Goal: Task Accomplishment & Management: Manage account settings

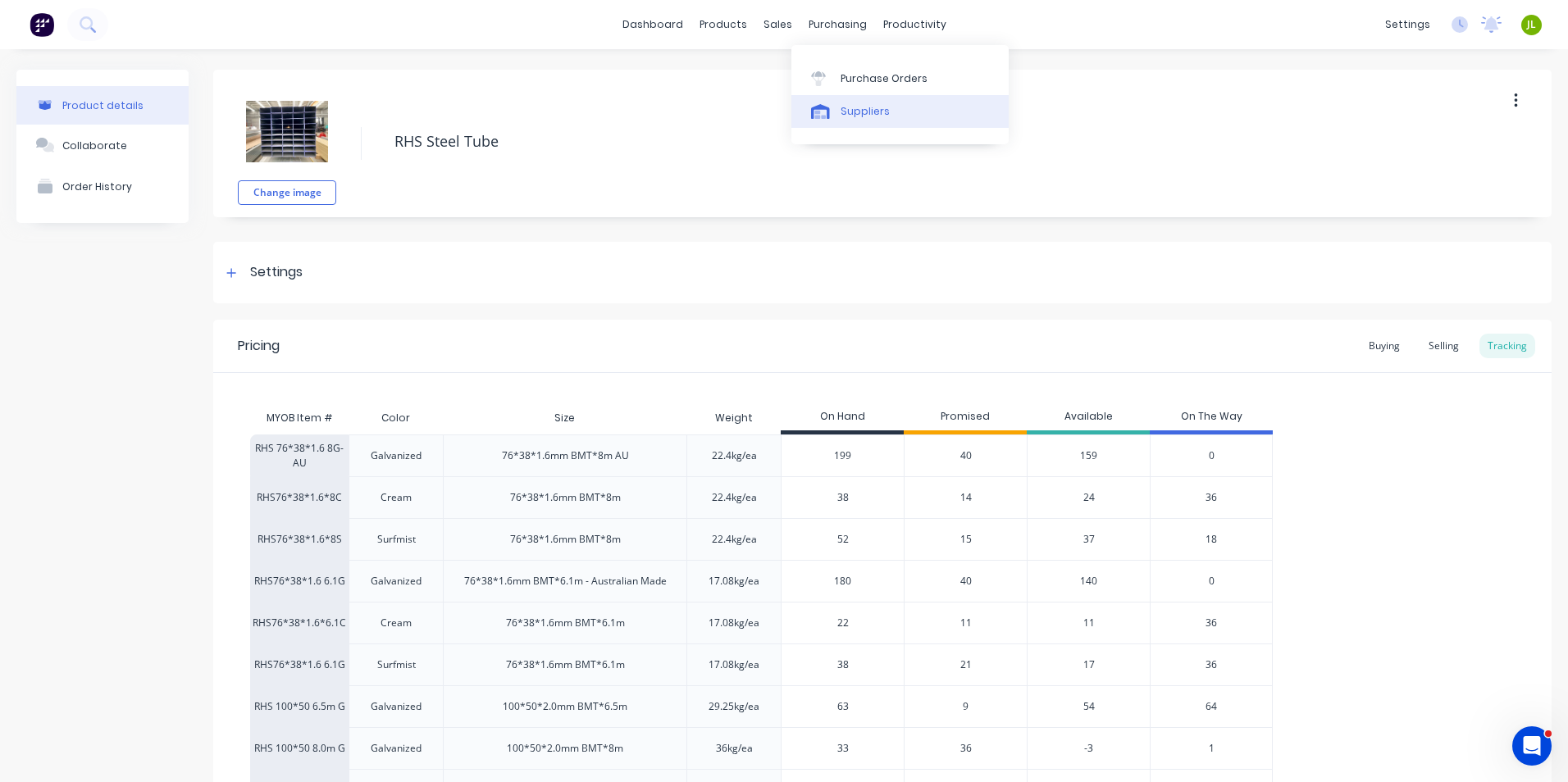
click at [850, 101] on link "Suppliers" at bounding box center [899, 111] width 218 height 33
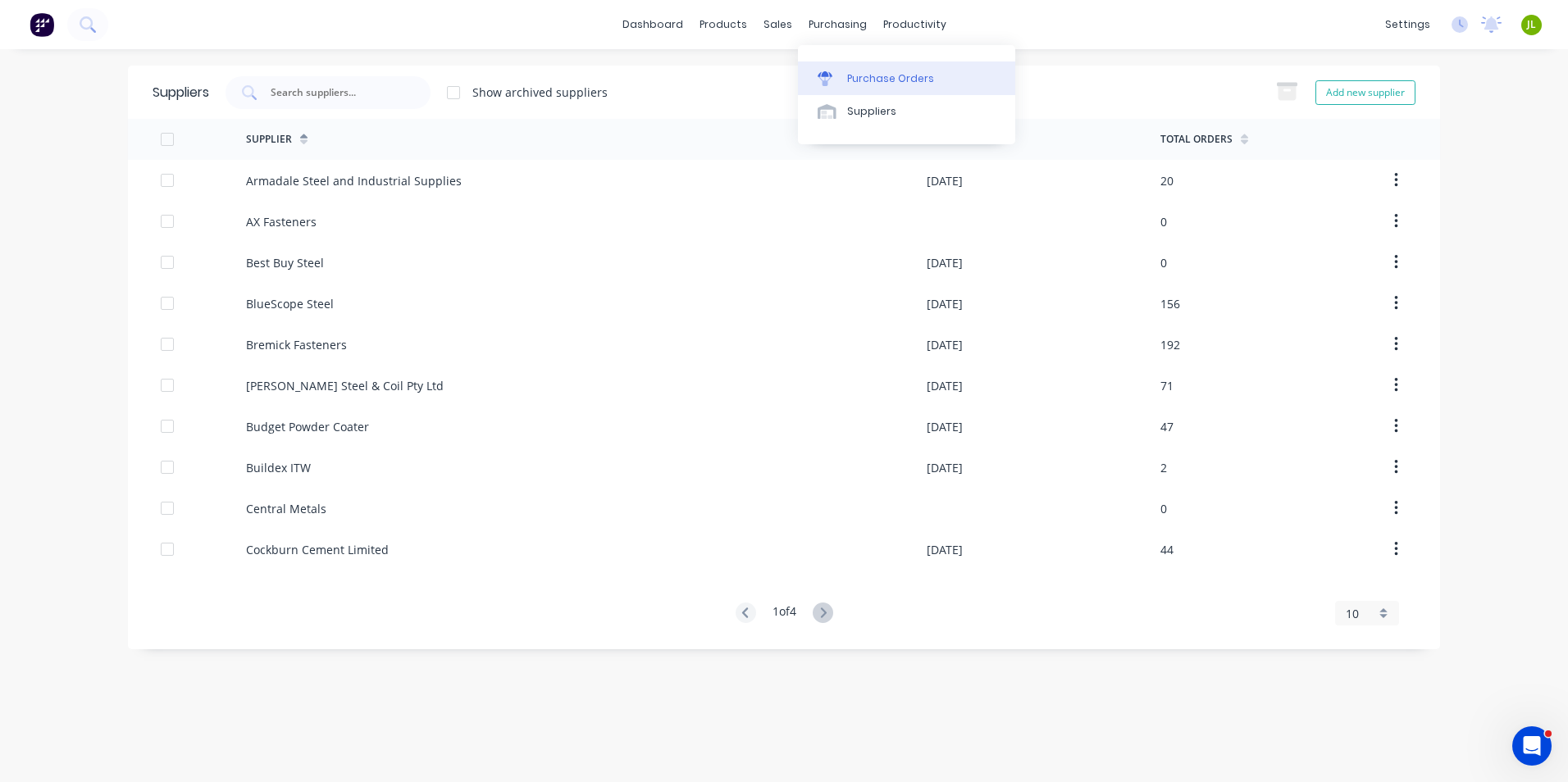
click at [859, 77] on div "Purchase Orders" at bounding box center [890, 78] width 87 height 15
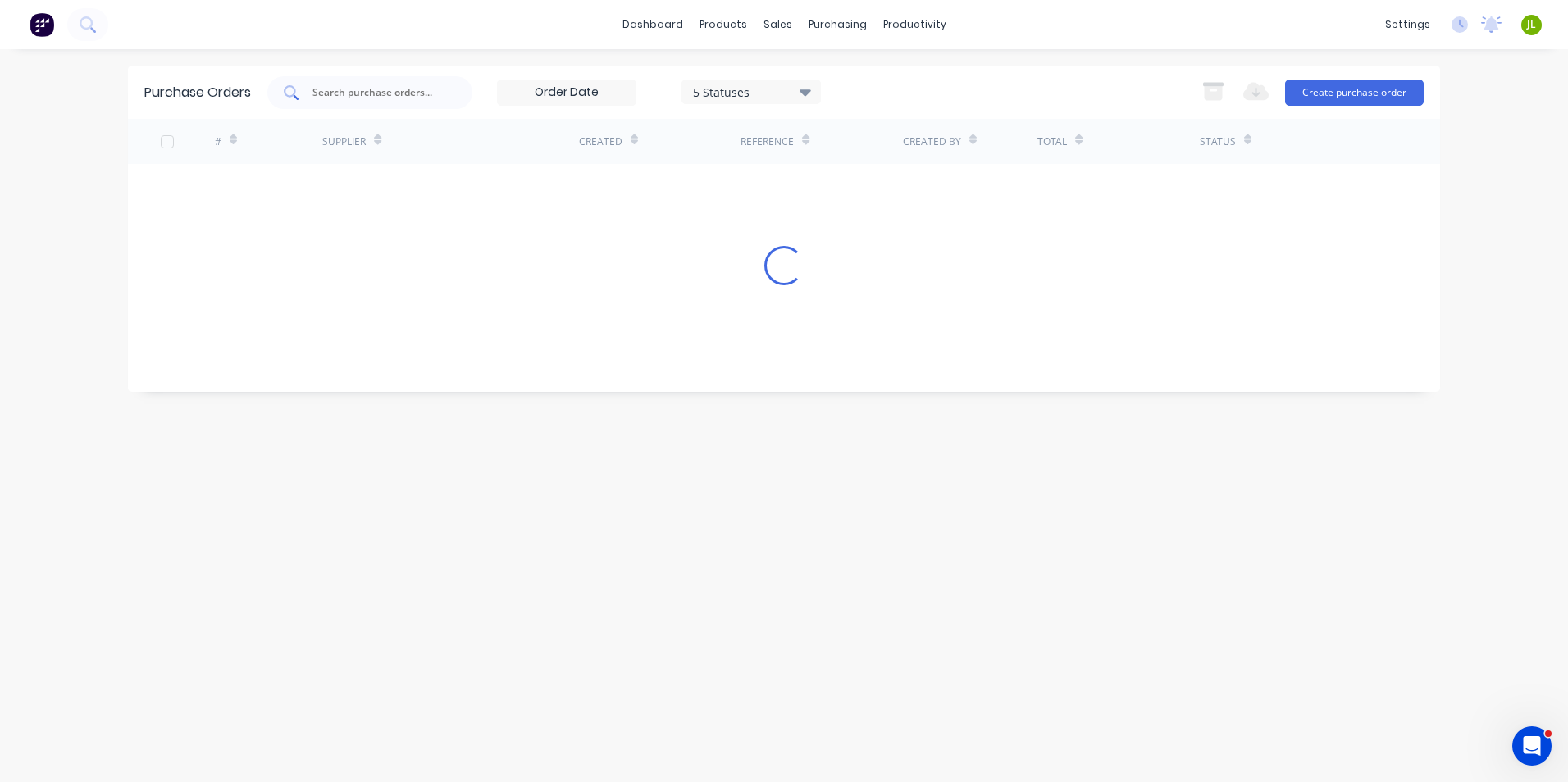
click at [376, 86] on input "text" at bounding box center [379, 93] width 136 height 17
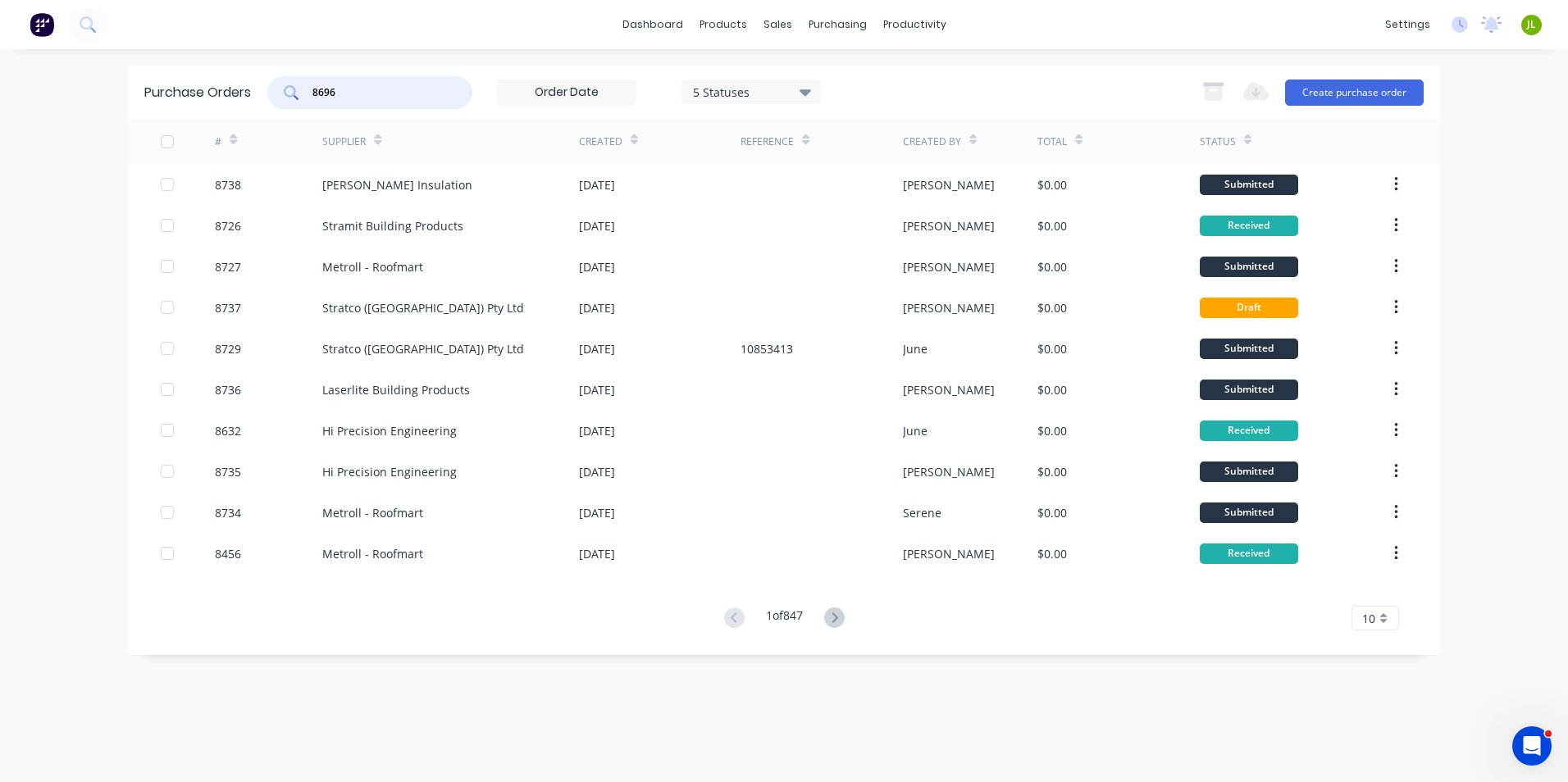
type input "8696"
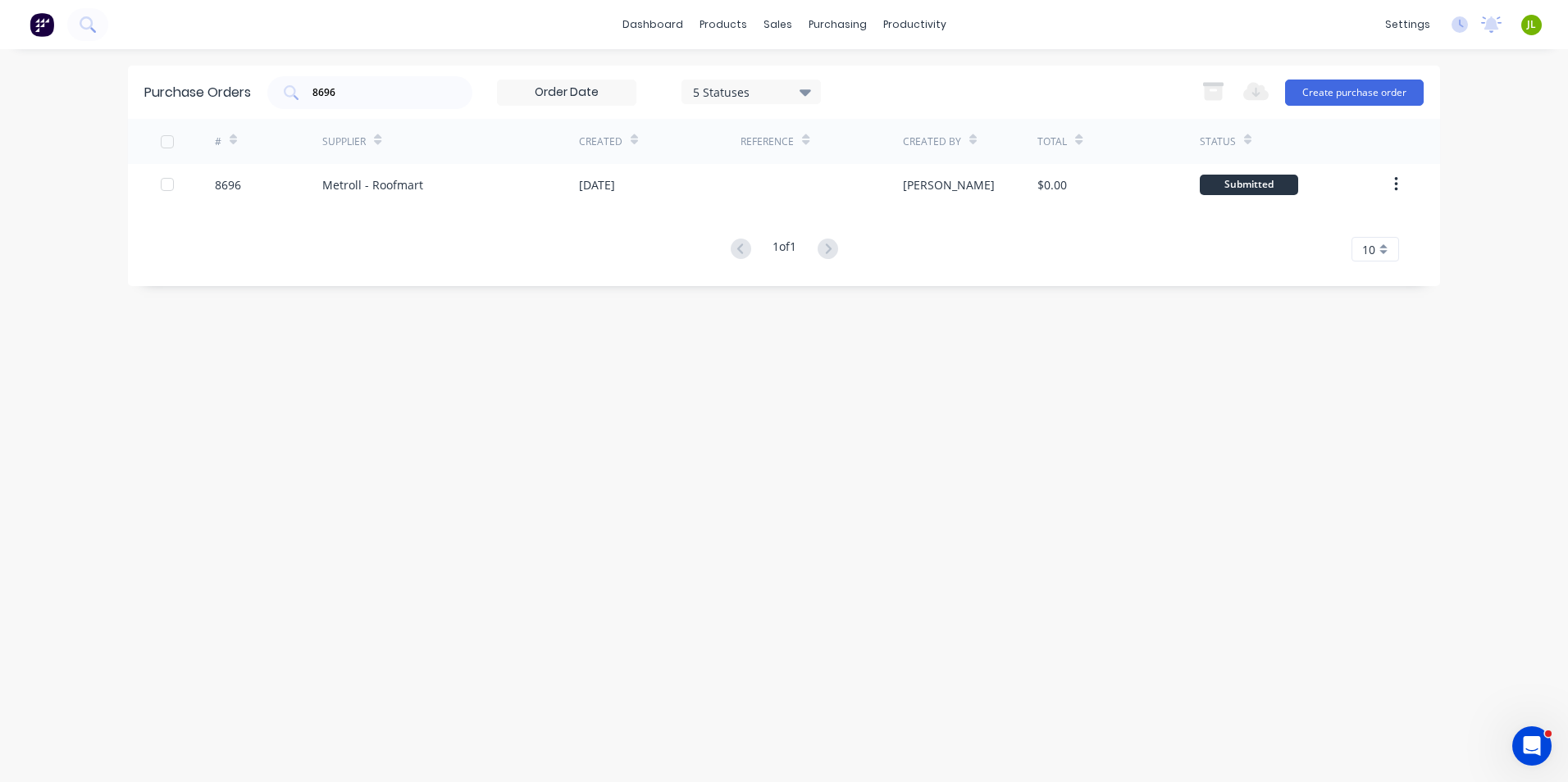
click at [381, 174] on div "Metroll - Roofmart" at bounding box center [450, 184] width 257 height 41
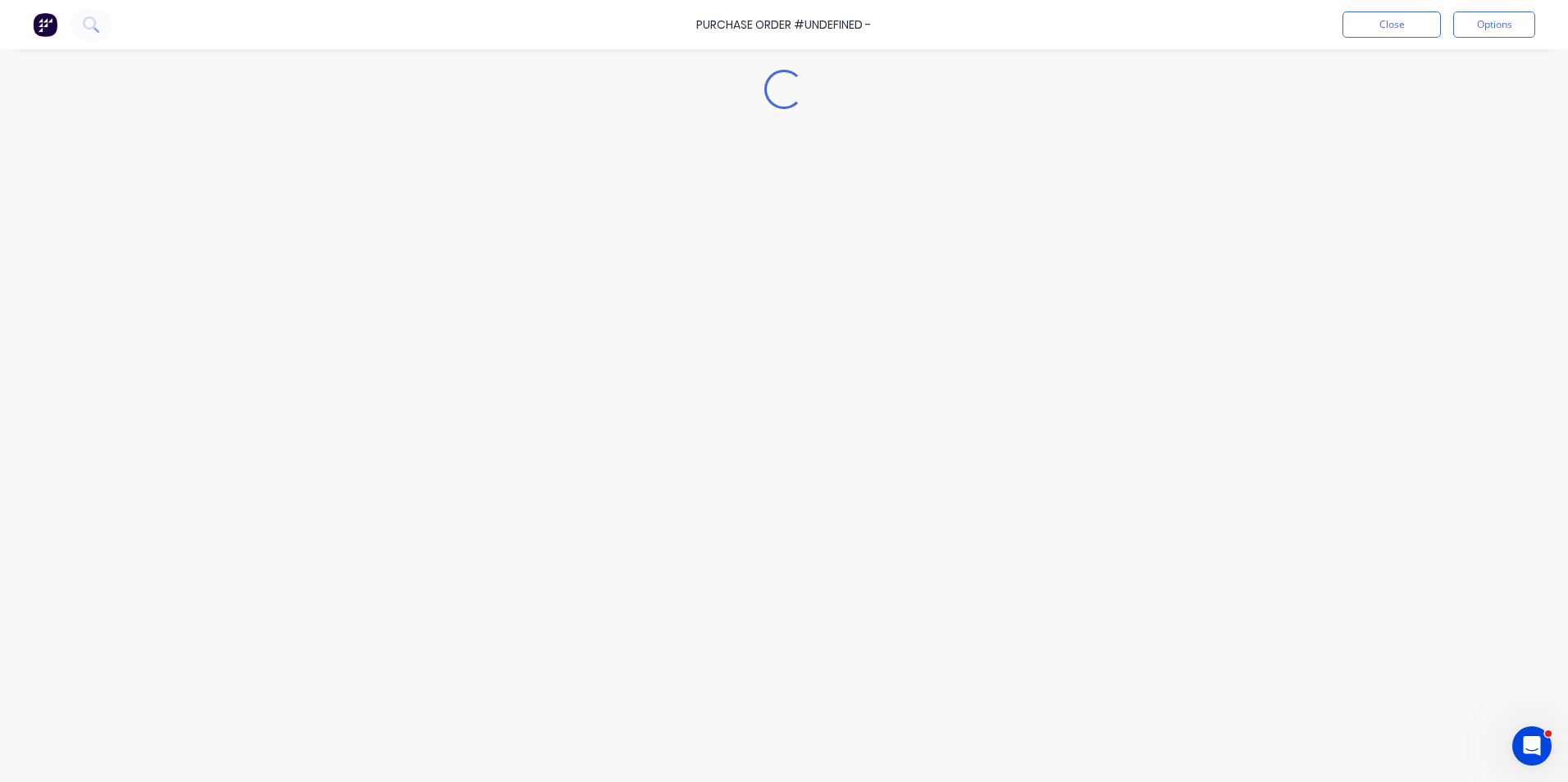
click at [381, 174] on div "Loading..." at bounding box center [783, 366] width 1492 height 700
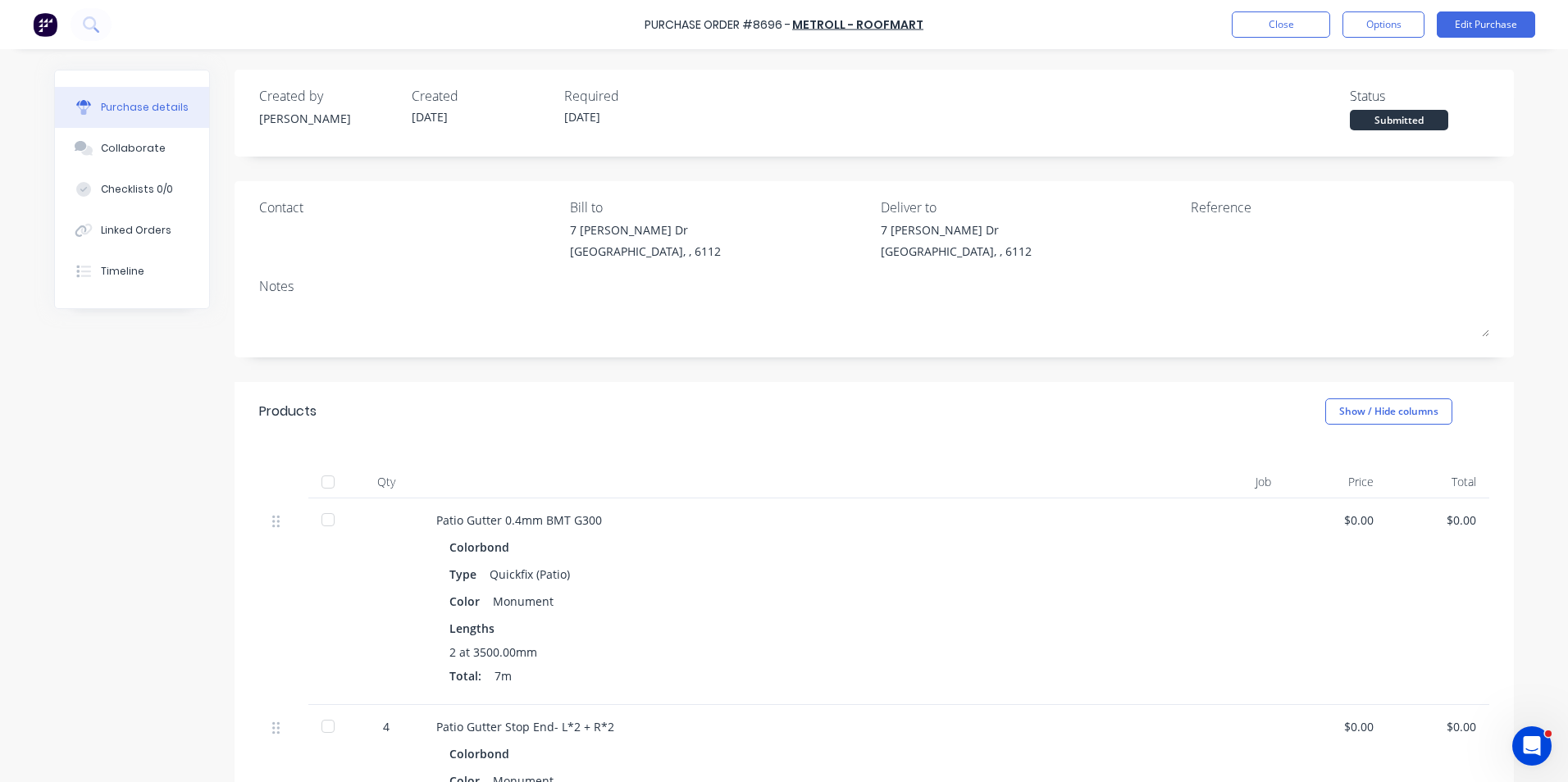
click at [315, 477] on div at bounding box center [327, 482] width 33 height 33
click at [153, 237] on div "Linked Orders" at bounding box center [136, 229] width 71 height 15
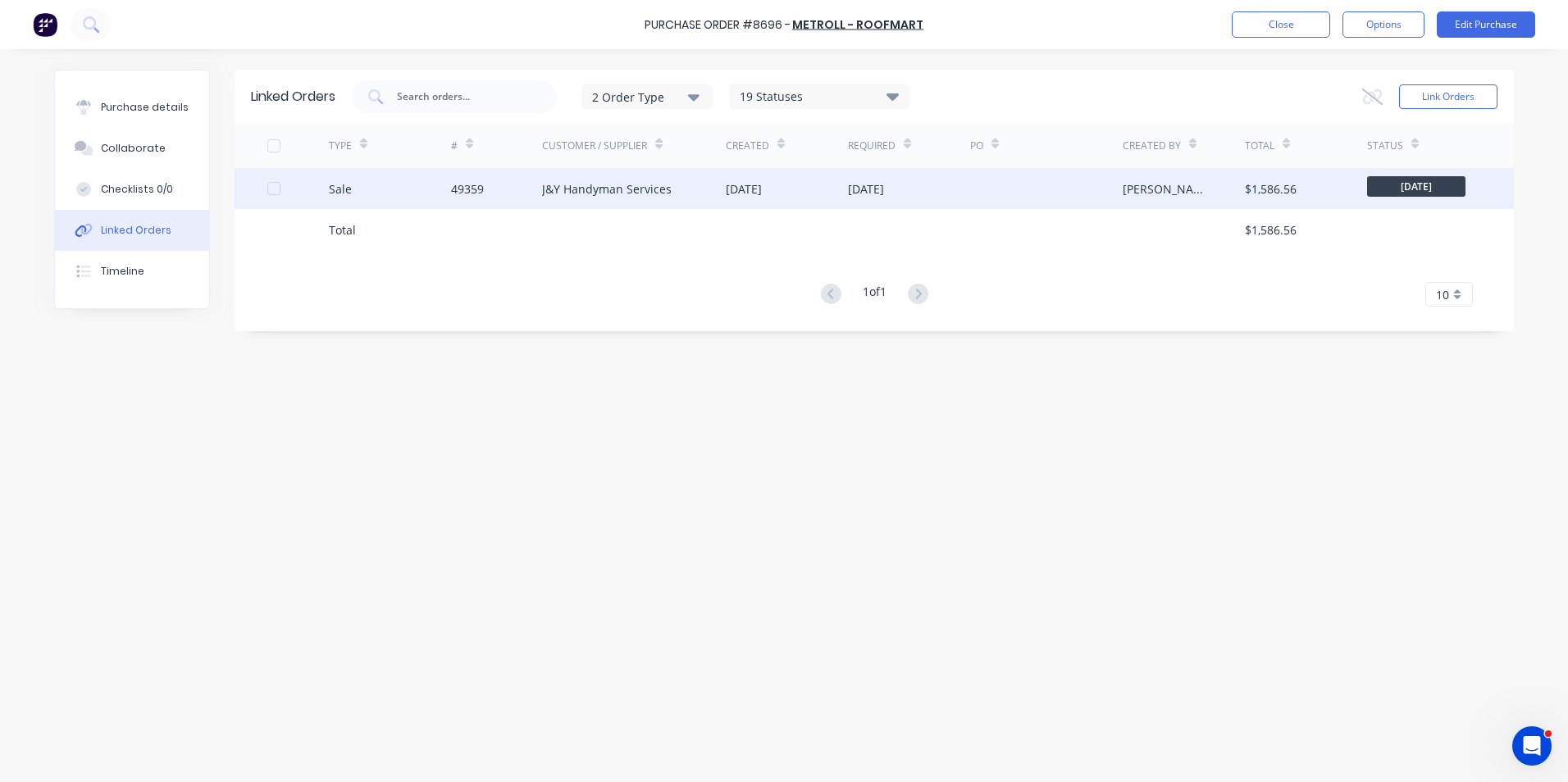
click at [501, 185] on div "49359" at bounding box center [496, 189] width 92 height 41
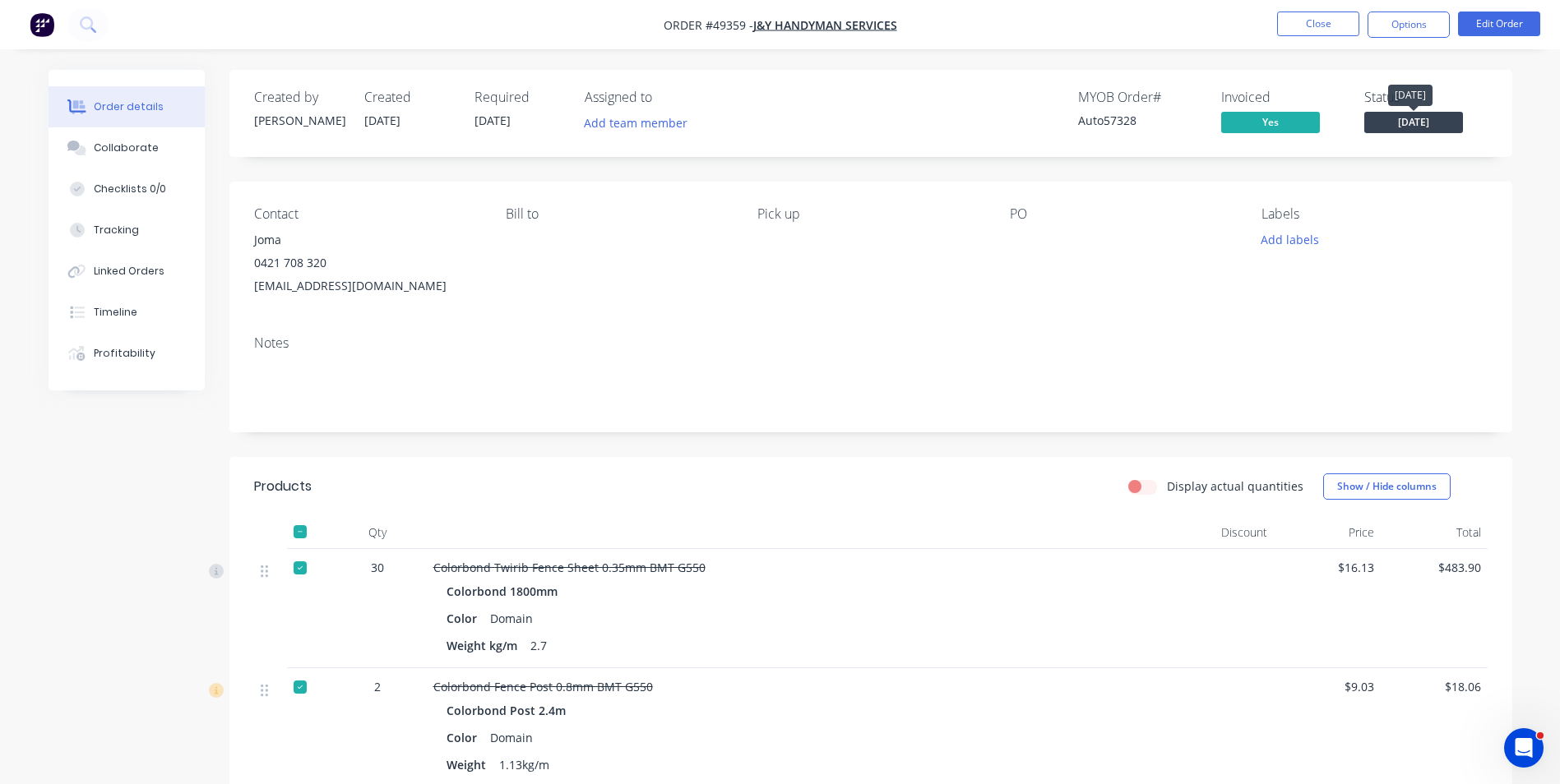
click at [1399, 118] on span "[DATE]" at bounding box center [1414, 121] width 99 height 21
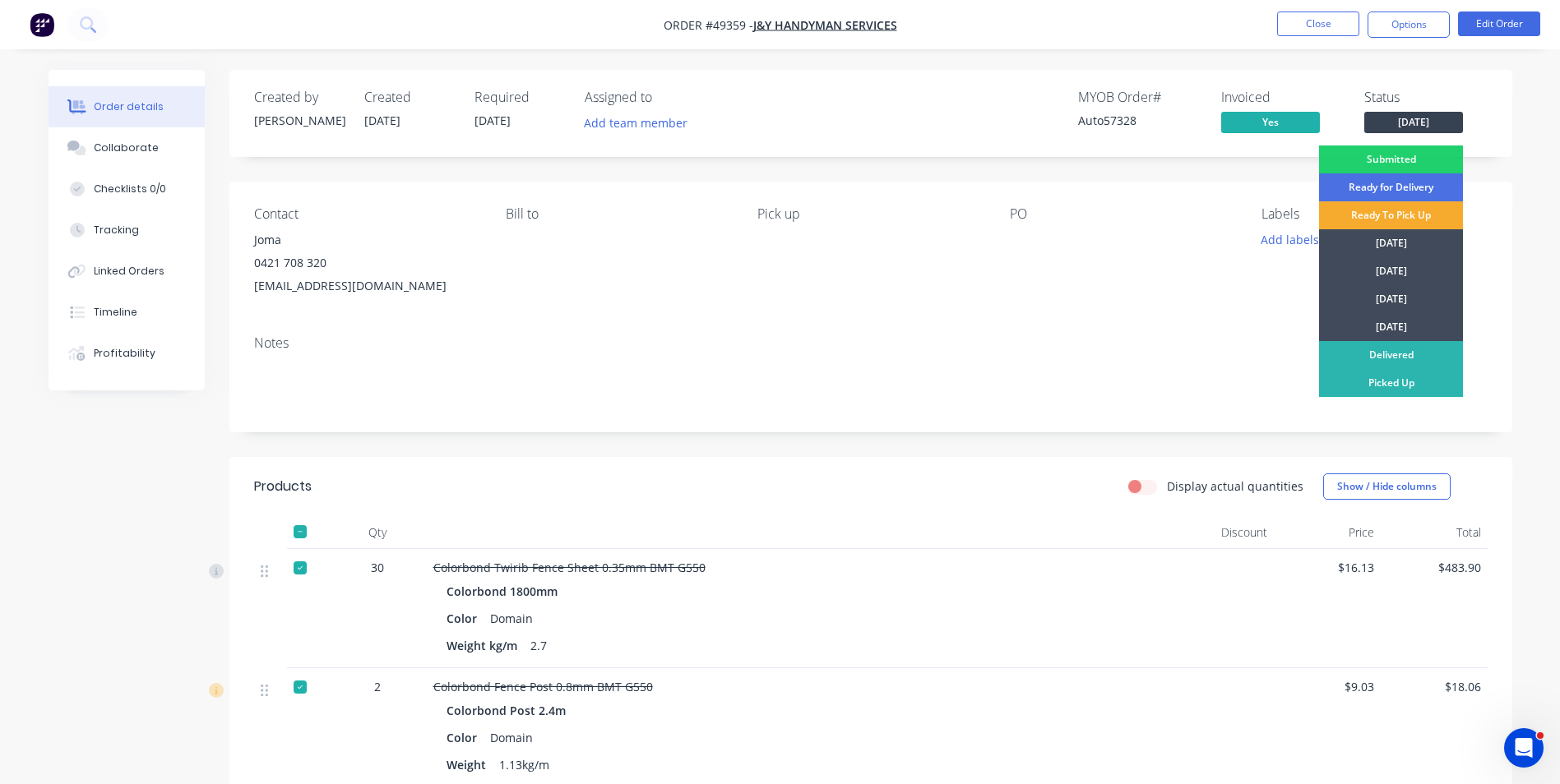
click at [1406, 208] on div "Ready To Pick Up" at bounding box center [1391, 215] width 144 height 28
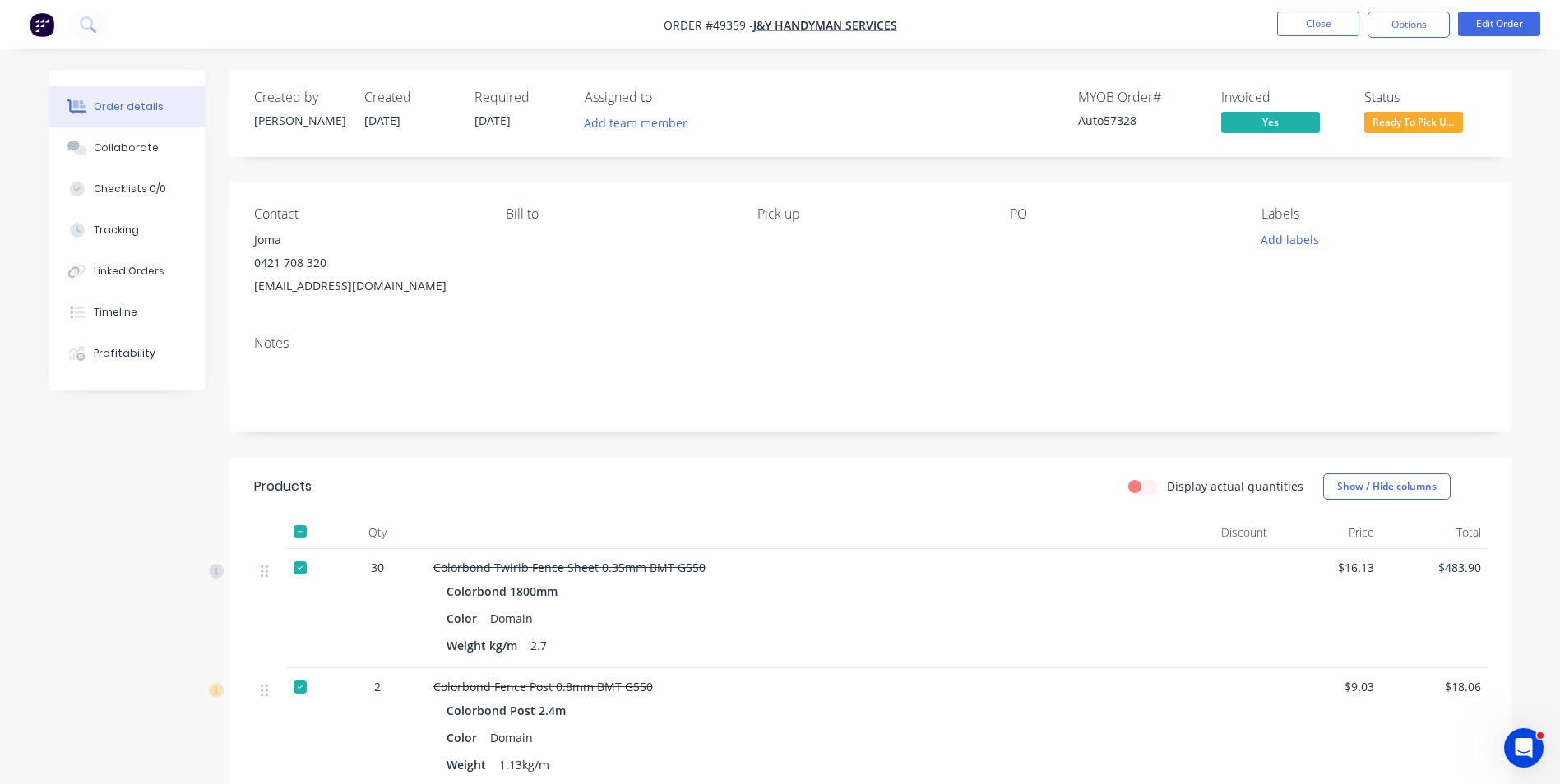
click at [567, 47] on nav "Order #49359 - J&Y Handyman Services Close Options Edit Order" at bounding box center [780, 25] width 1560 height 49
click at [1318, 30] on button "Close" at bounding box center [1318, 24] width 82 height 25
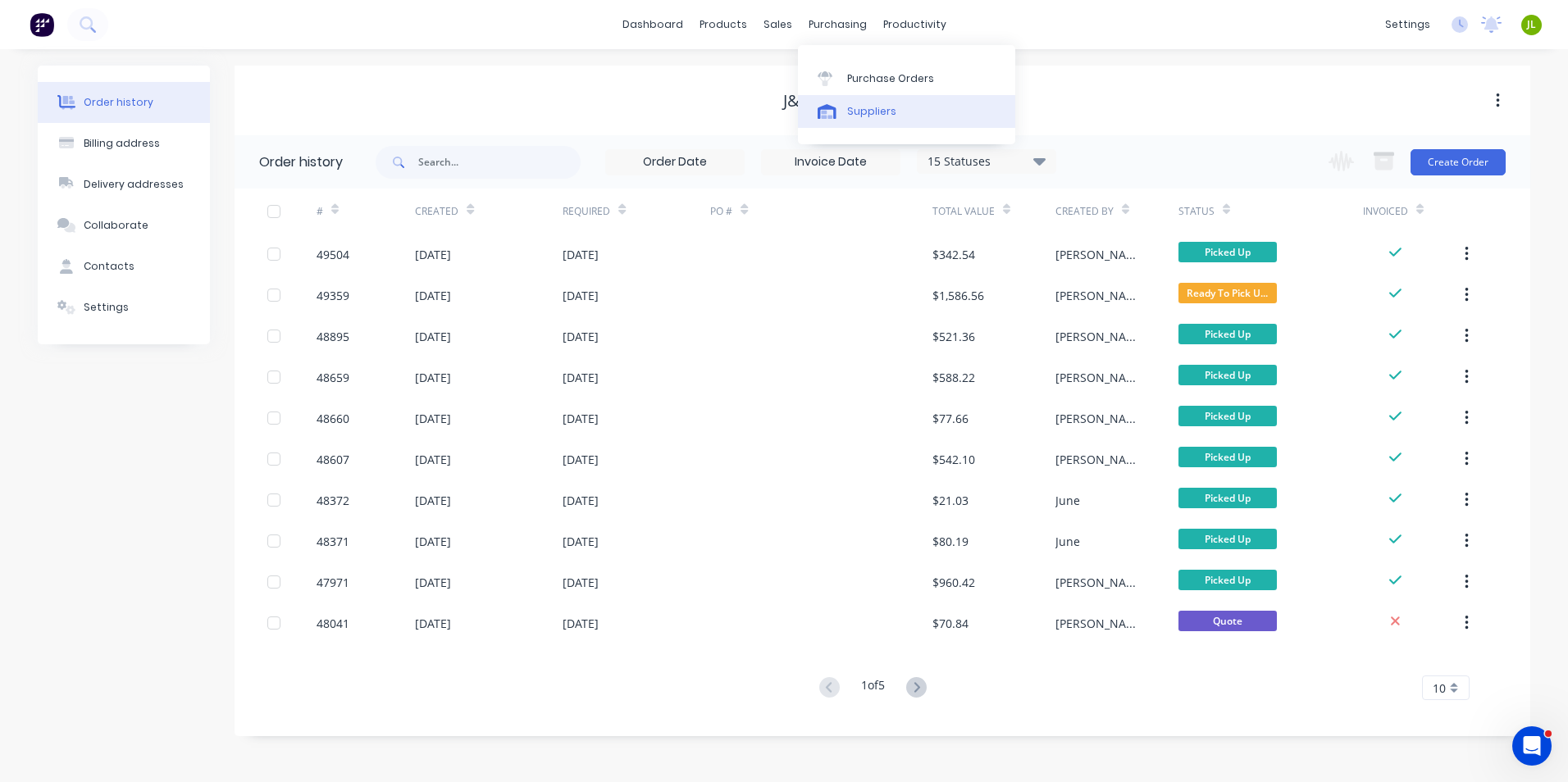
click at [844, 109] on link "Suppliers" at bounding box center [906, 111] width 218 height 33
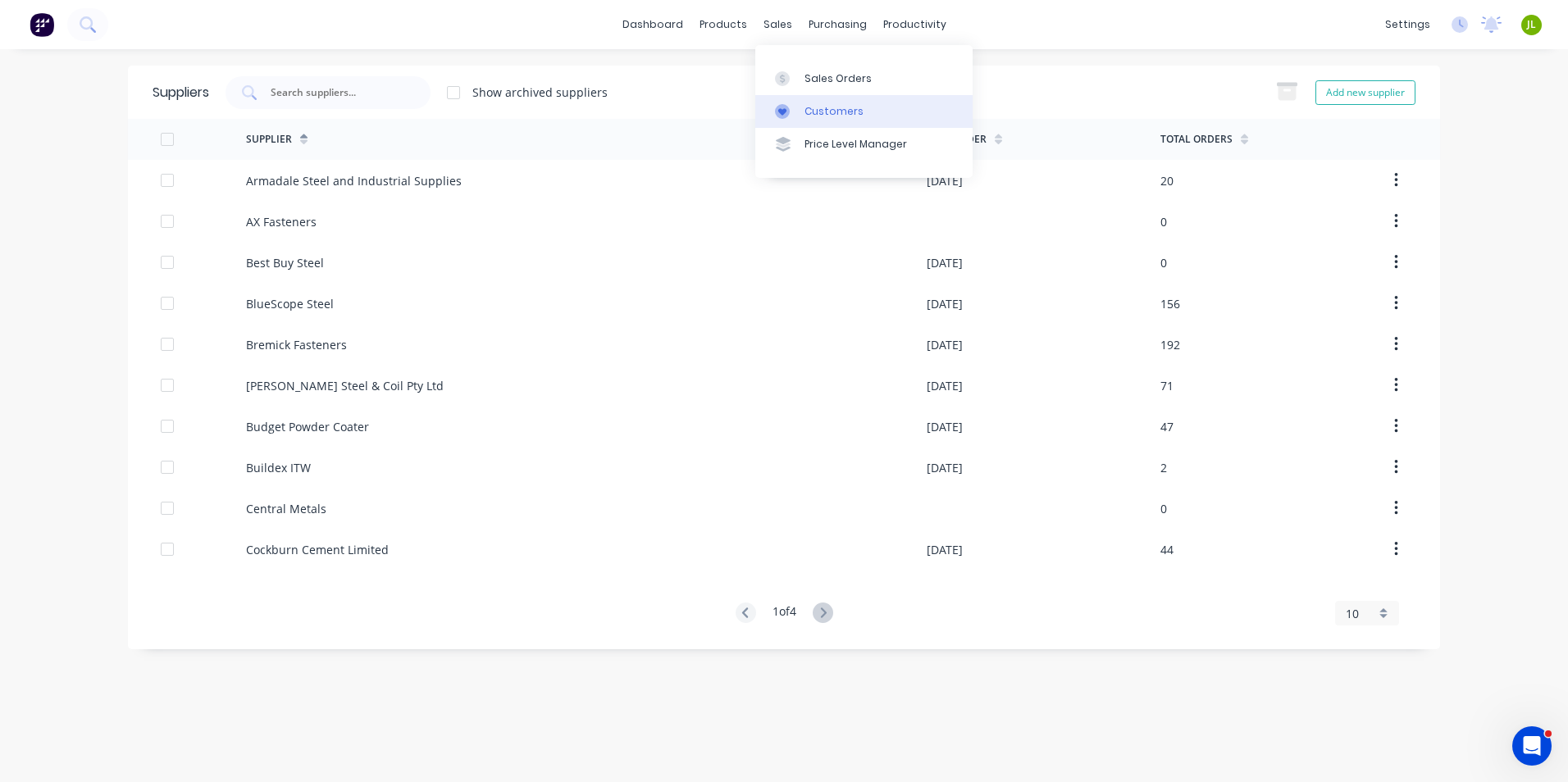
click at [810, 115] on div "Customers" at bounding box center [834, 111] width 59 height 15
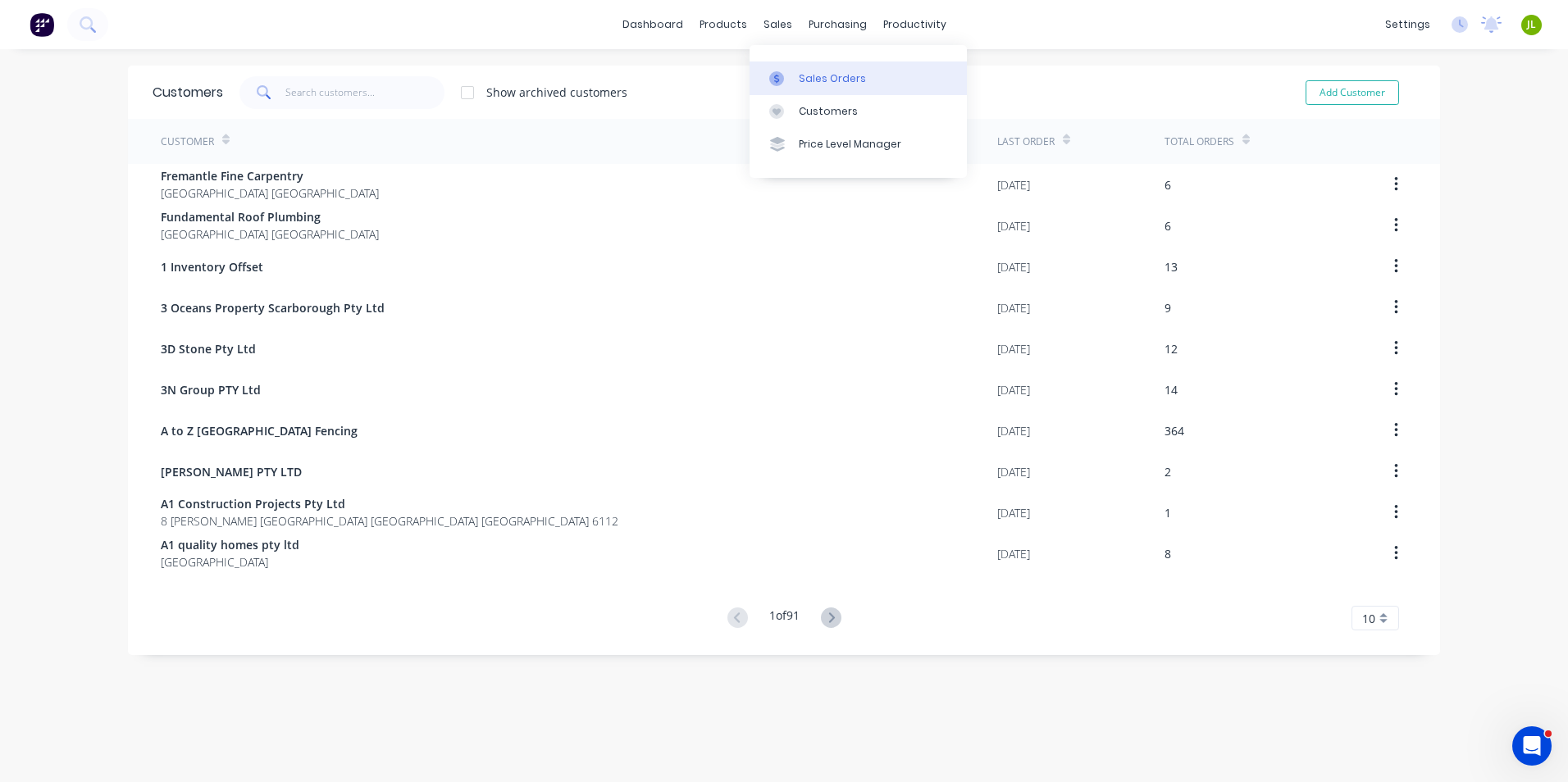
click at [795, 76] on link "Sales Orders" at bounding box center [858, 77] width 218 height 33
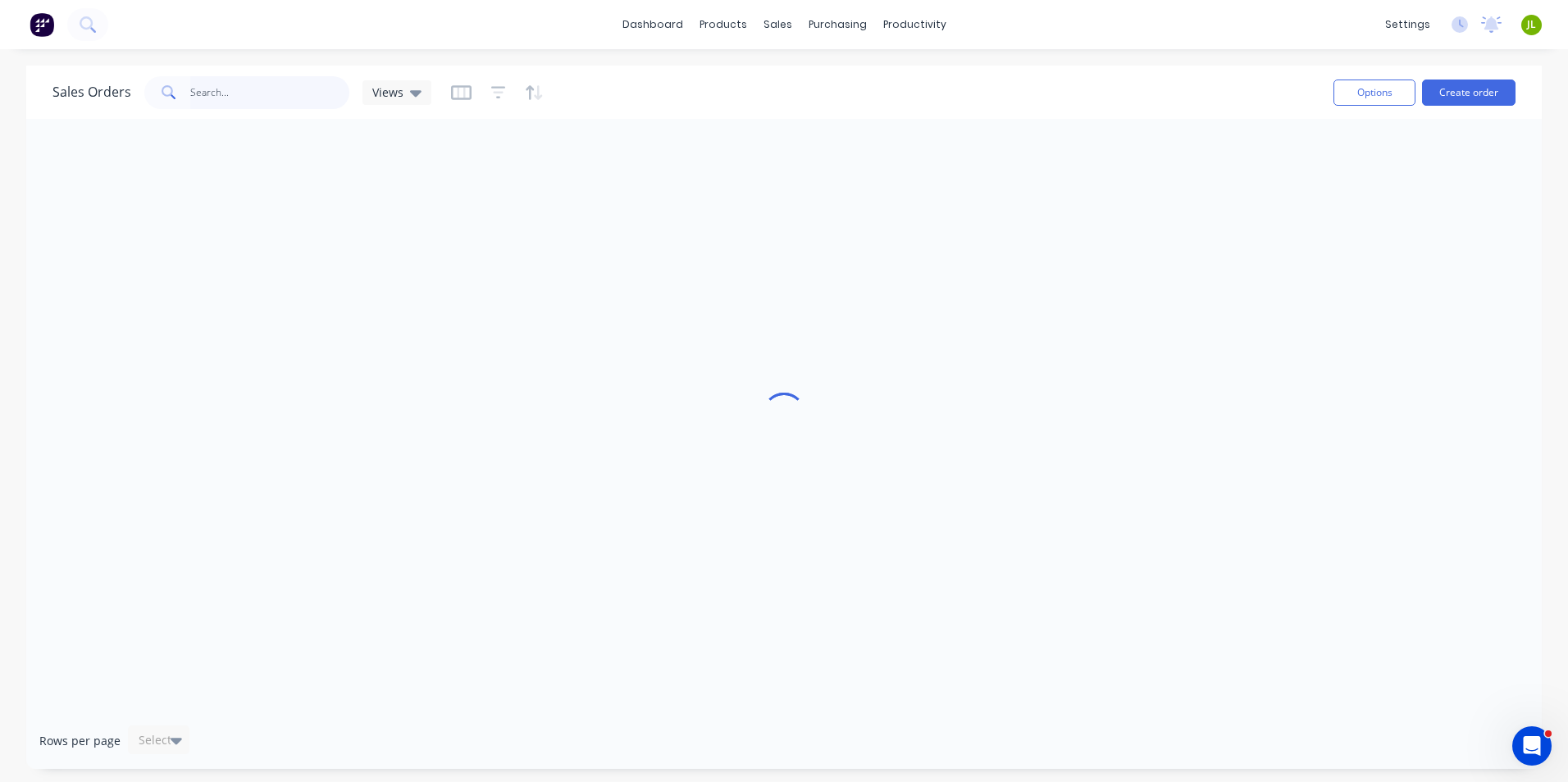
click at [327, 100] on input "text" at bounding box center [270, 92] width 160 height 33
type input "cain"
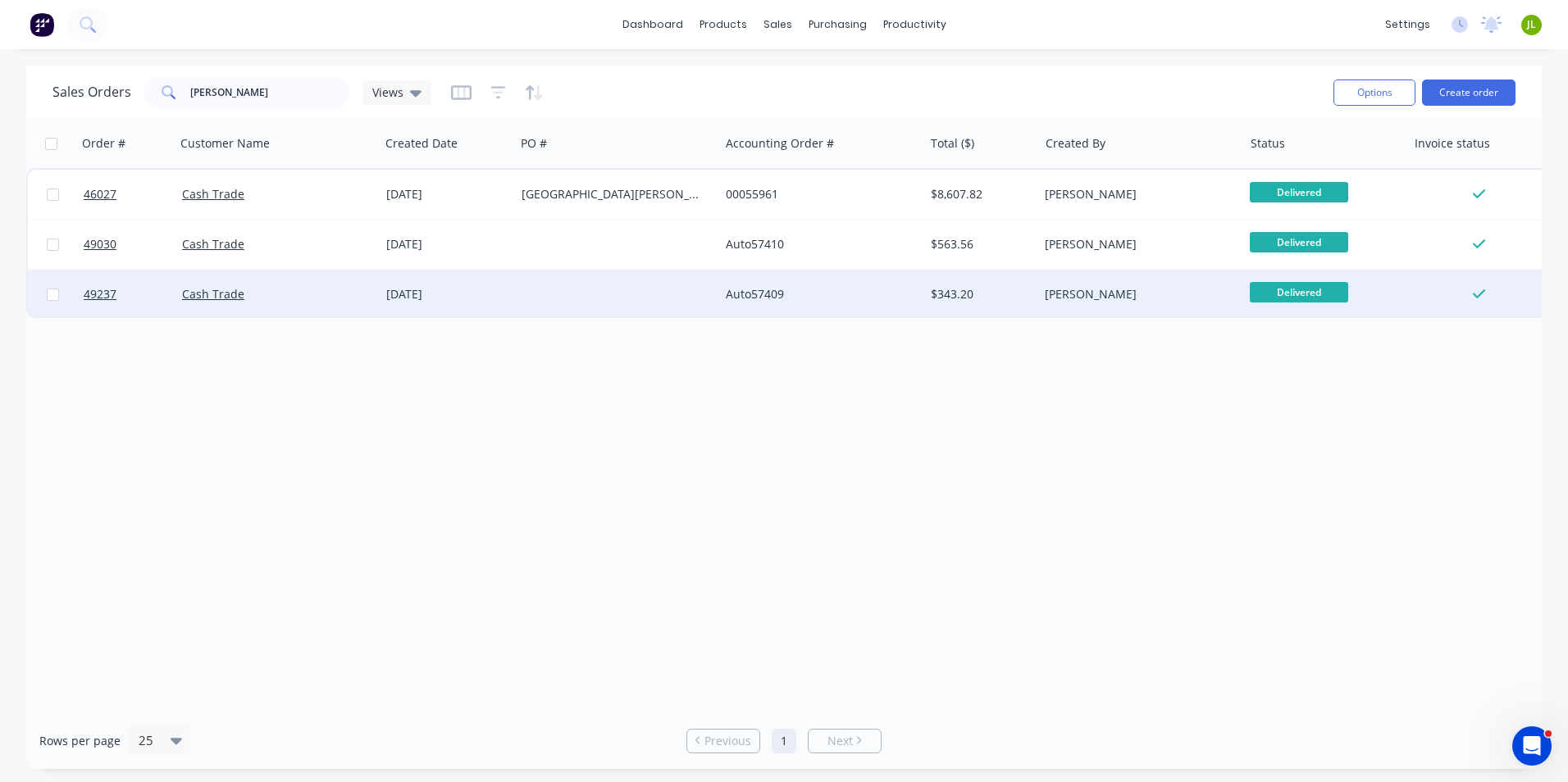
click at [442, 294] on div "[DATE]" at bounding box center [447, 294] width 122 height 17
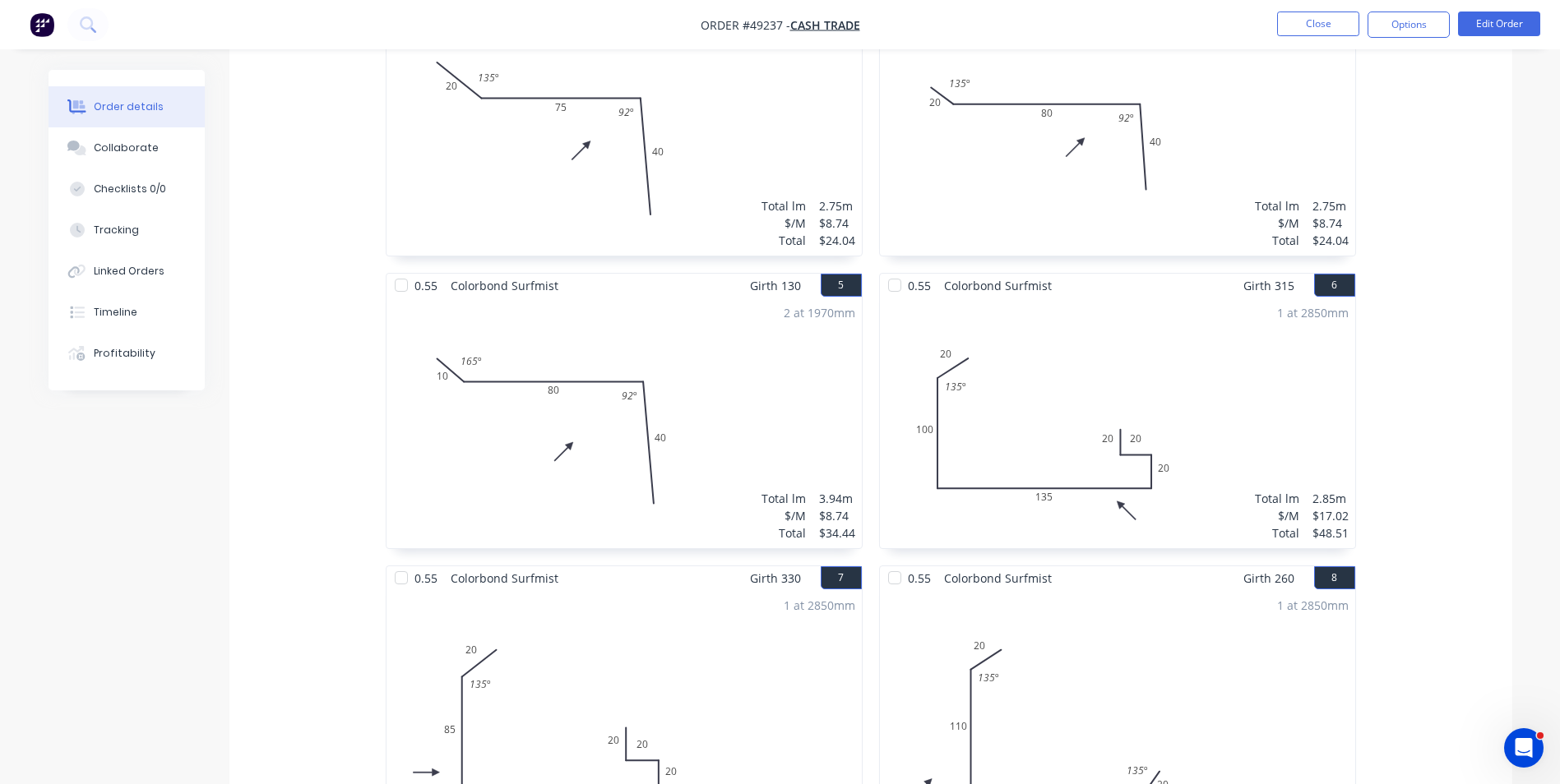
scroll to position [986, 0]
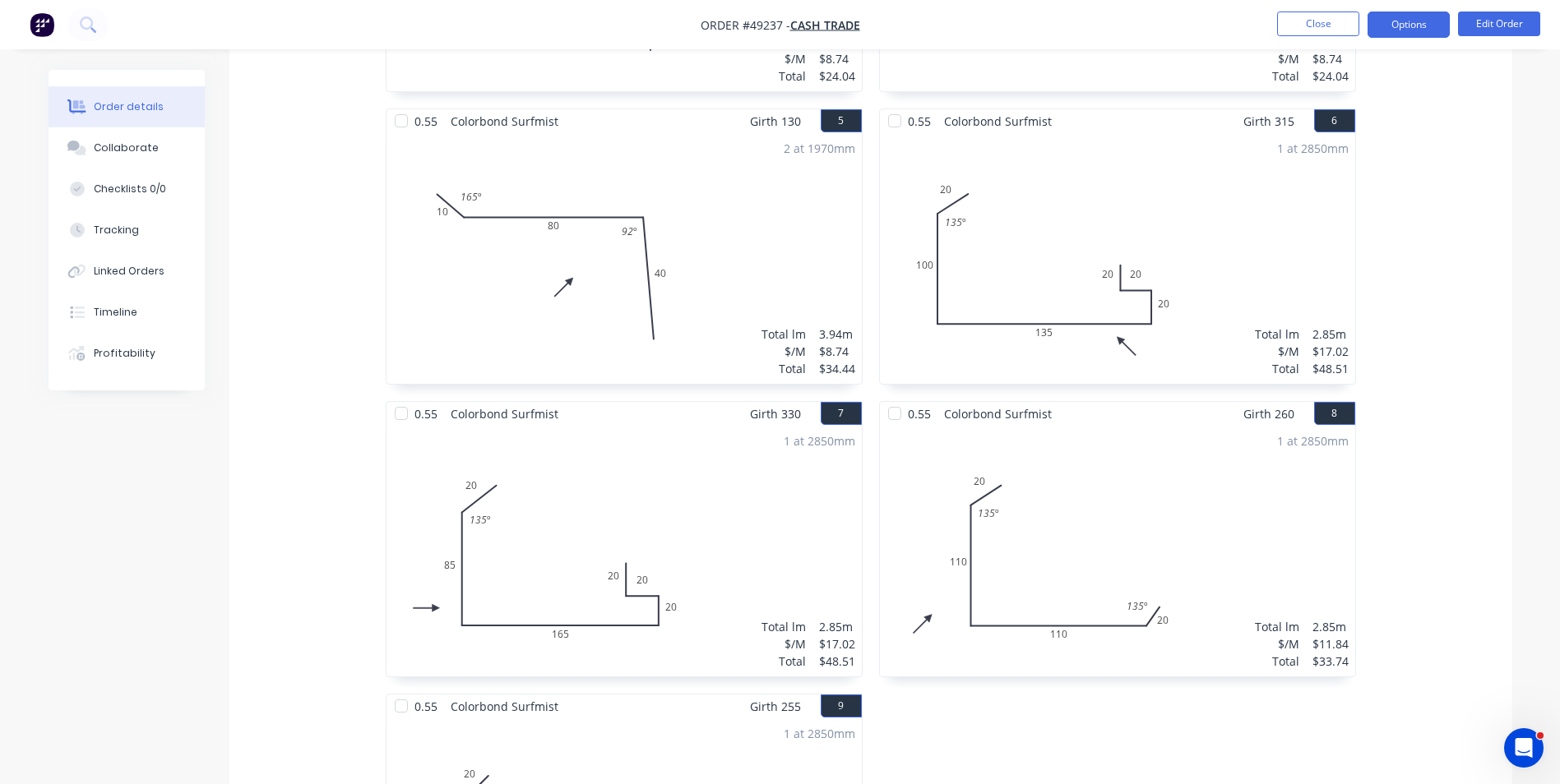
click at [1413, 30] on button "Options" at bounding box center [1408, 25] width 82 height 27
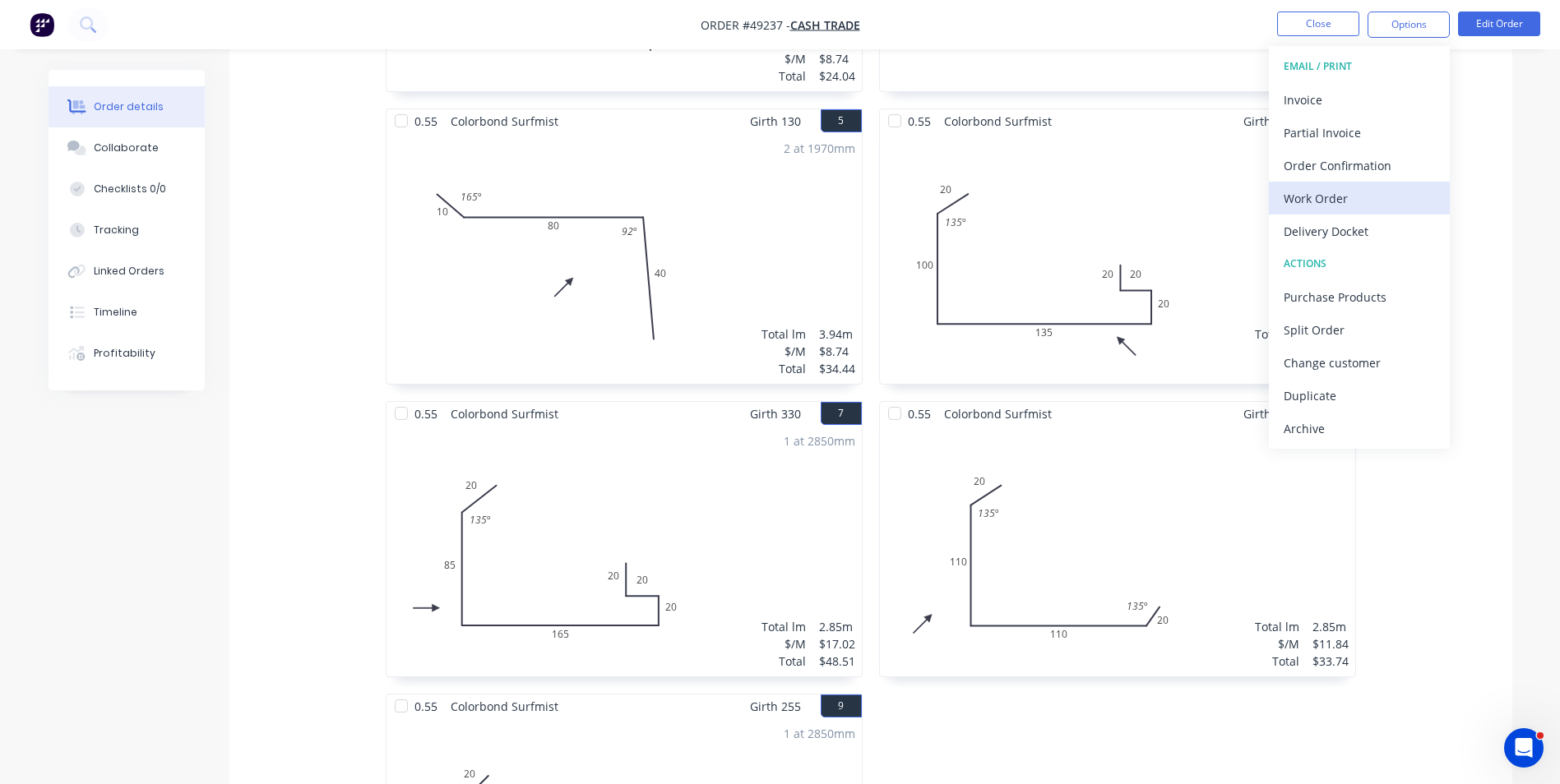
click at [1354, 200] on div "Work Order" at bounding box center [1358, 198] width 151 height 24
click at [1325, 208] on div "Custom" at bounding box center [1358, 198] width 151 height 24
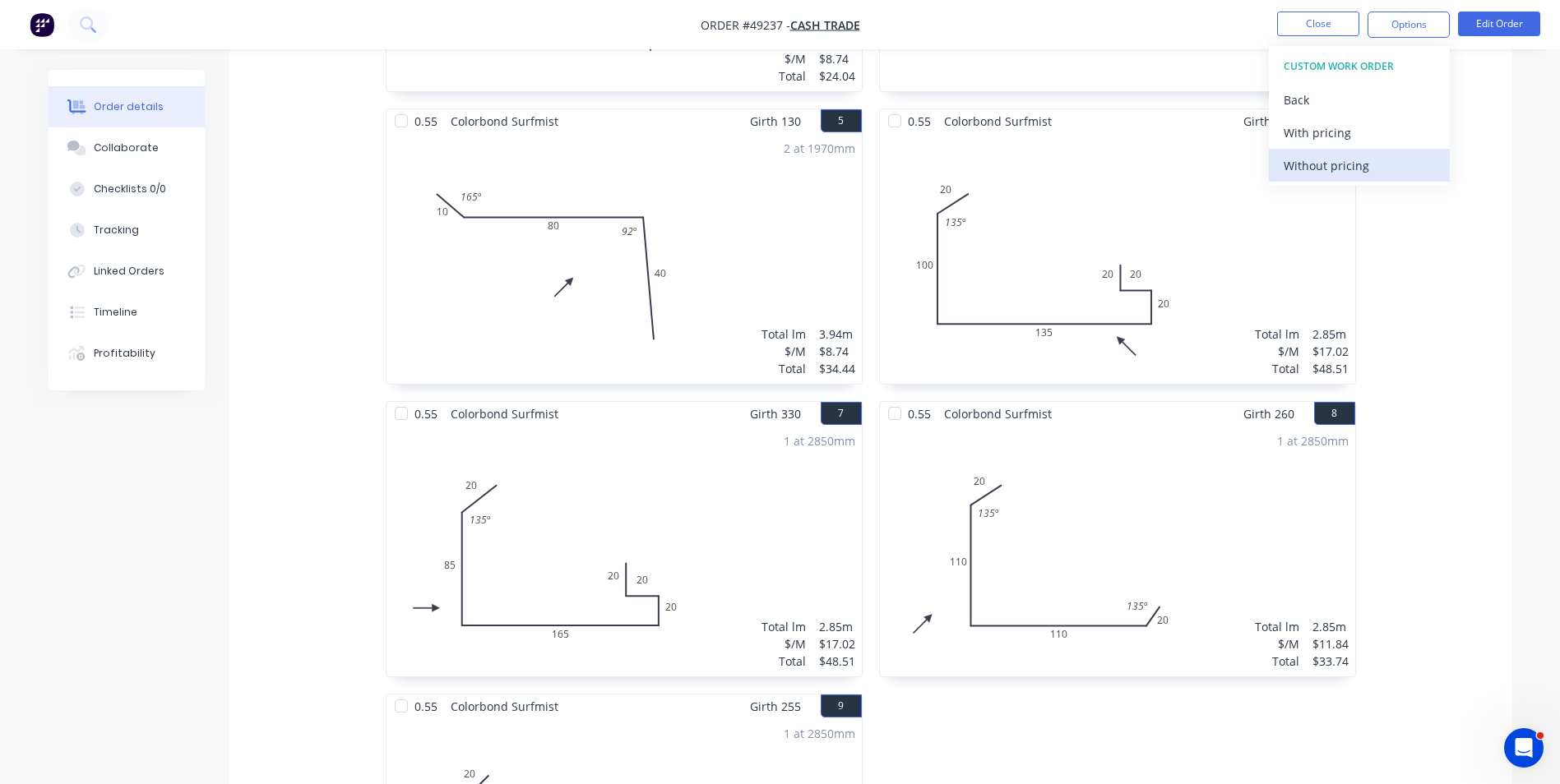
click at [1329, 172] on div "Without pricing" at bounding box center [1358, 166] width 151 height 24
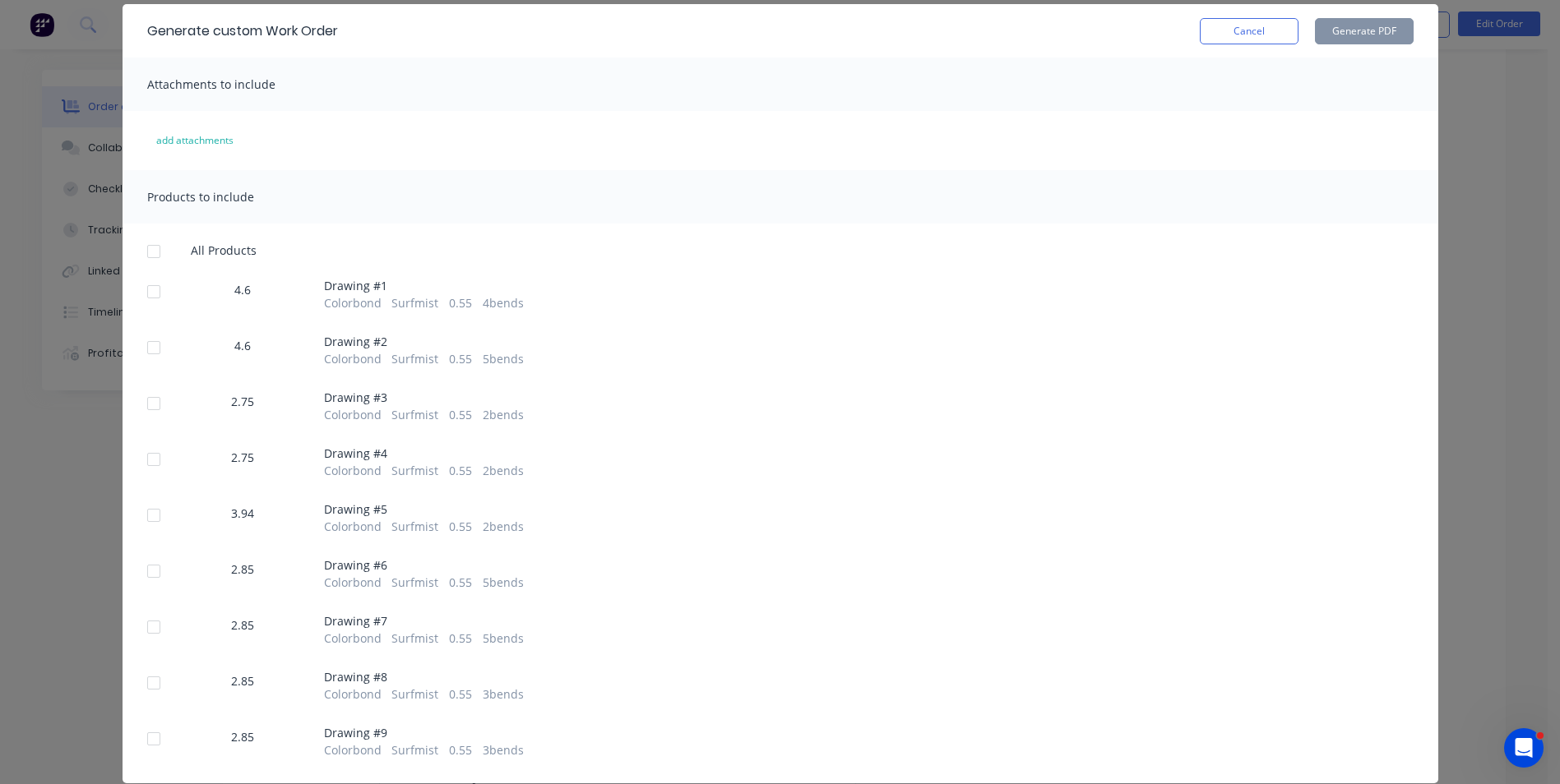
scroll to position [109, 0]
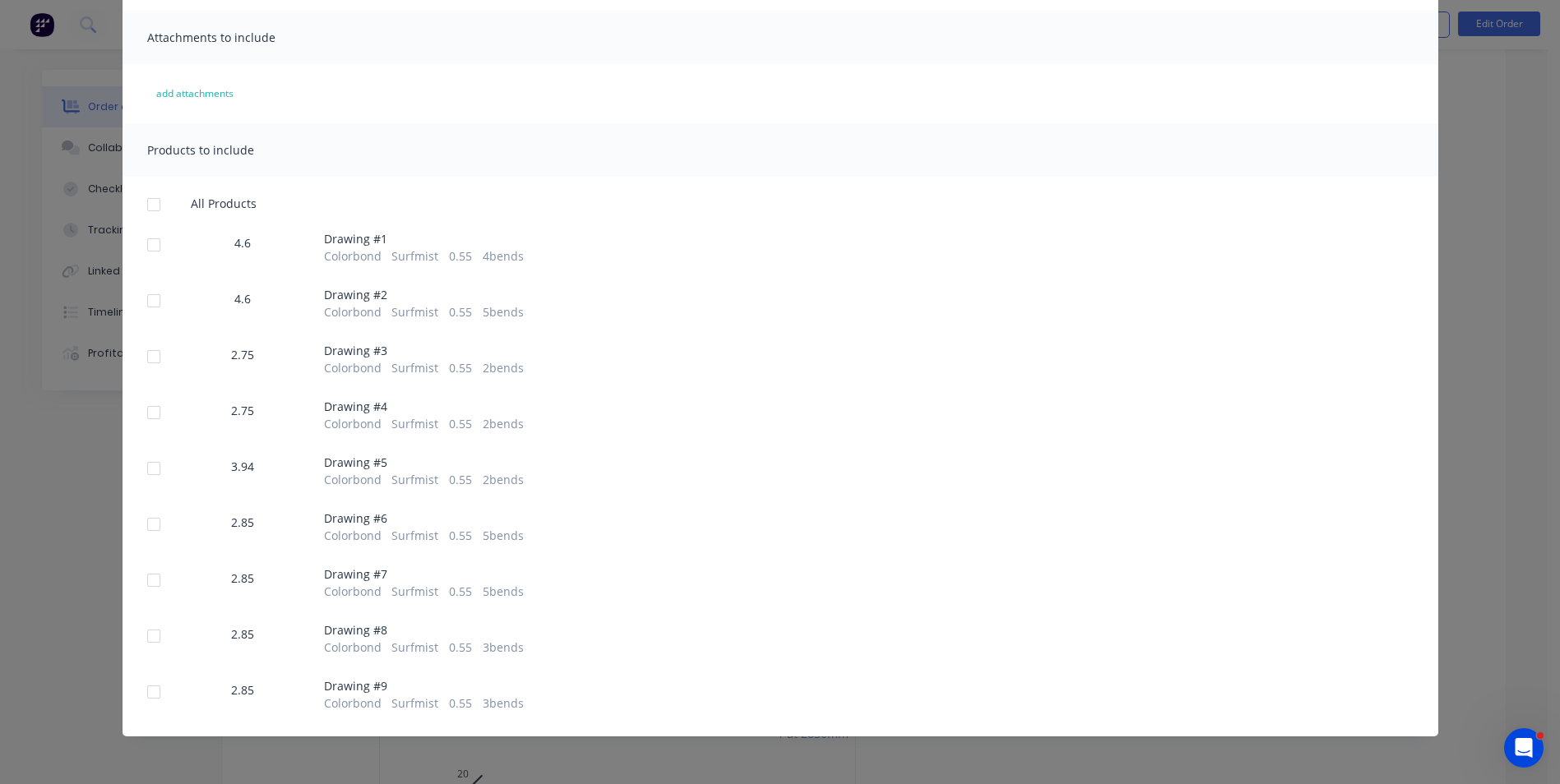
click at [139, 581] on div at bounding box center [153, 580] width 33 height 33
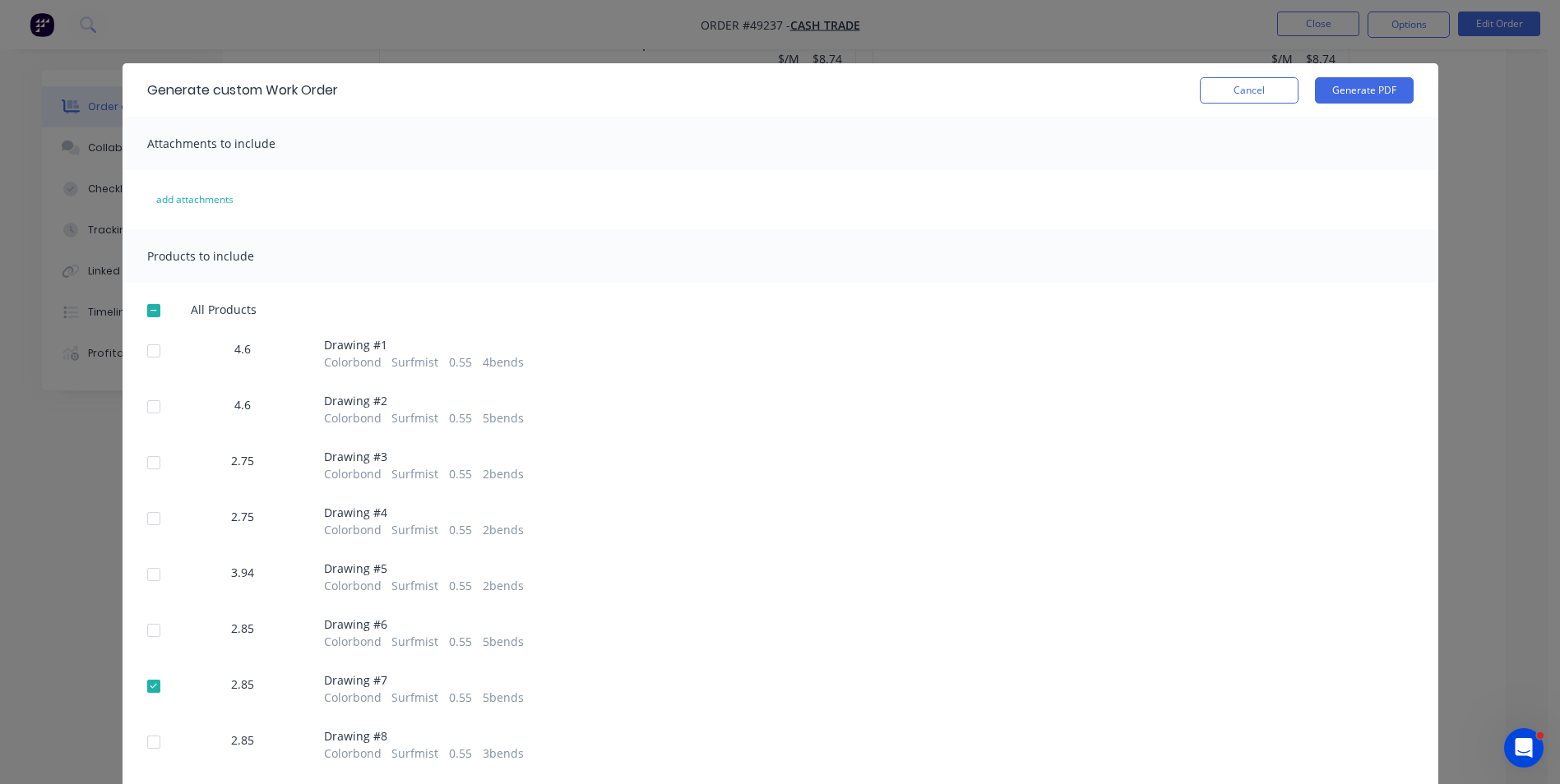
scroll to position [0, 0]
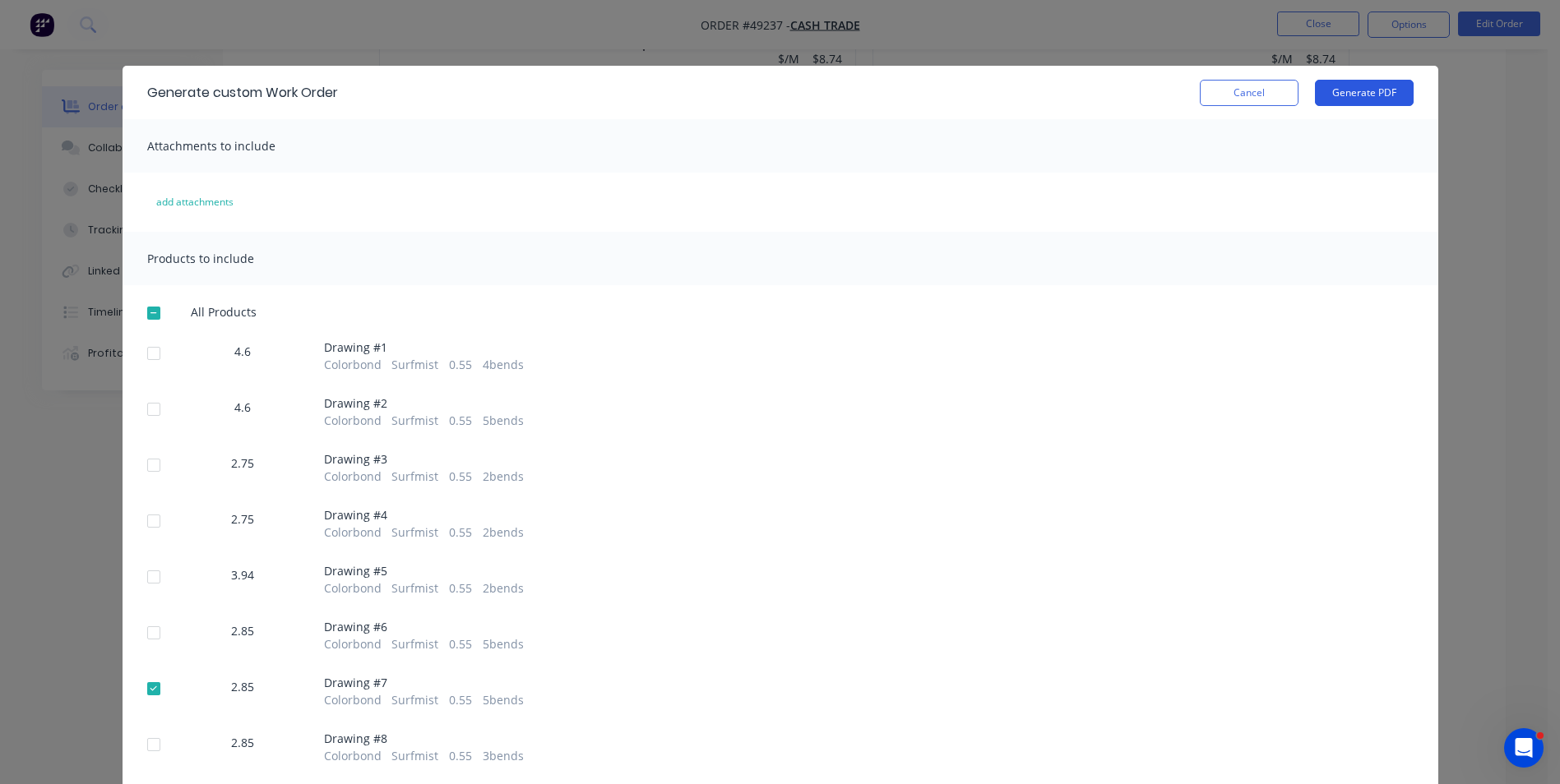
click at [1349, 81] on button "Generate PDF" at bounding box center [1364, 93] width 99 height 27
click at [1235, 92] on button "Cancel" at bounding box center [1250, 93] width 99 height 27
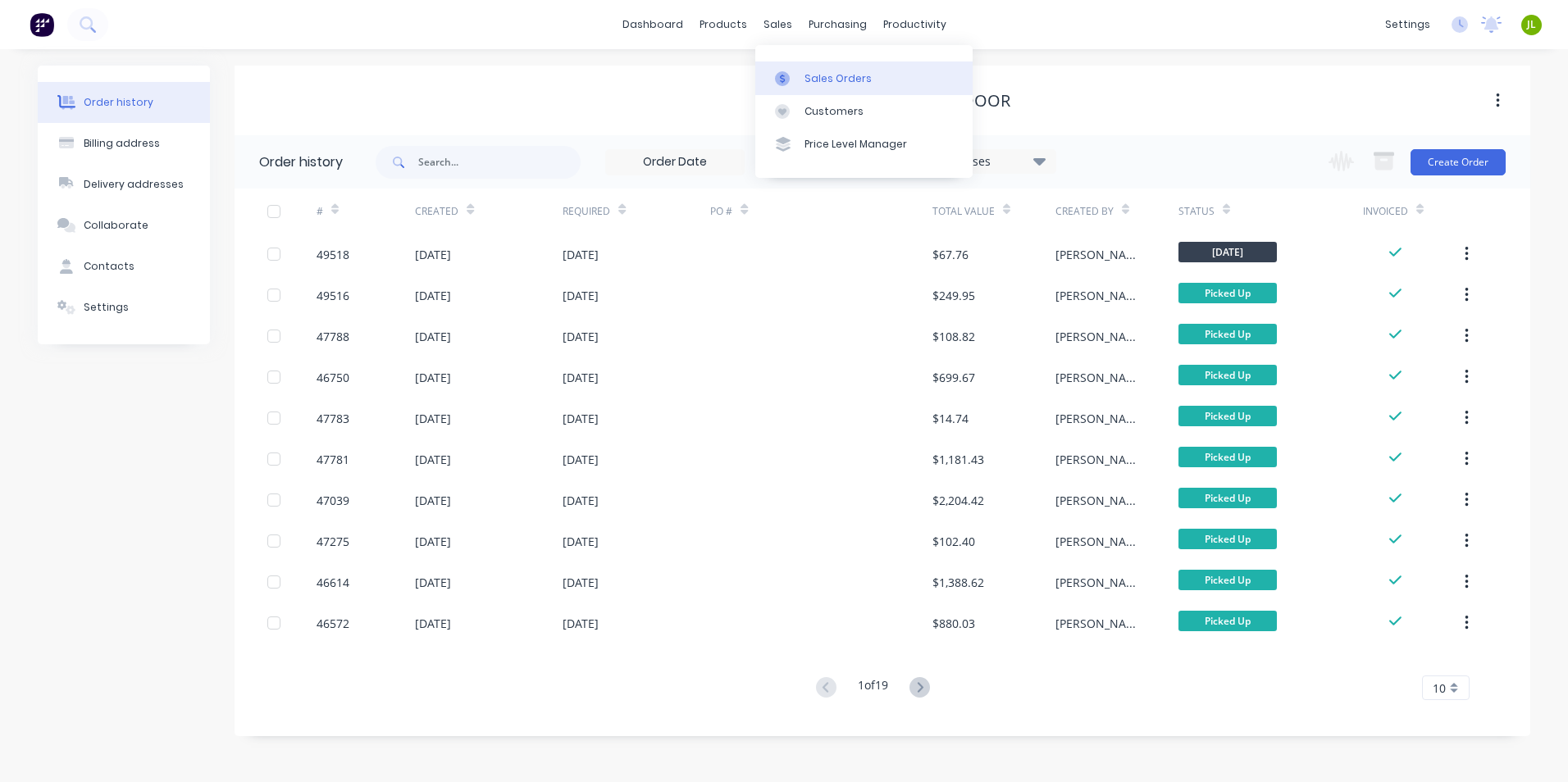
click at [774, 75] on link "Sales Orders" at bounding box center [864, 77] width 218 height 33
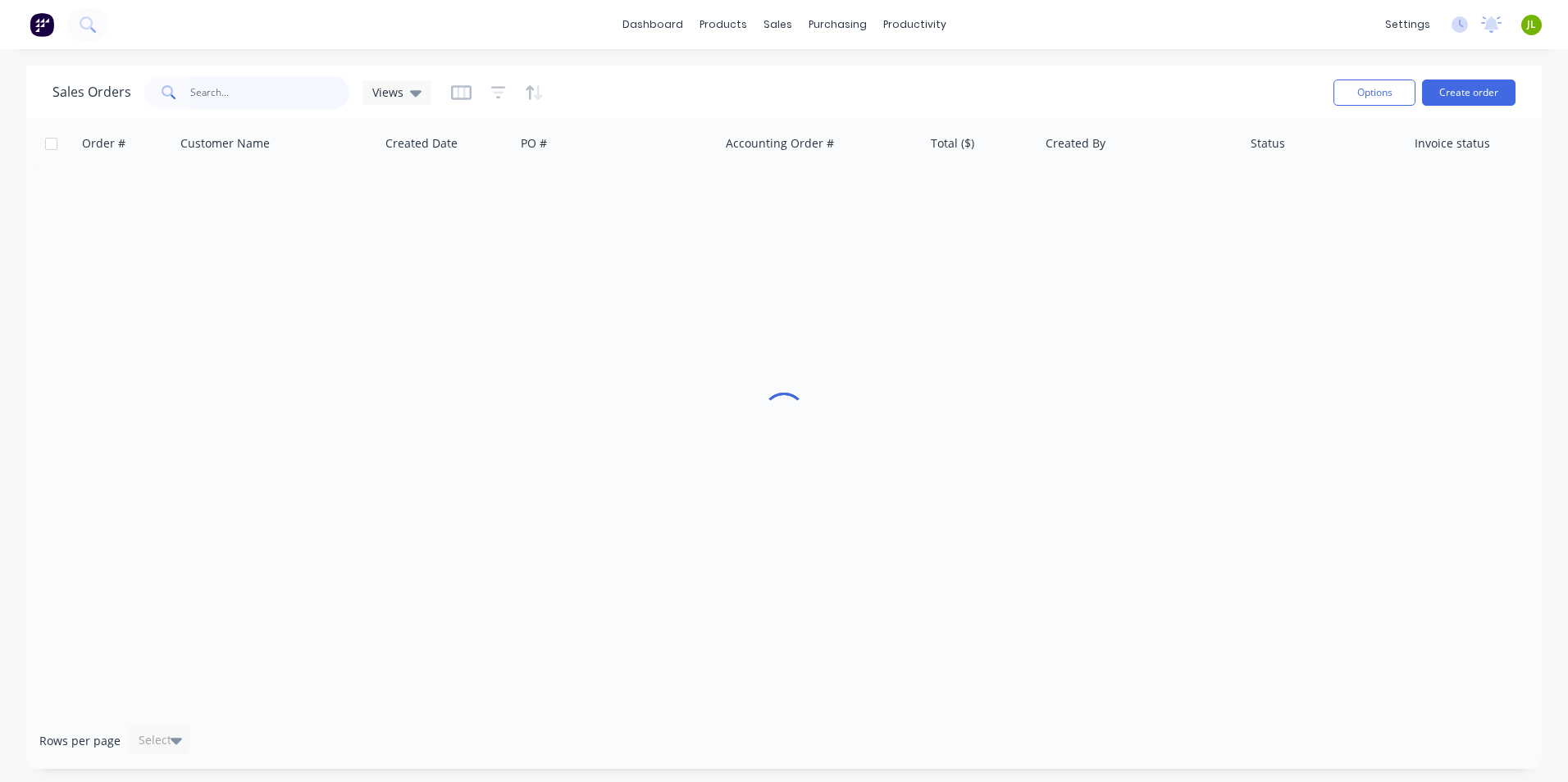
click at [226, 101] on input "text" at bounding box center [270, 92] width 160 height 33
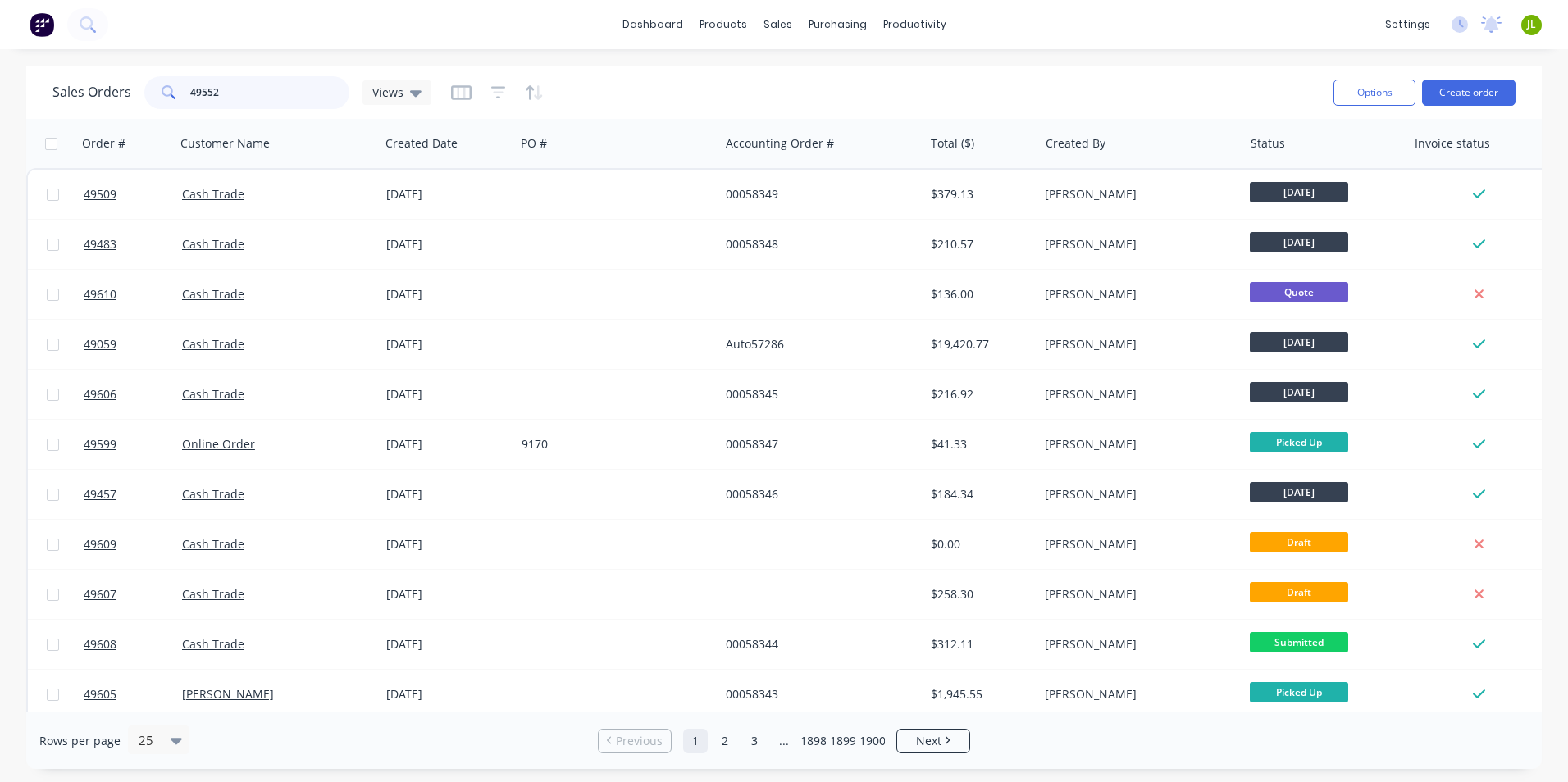
type input "49552"
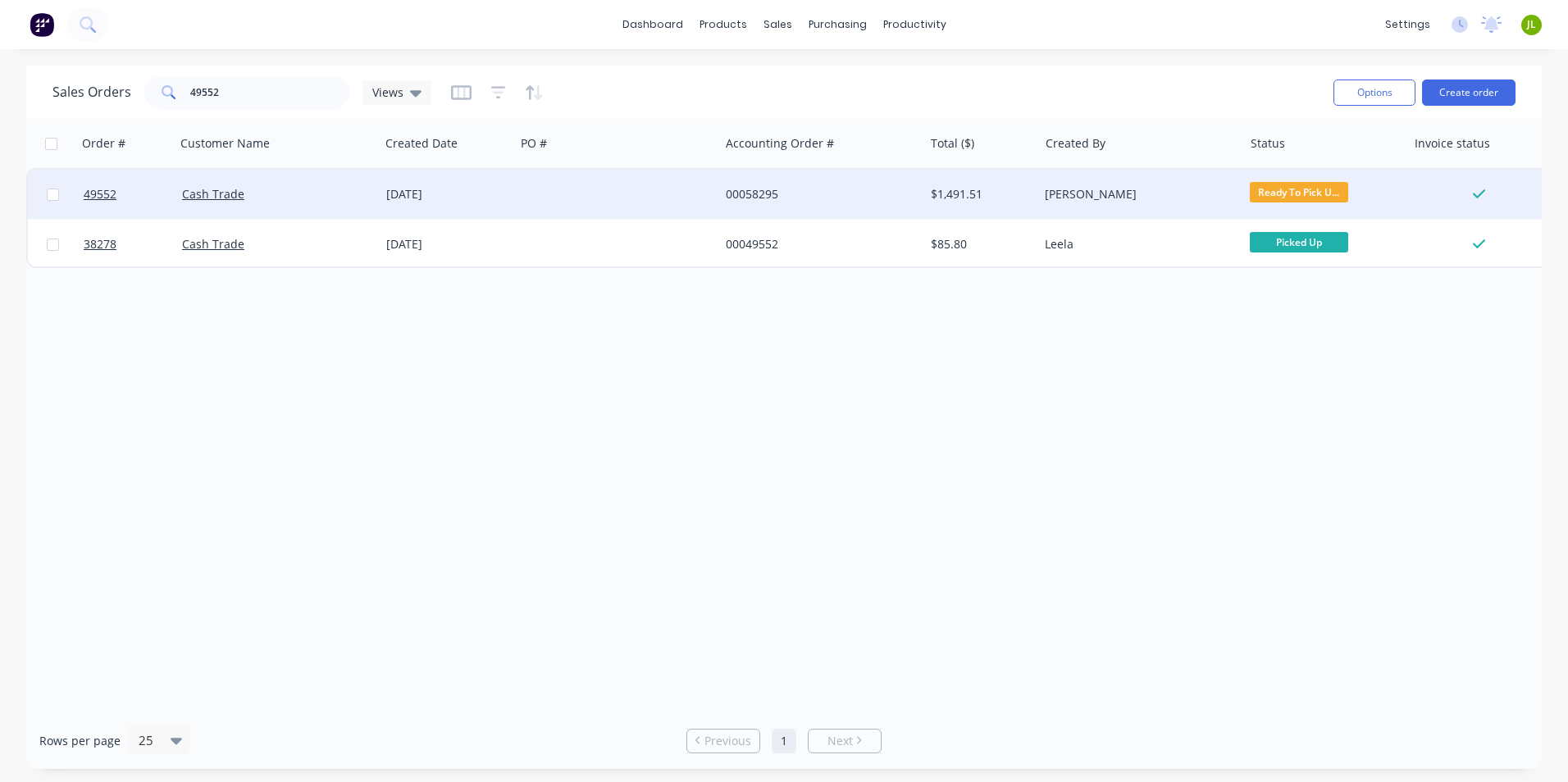
click at [494, 185] on div "[DATE]" at bounding box center [446, 194] width 135 height 49
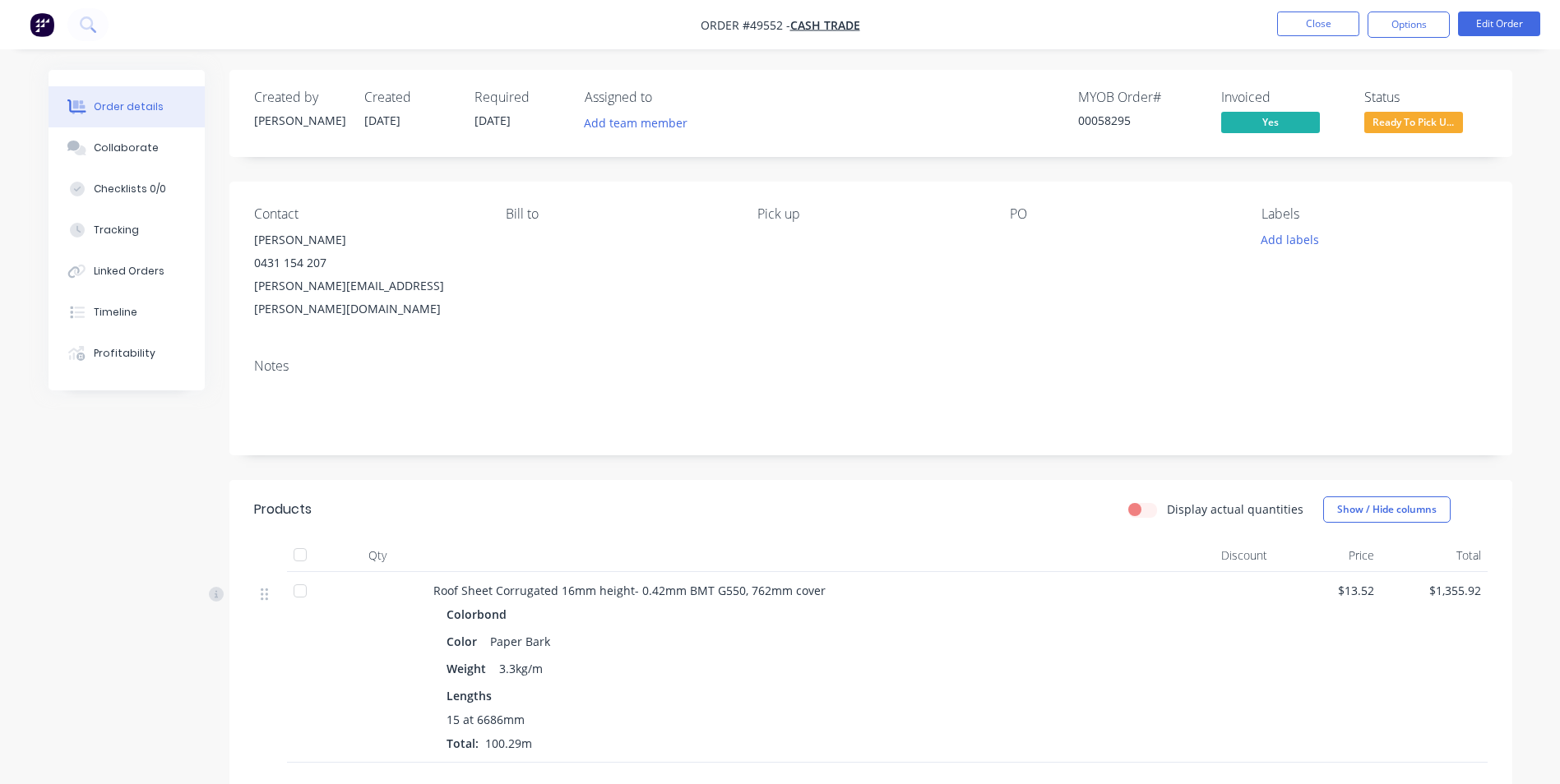
click at [1427, 278] on div "Labels Add labels" at bounding box center [1374, 264] width 225 height 115
click at [1407, 15] on button "Options" at bounding box center [1408, 25] width 82 height 27
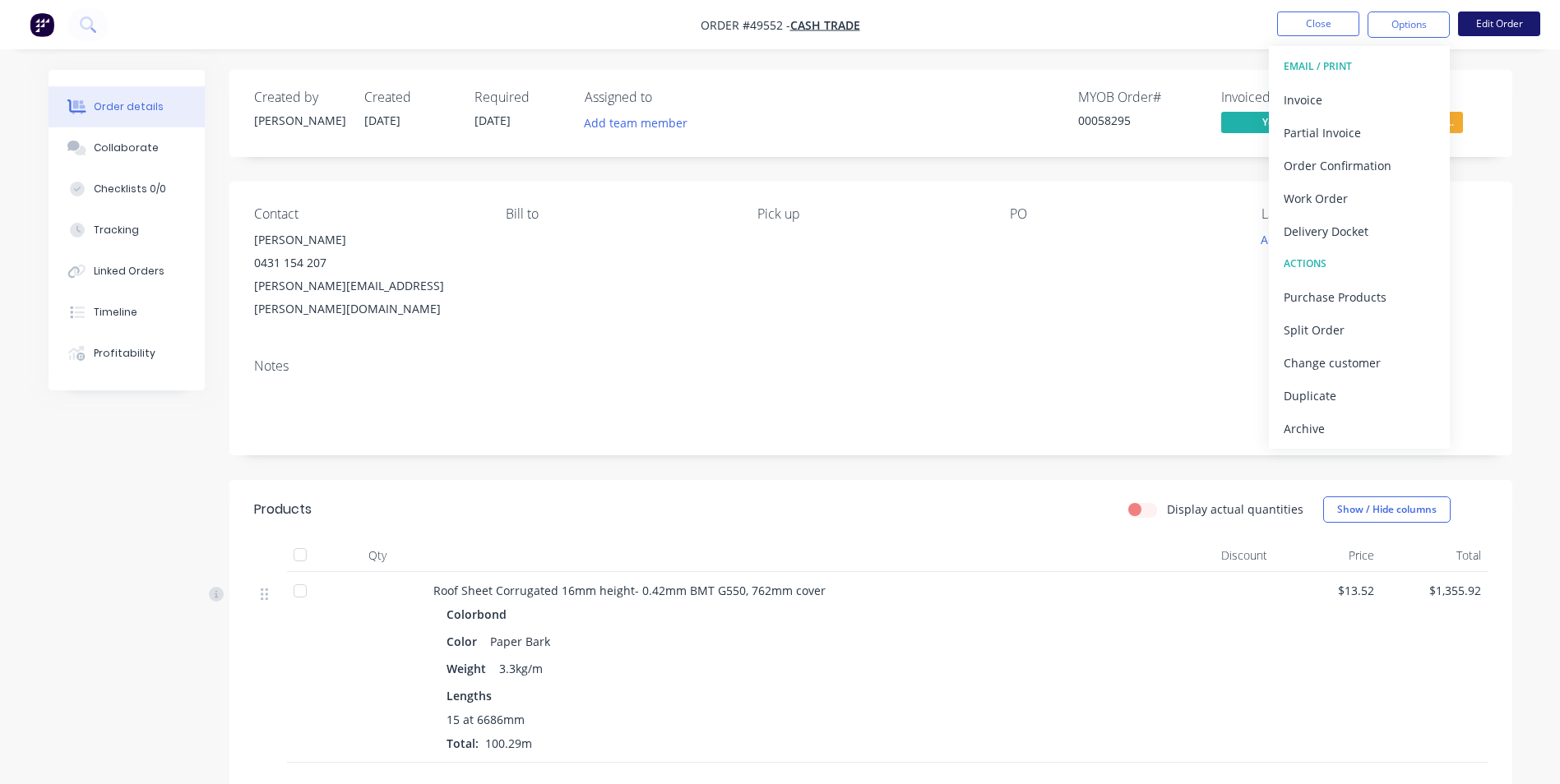
click at [1528, 17] on button "Edit Order" at bounding box center [1499, 24] width 82 height 25
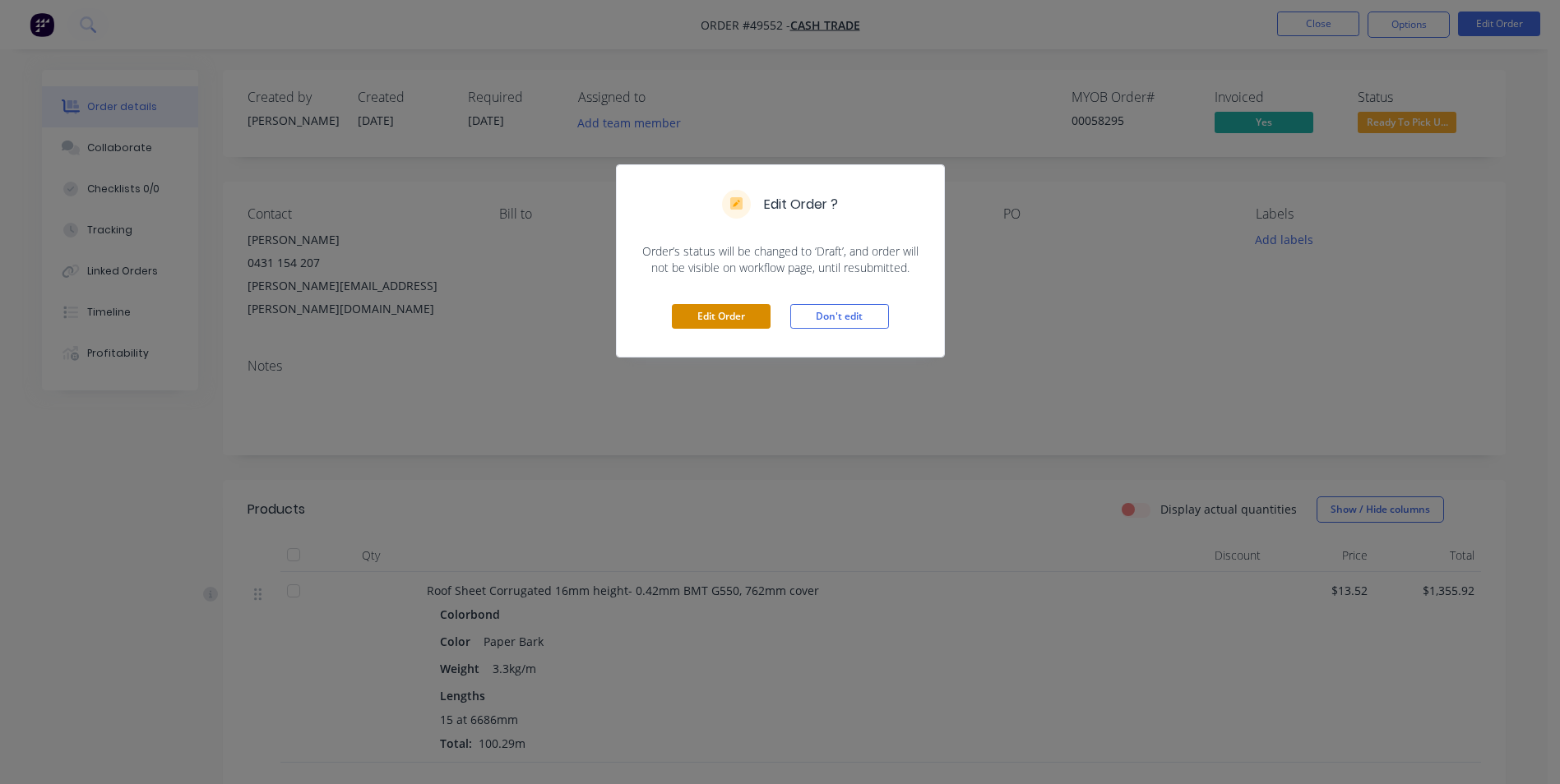
click at [738, 326] on button "Edit Order" at bounding box center [721, 316] width 99 height 25
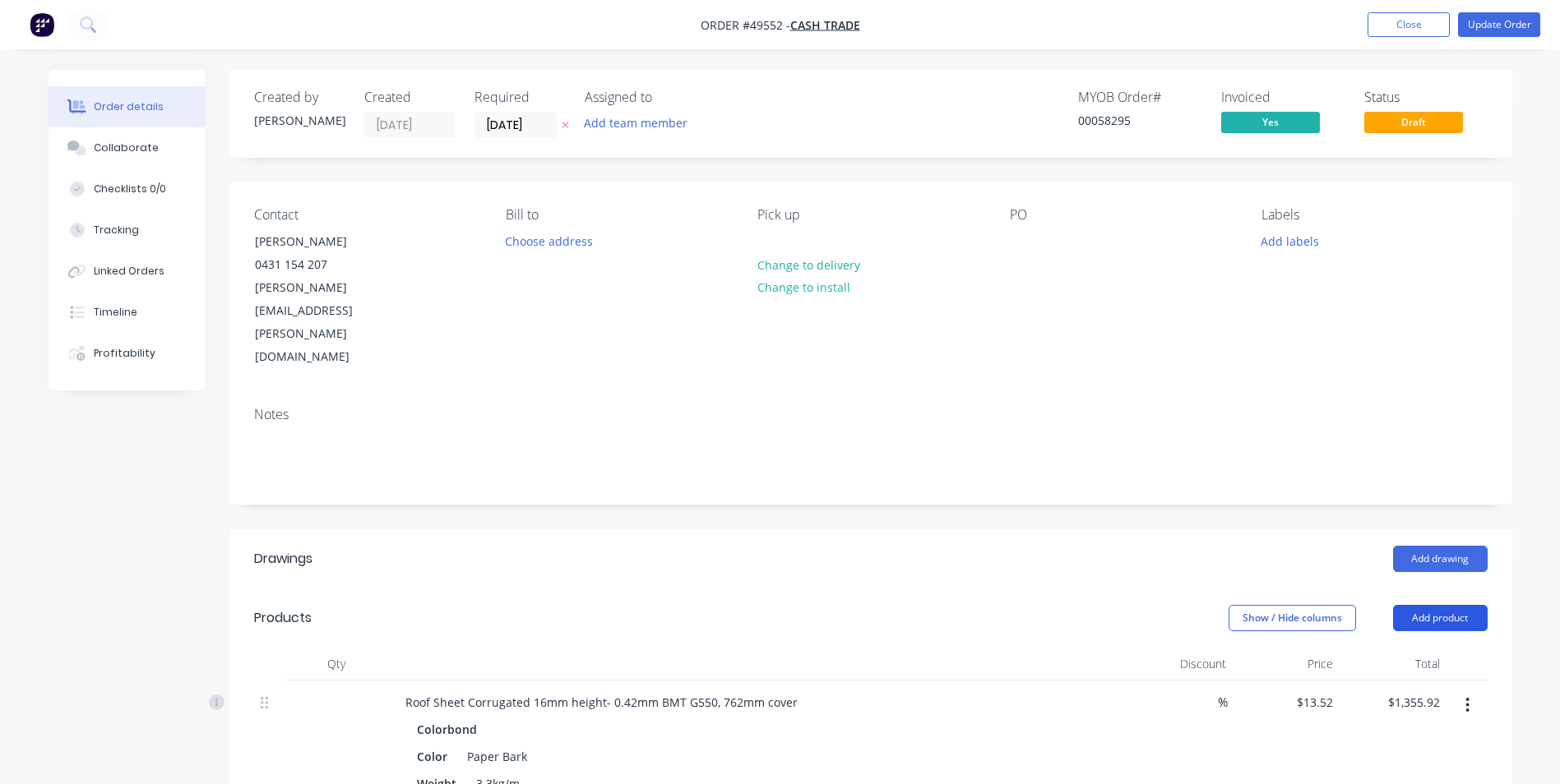
click at [1417, 605] on button "Add product" at bounding box center [1440, 618] width 95 height 27
click at [1417, 648] on div "Product catalogue" at bounding box center [1410, 660] width 126 height 24
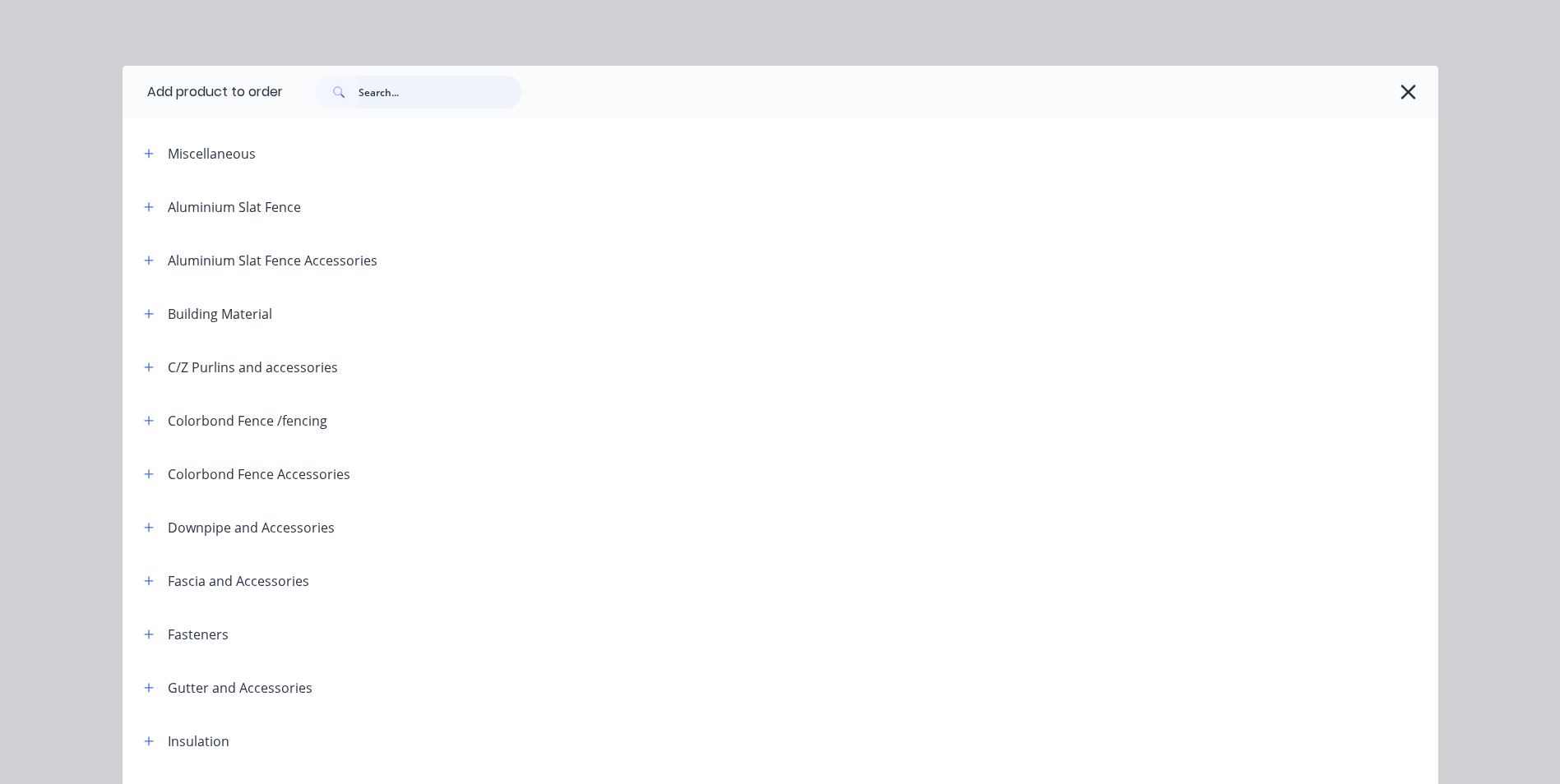
click at [438, 104] on input "text" at bounding box center [440, 92] width 163 height 33
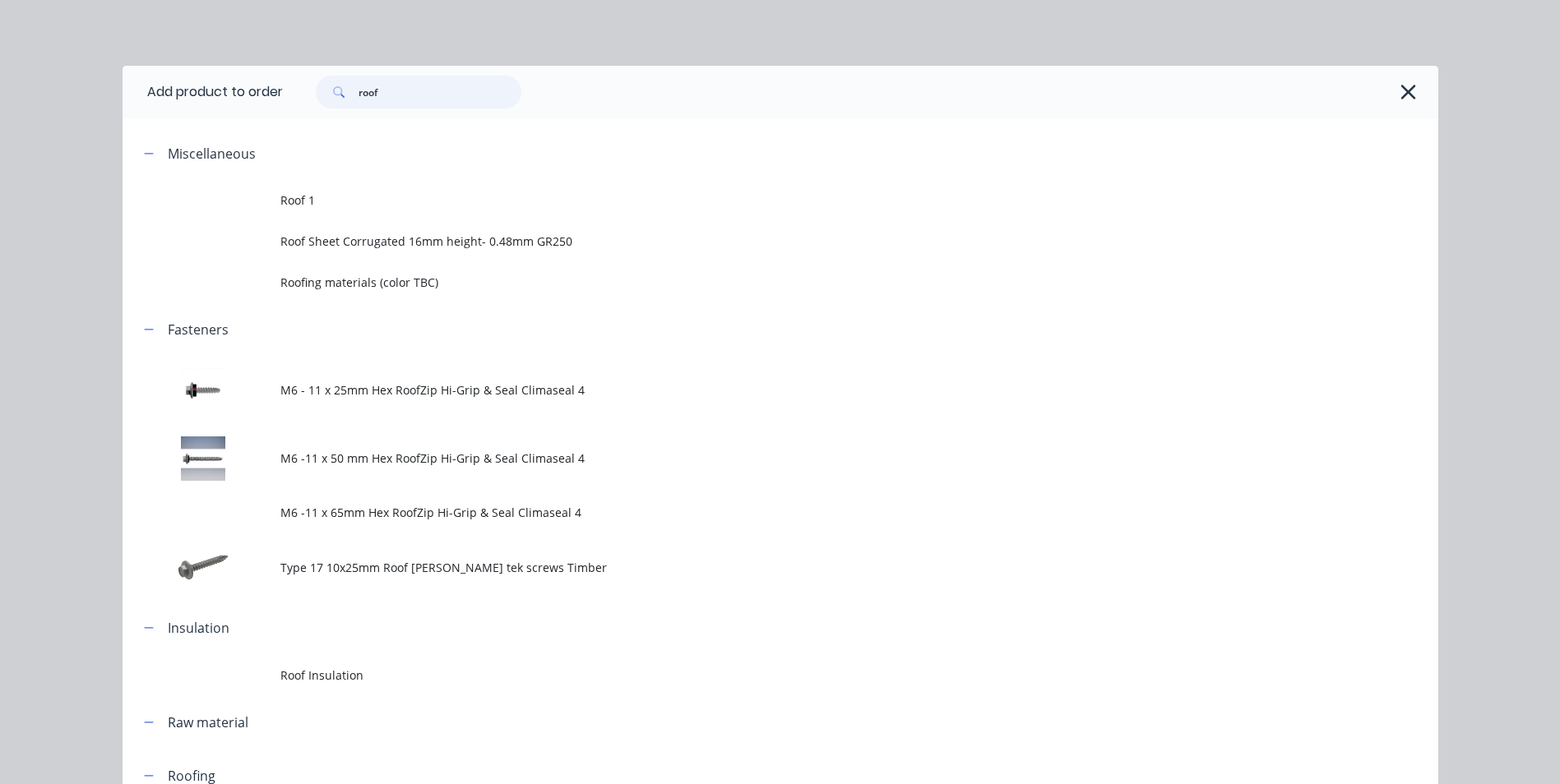
type input "roof"
drag, startPoint x: 443, startPoint y: 111, endPoint x: 273, endPoint y: 93, distance: 171.0
click at [317, 93] on div "roof" at bounding box center [861, 92] width 1156 height 52
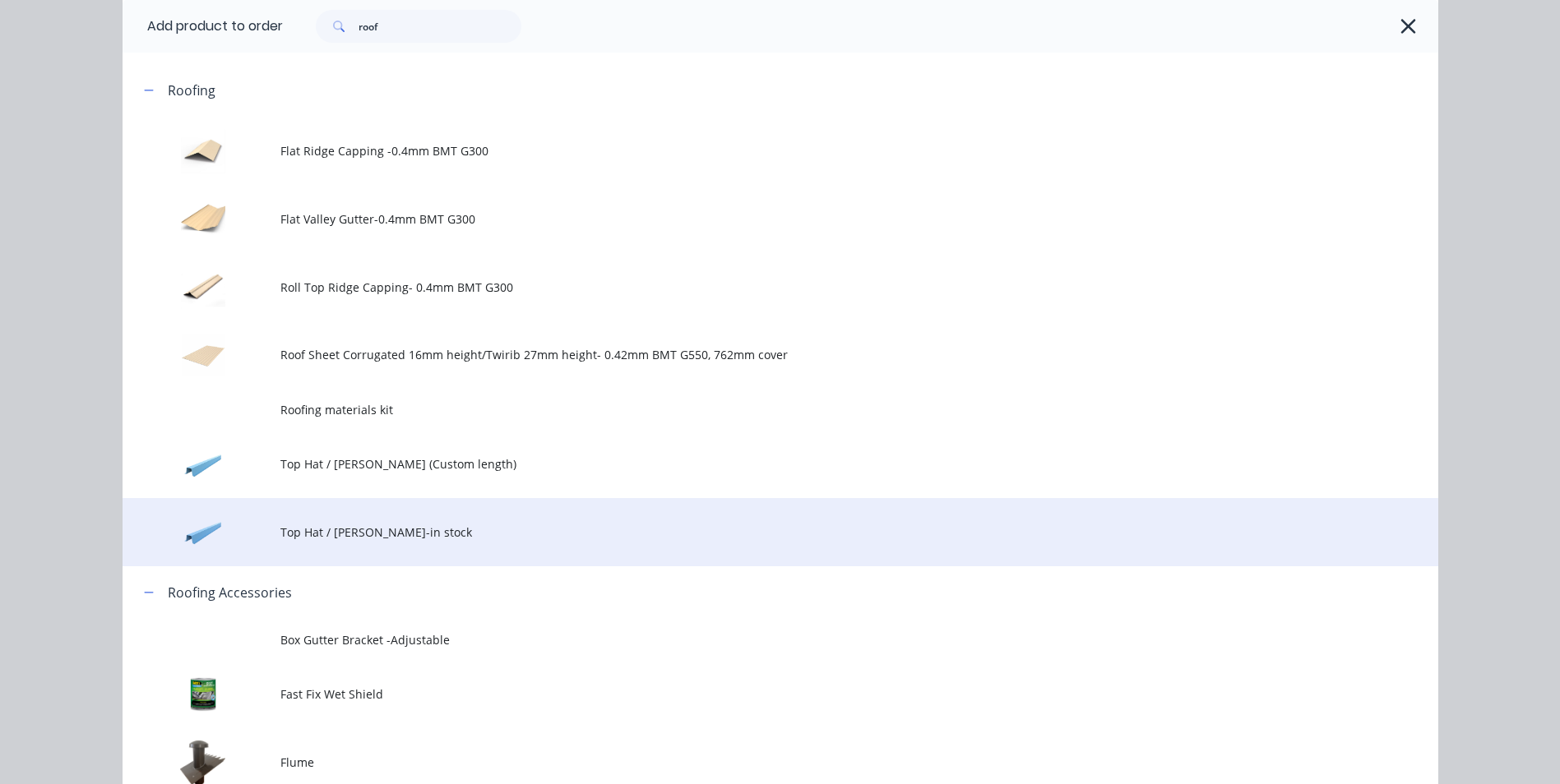
click at [370, 532] on span "Top Hat / [PERSON_NAME]-in stock" at bounding box center [743, 531] width 926 height 17
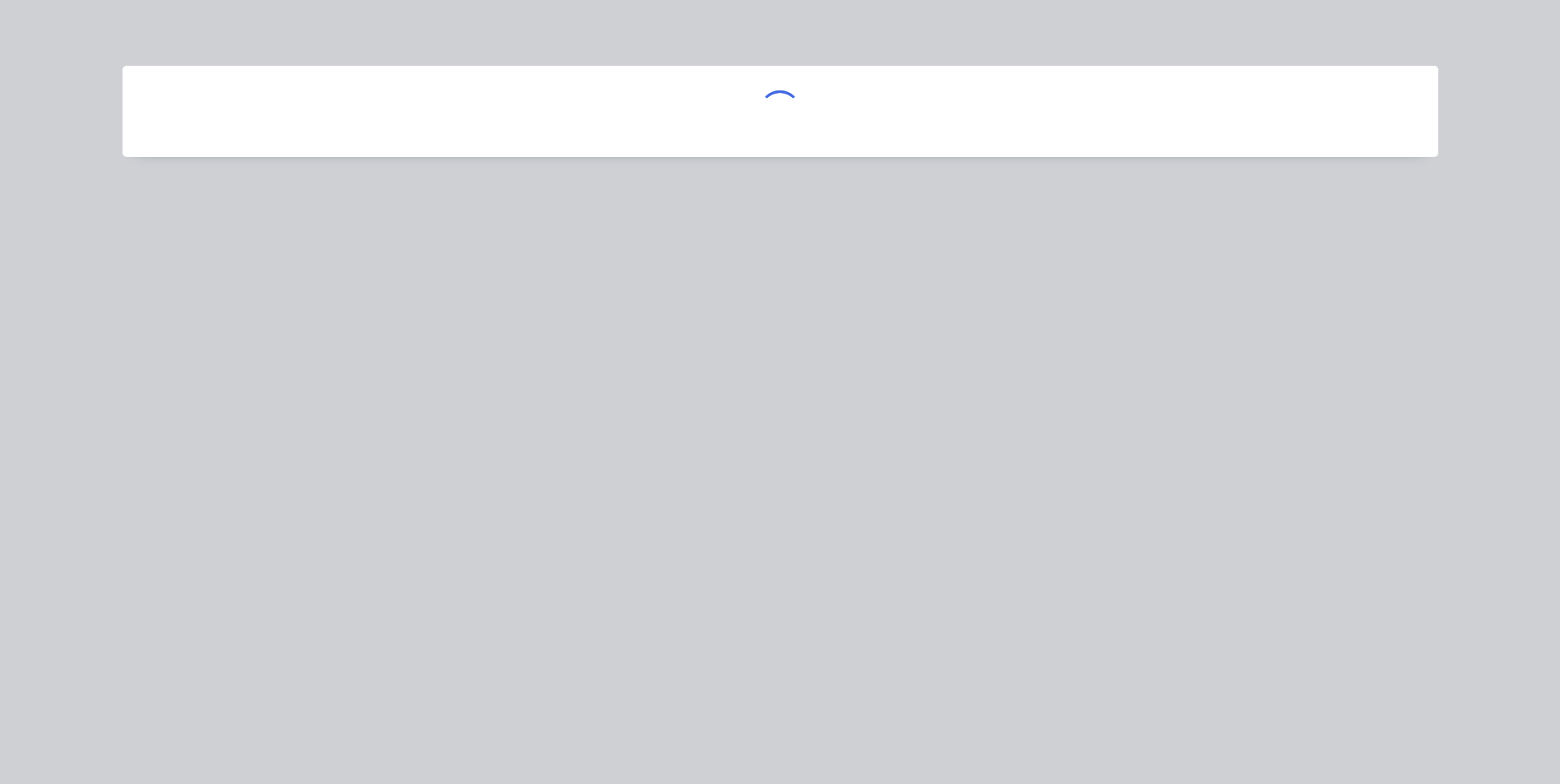
scroll to position [0, 0]
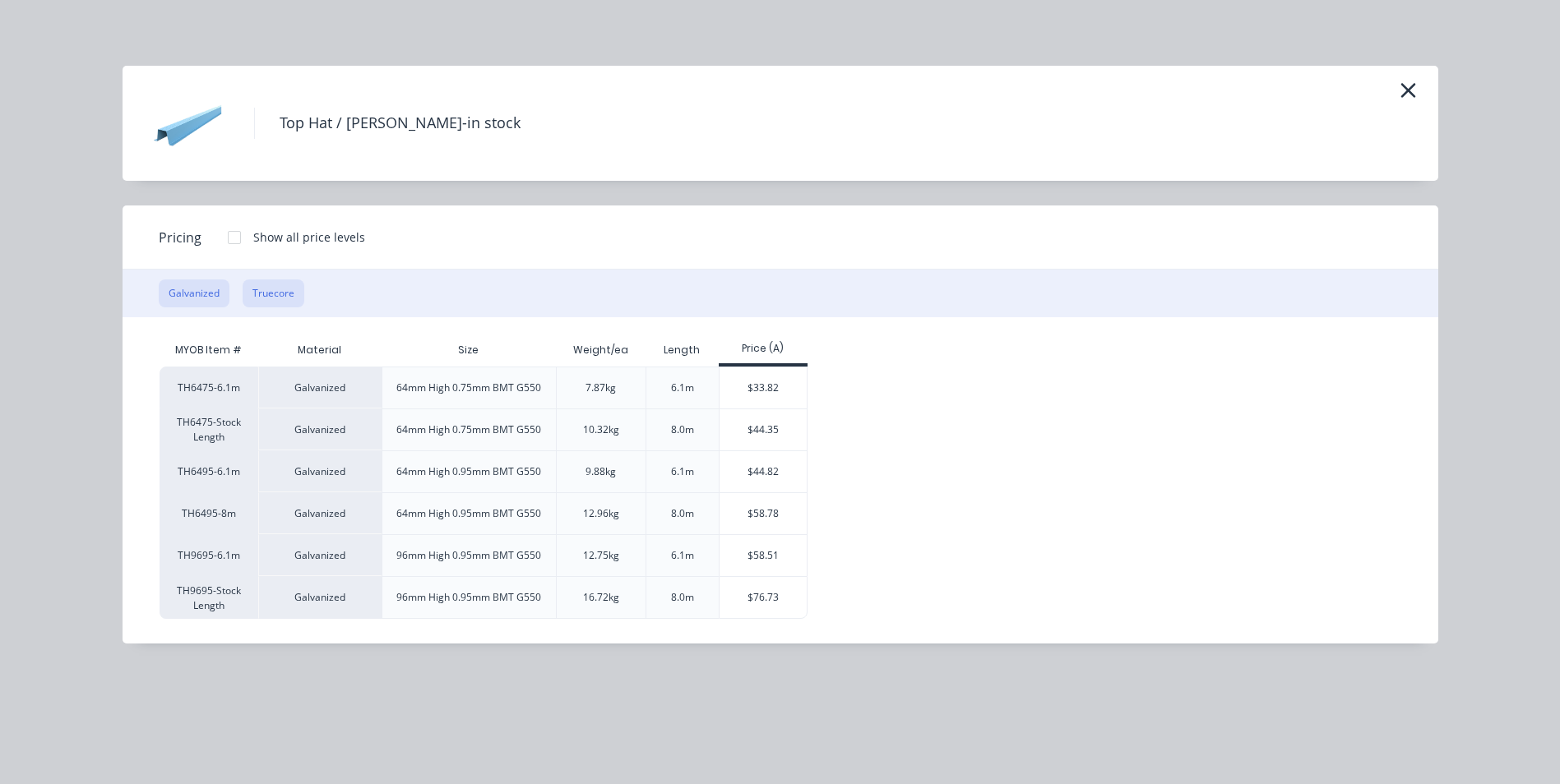
click at [283, 298] on button "Truecore" at bounding box center [274, 293] width 61 height 28
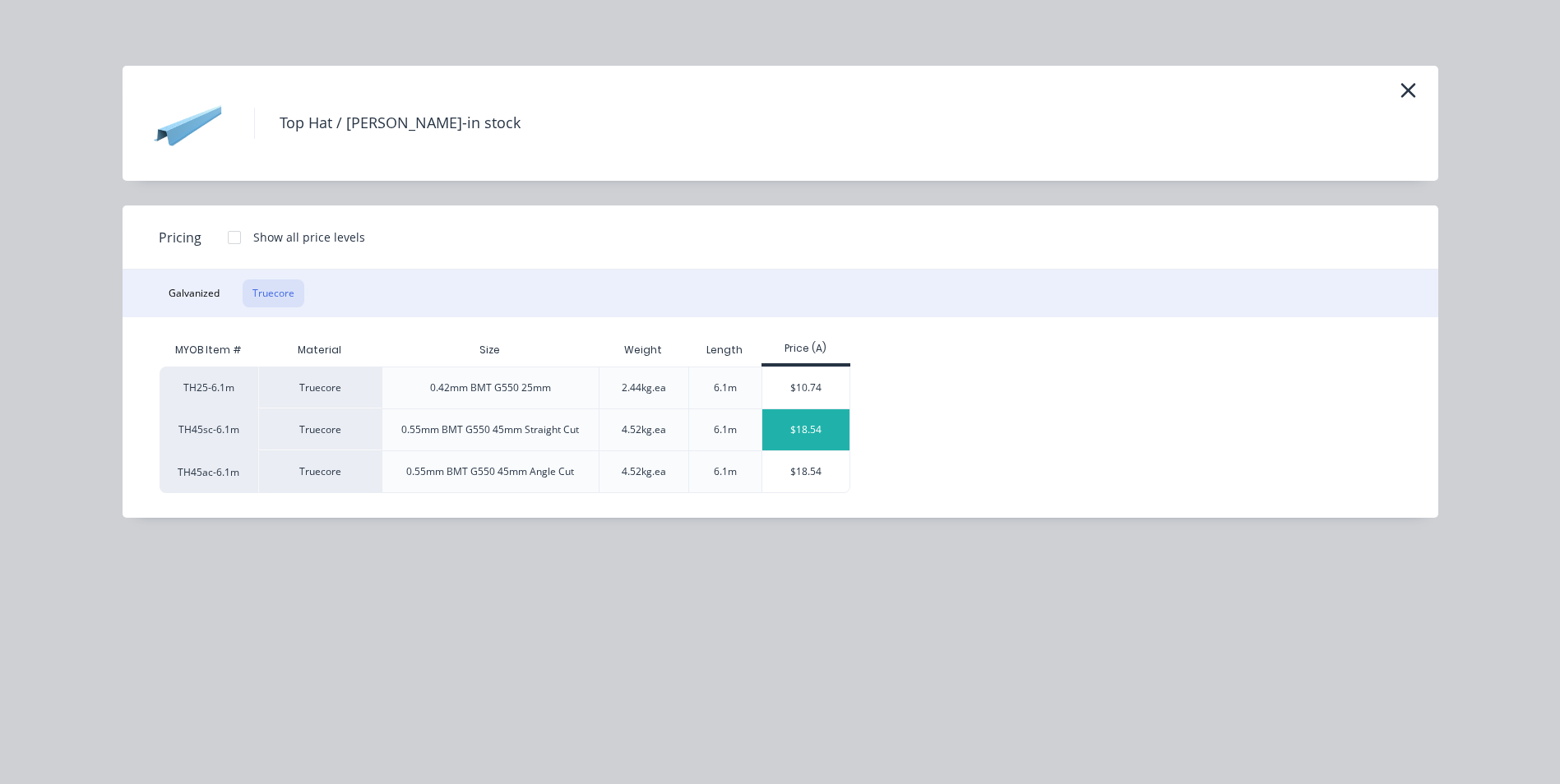
click at [797, 434] on div "$18.54" at bounding box center [806, 431] width 88 height 41
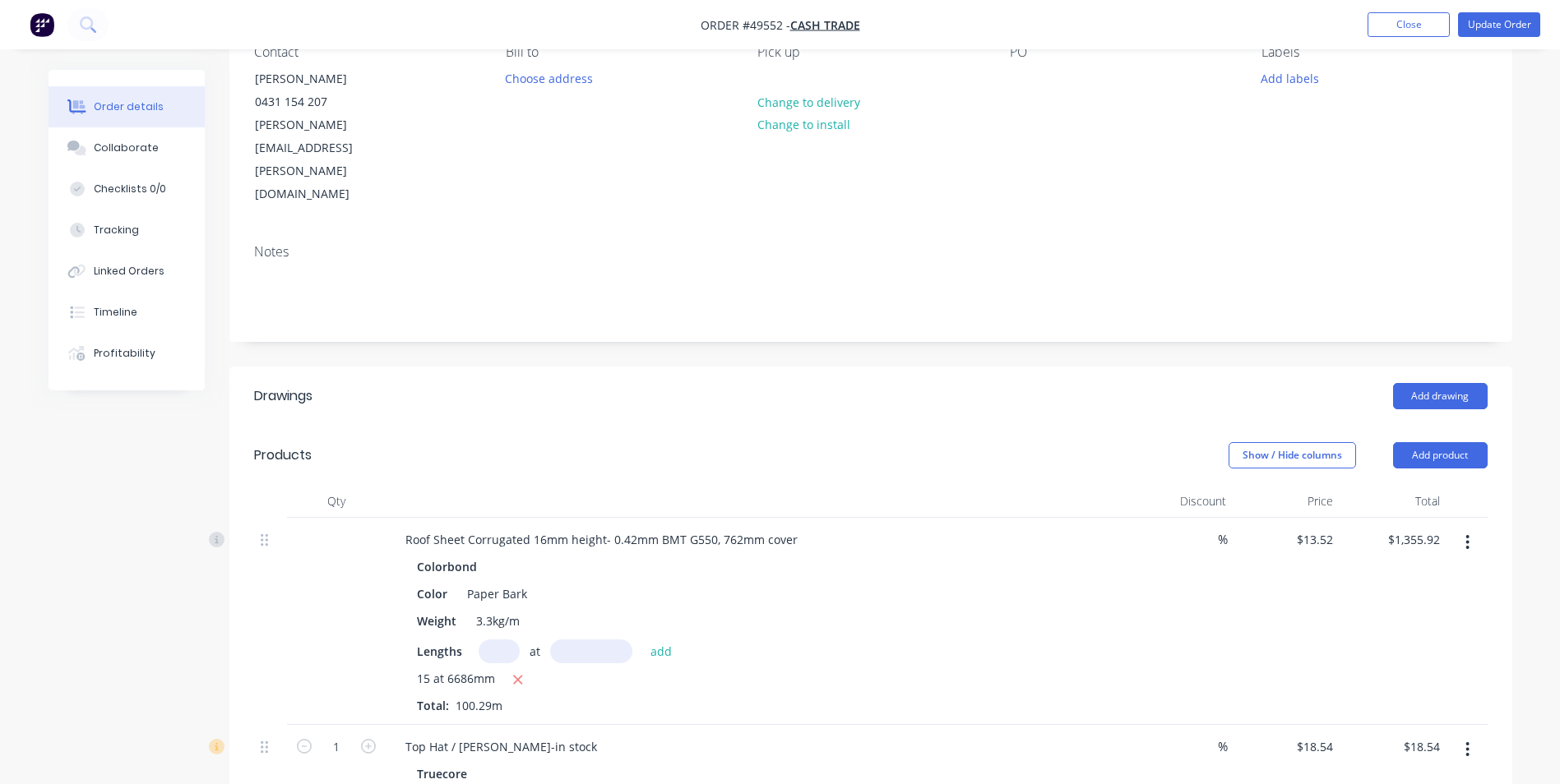
scroll to position [329, 0]
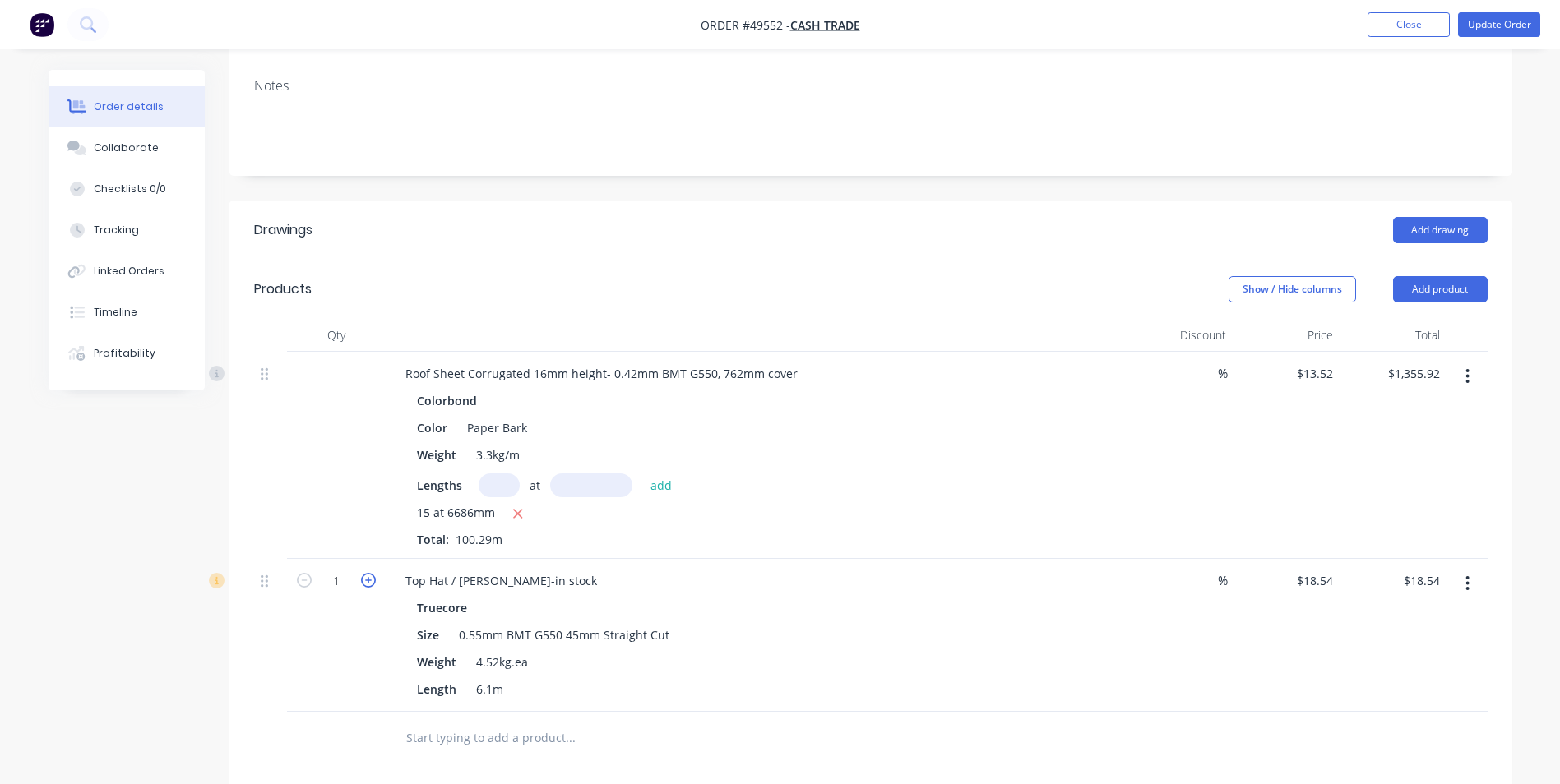
click at [366, 573] on icon "button" at bounding box center [368, 580] width 15 height 15
type input "2"
type input "$37.08"
click at [351, 559] on div "2" at bounding box center [337, 635] width 99 height 153
click at [934, 596] on div "Truecore" at bounding box center [756, 608] width 678 height 24
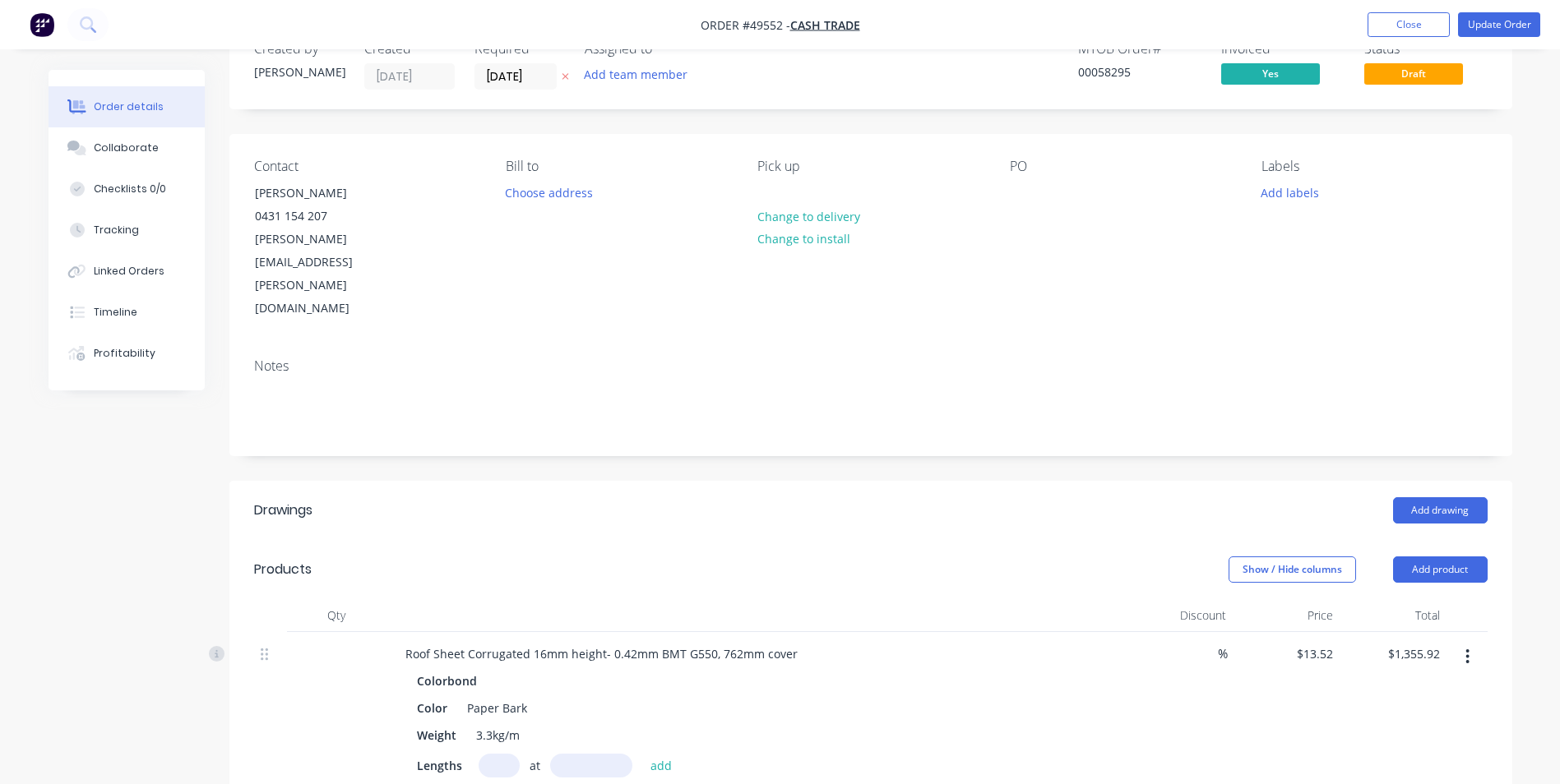
scroll to position [0, 0]
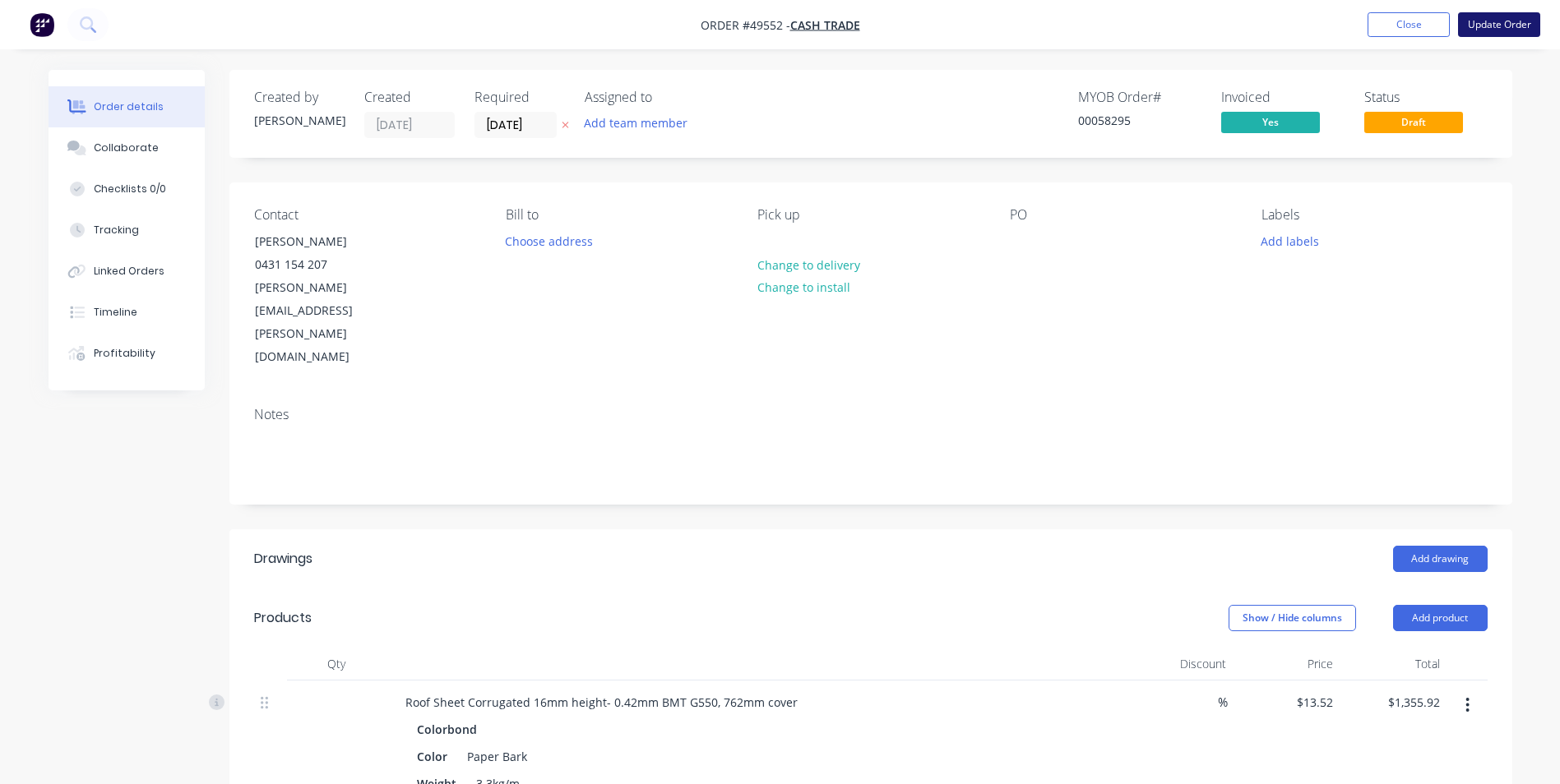
click at [1499, 21] on button "Update Order" at bounding box center [1499, 24] width 82 height 25
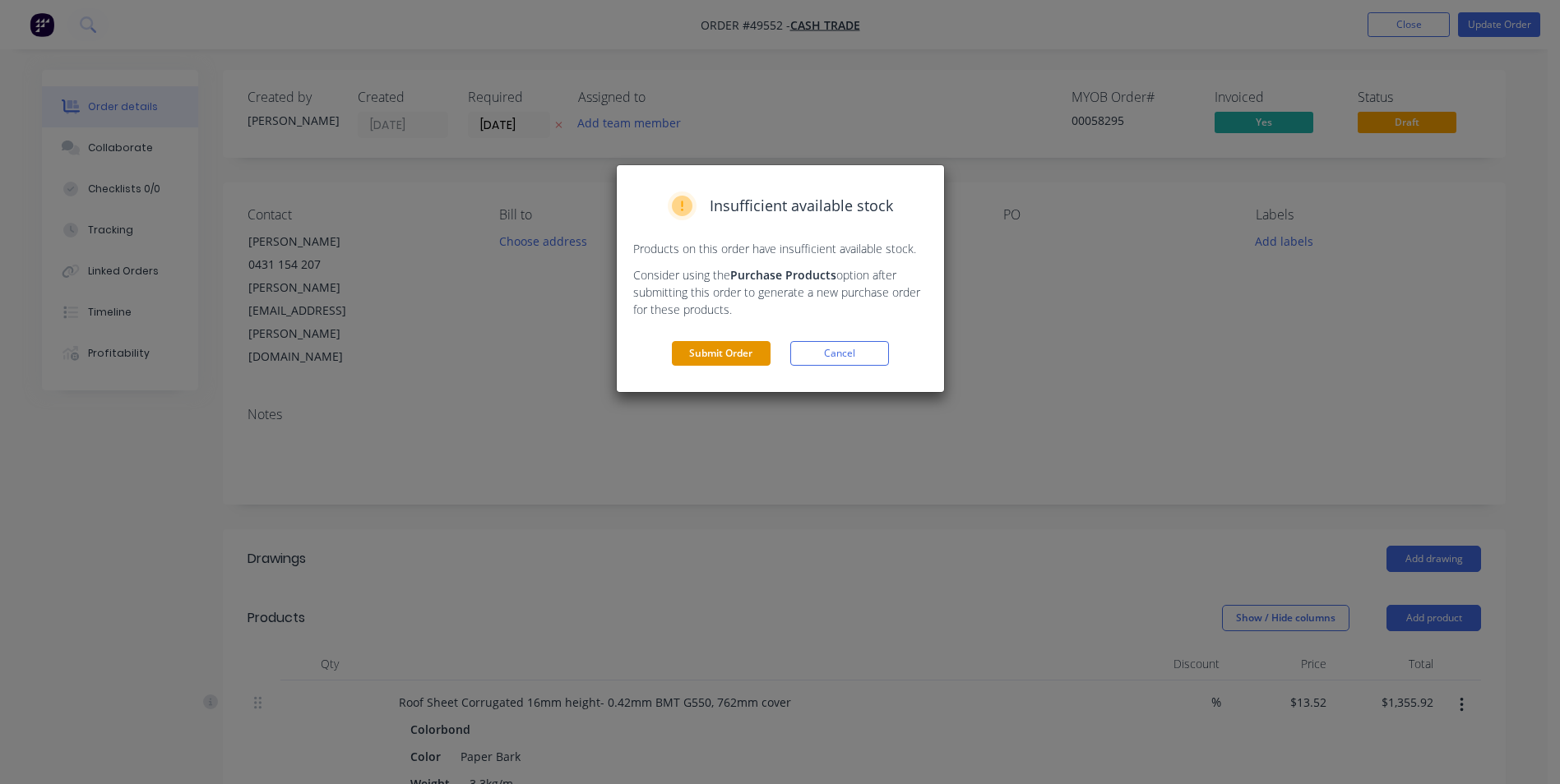
click at [708, 357] on button "Submit Order" at bounding box center [721, 353] width 99 height 25
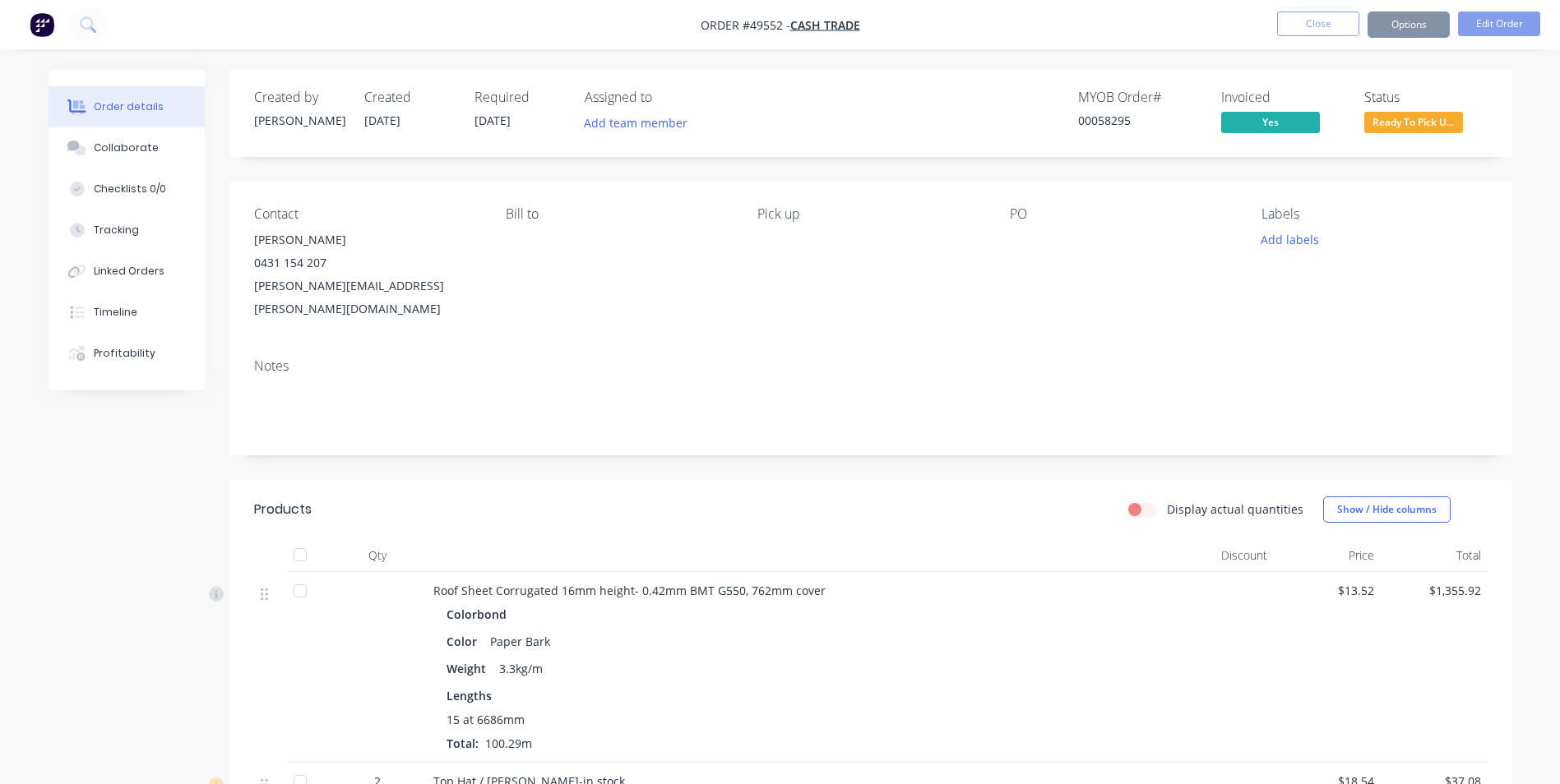
click at [1415, 29] on button "Options" at bounding box center [1408, 25] width 82 height 27
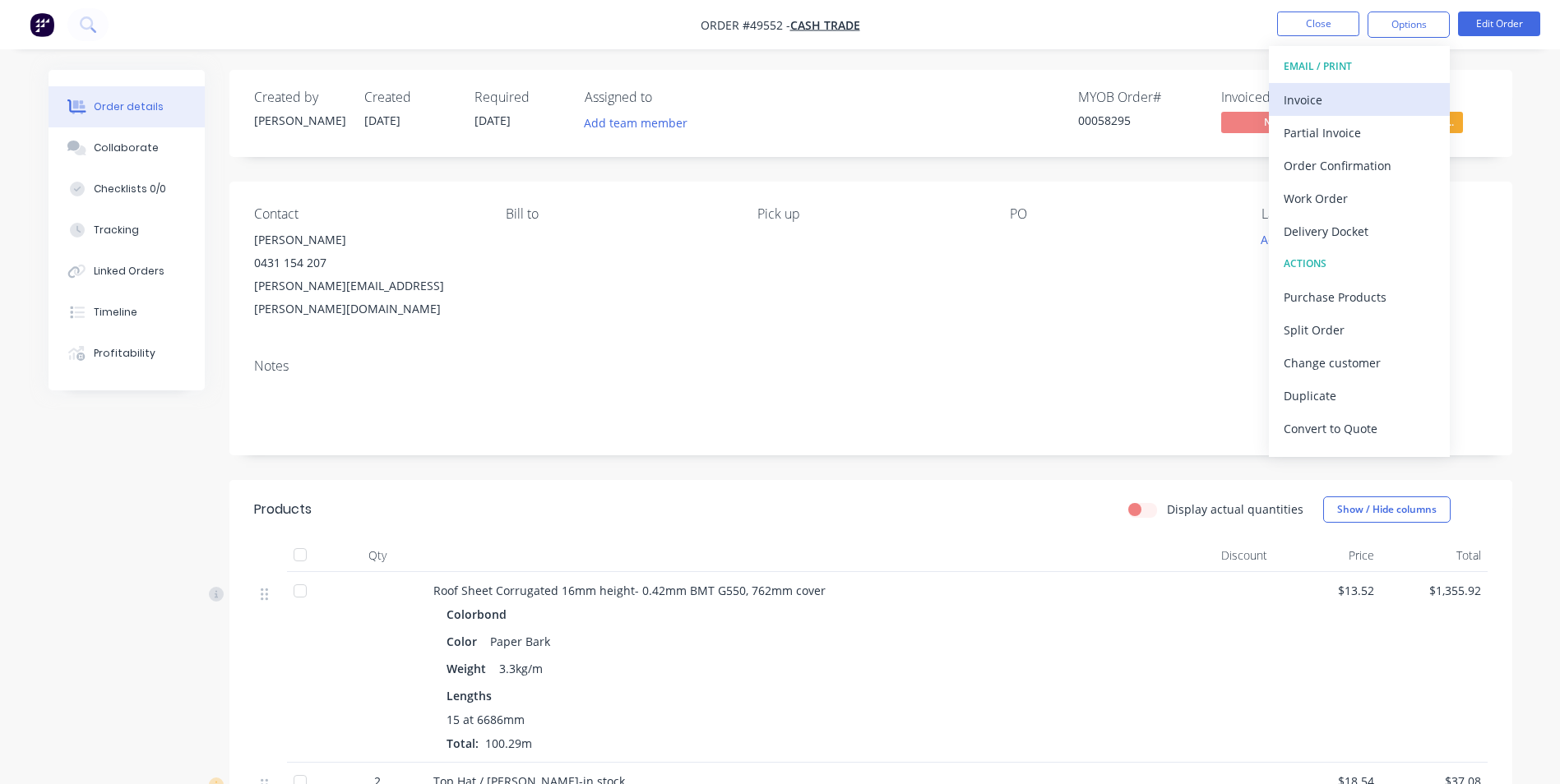
click at [1391, 101] on div "Invoice" at bounding box center [1358, 100] width 151 height 24
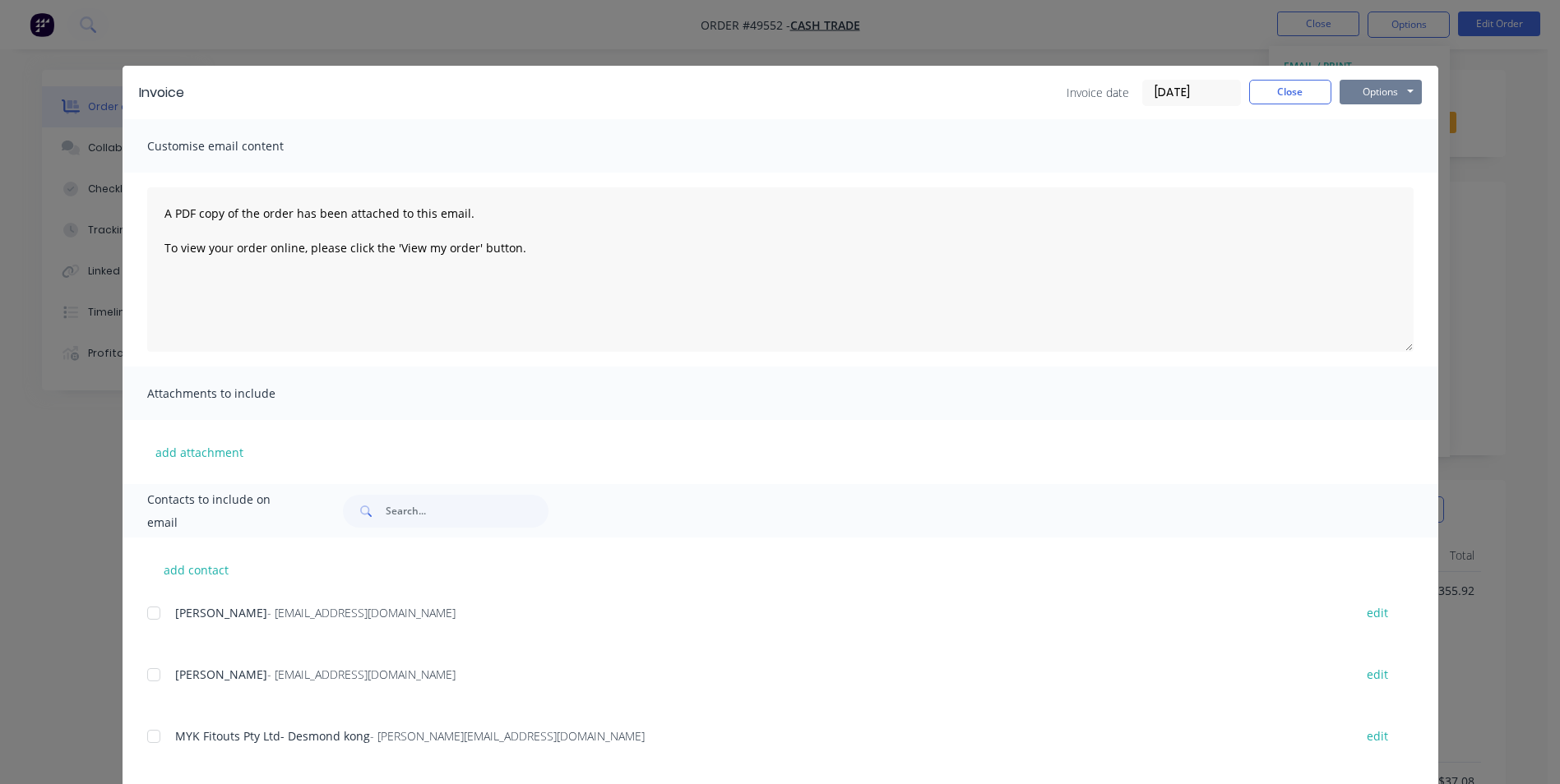
click at [1378, 82] on button "Options" at bounding box center [1380, 92] width 82 height 25
click at [1380, 150] on button "Print" at bounding box center [1392, 148] width 106 height 27
click at [1290, 86] on button "Close" at bounding box center [1290, 92] width 82 height 25
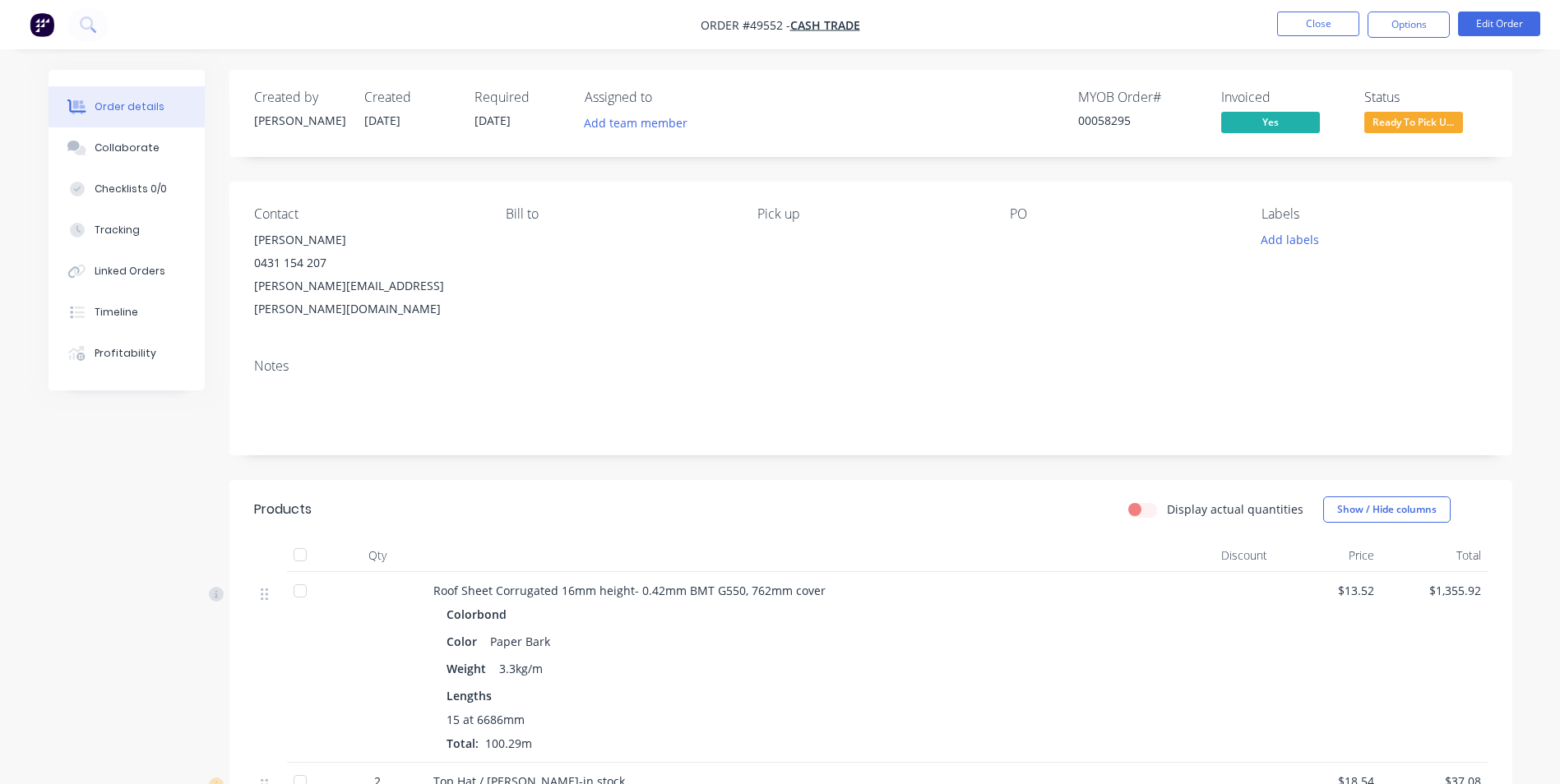
scroll to position [329, 0]
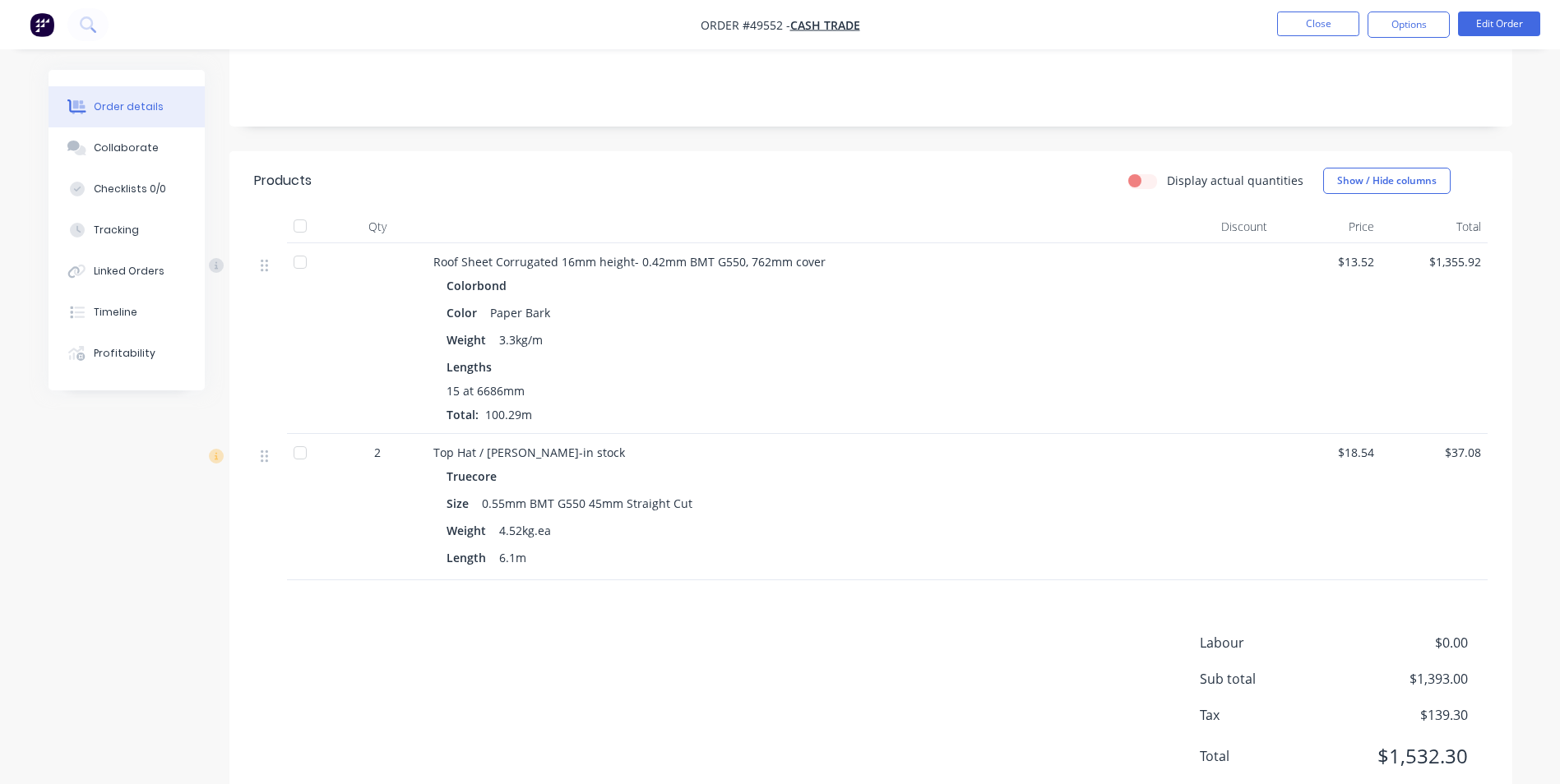
click at [758, 570] on div "Products Display actual quantities Show / Hide columns Qty Discount Price Total…" at bounding box center [870, 481] width 1283 height 661
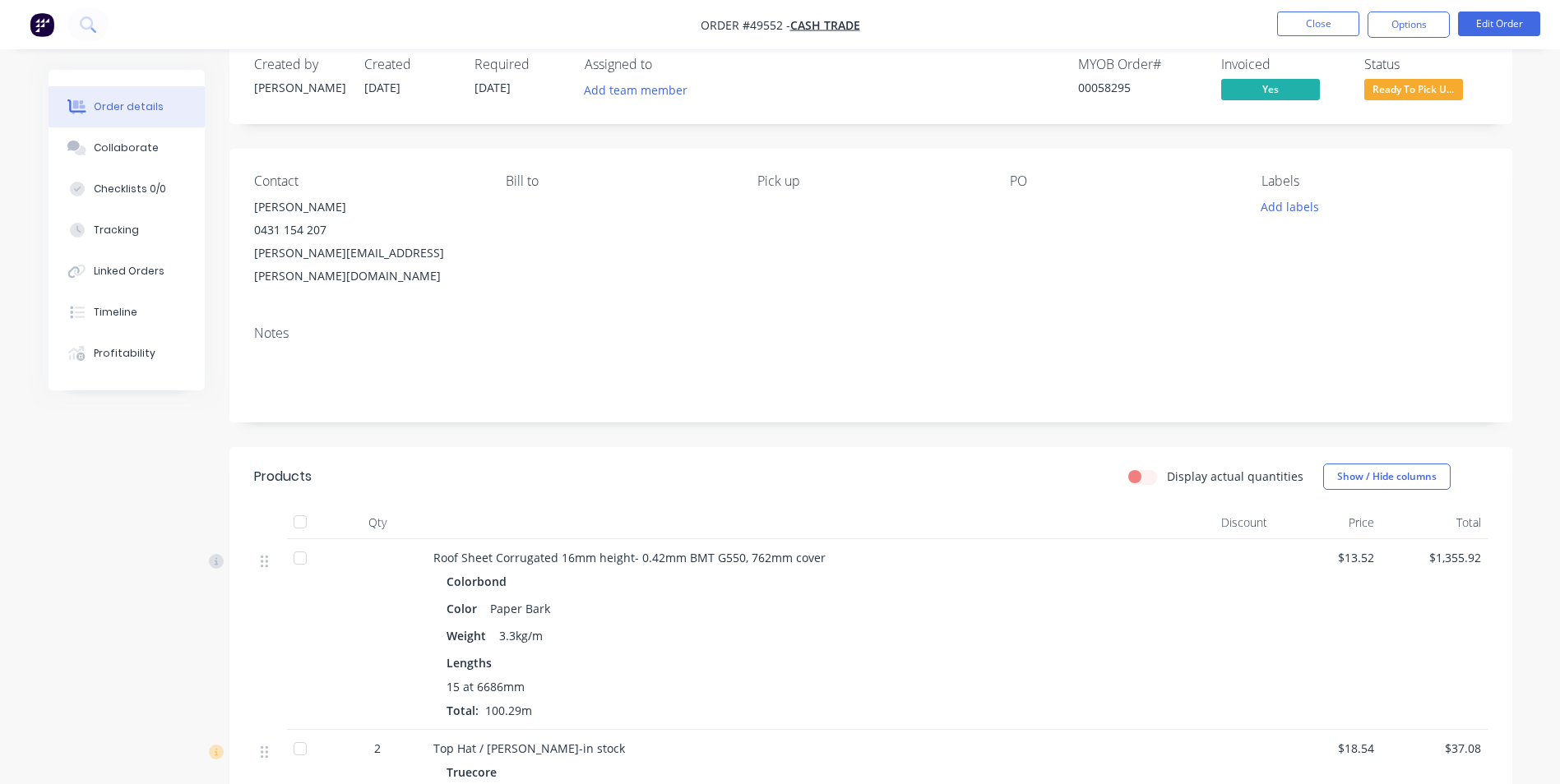
scroll to position [0, 0]
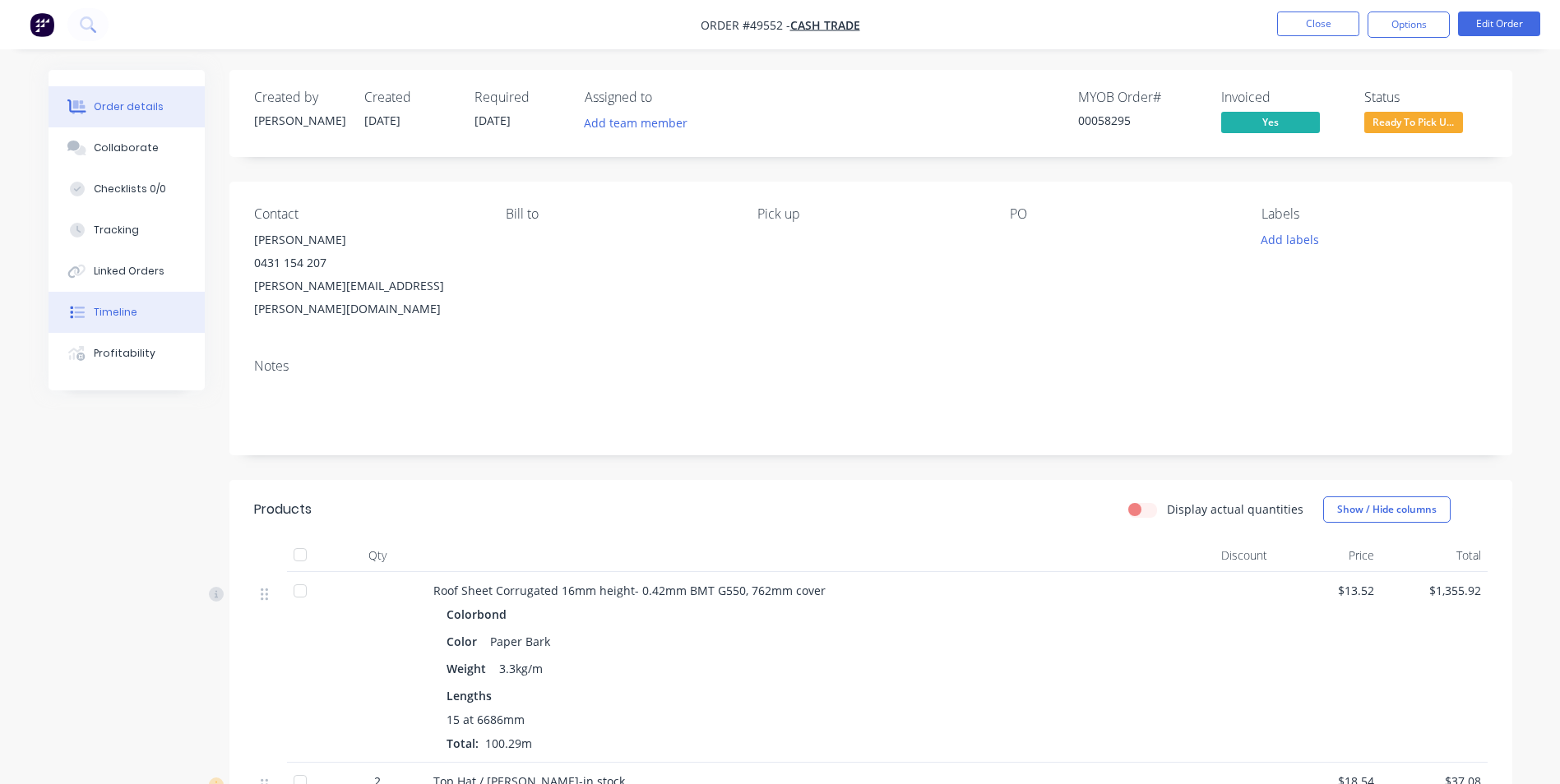
click at [118, 315] on div "Timeline" at bounding box center [116, 312] width 43 height 15
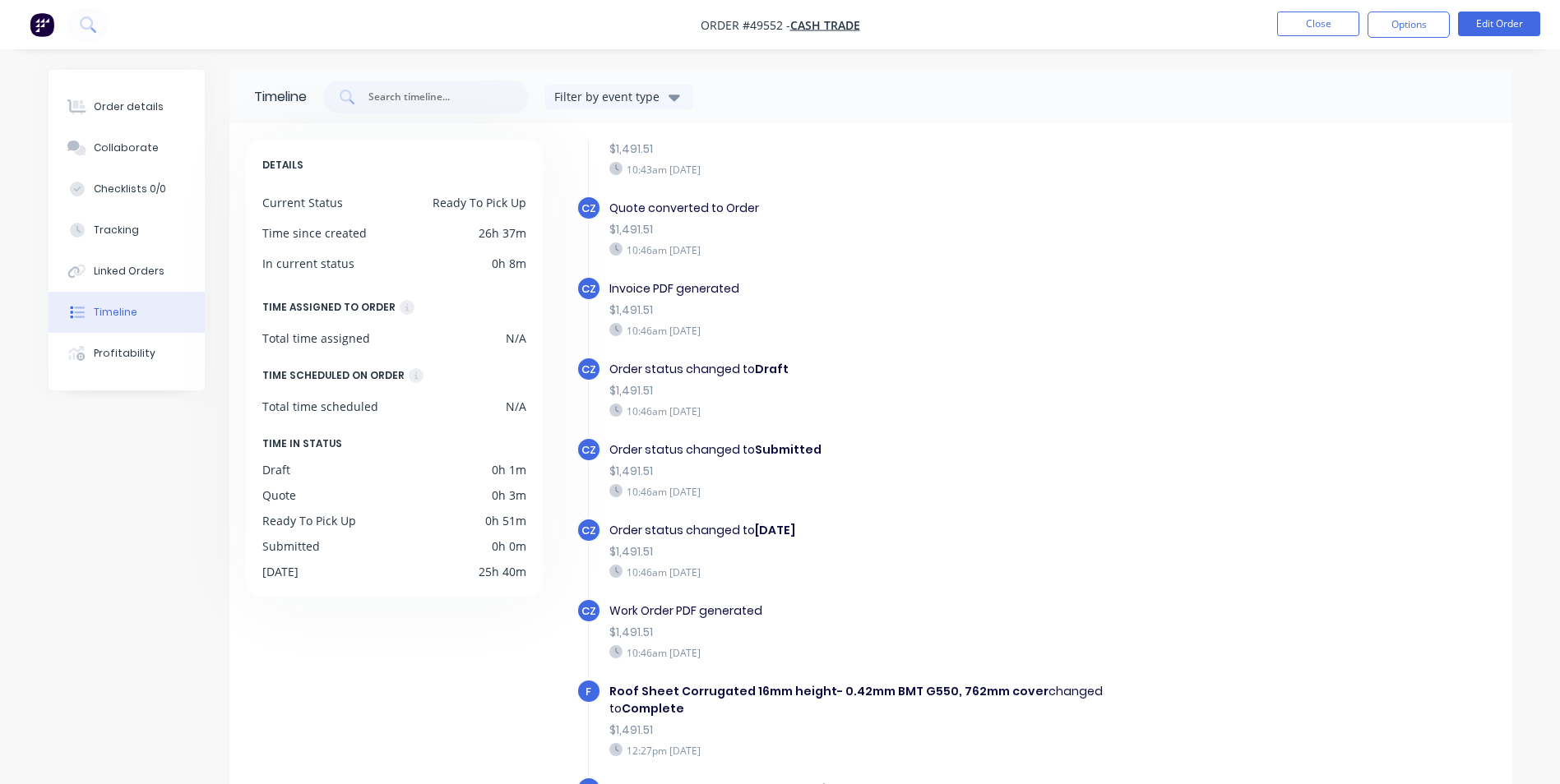
scroll to position [171, 0]
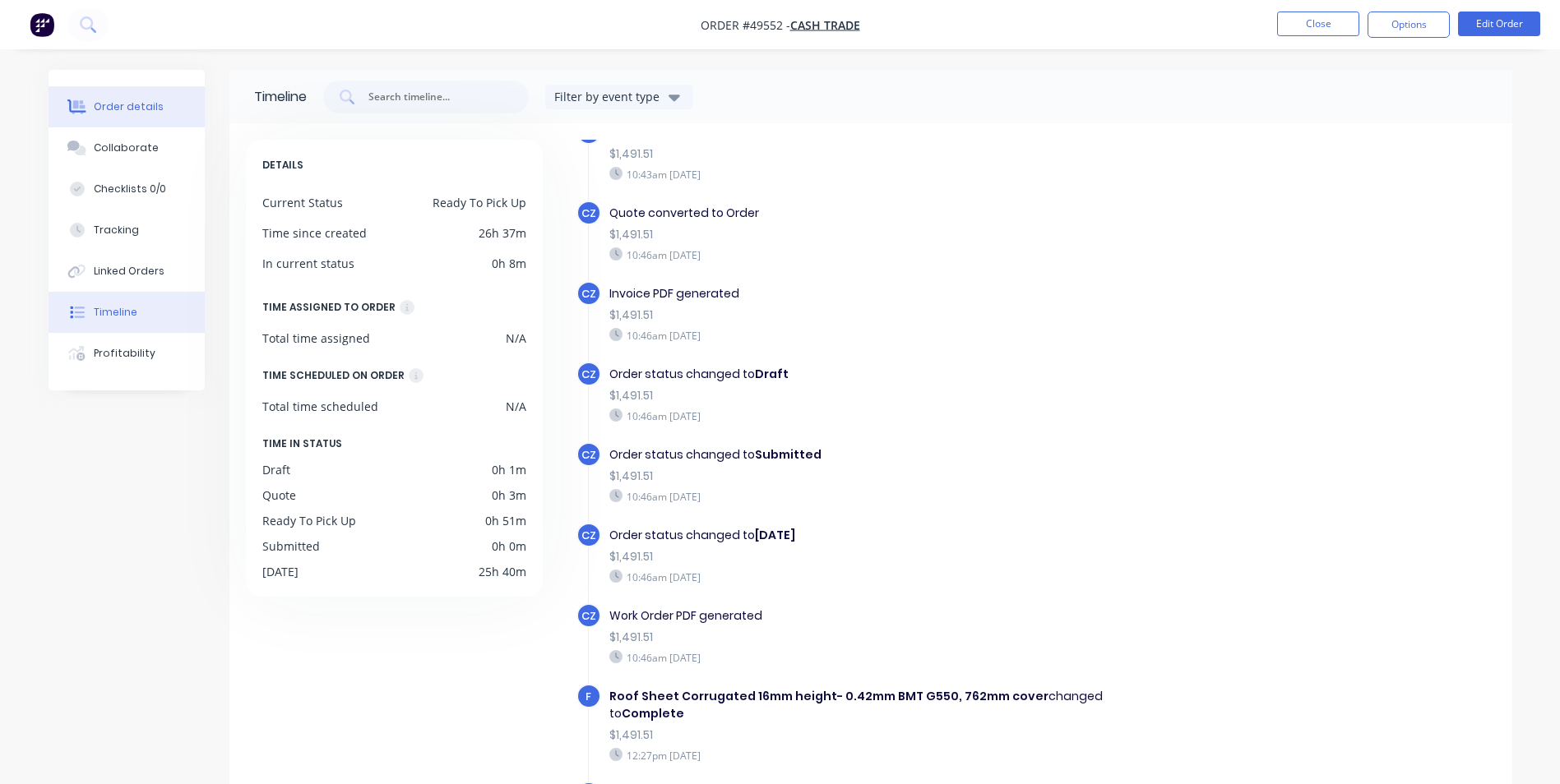
click at [134, 105] on div "Order details" at bounding box center [128, 107] width 70 height 15
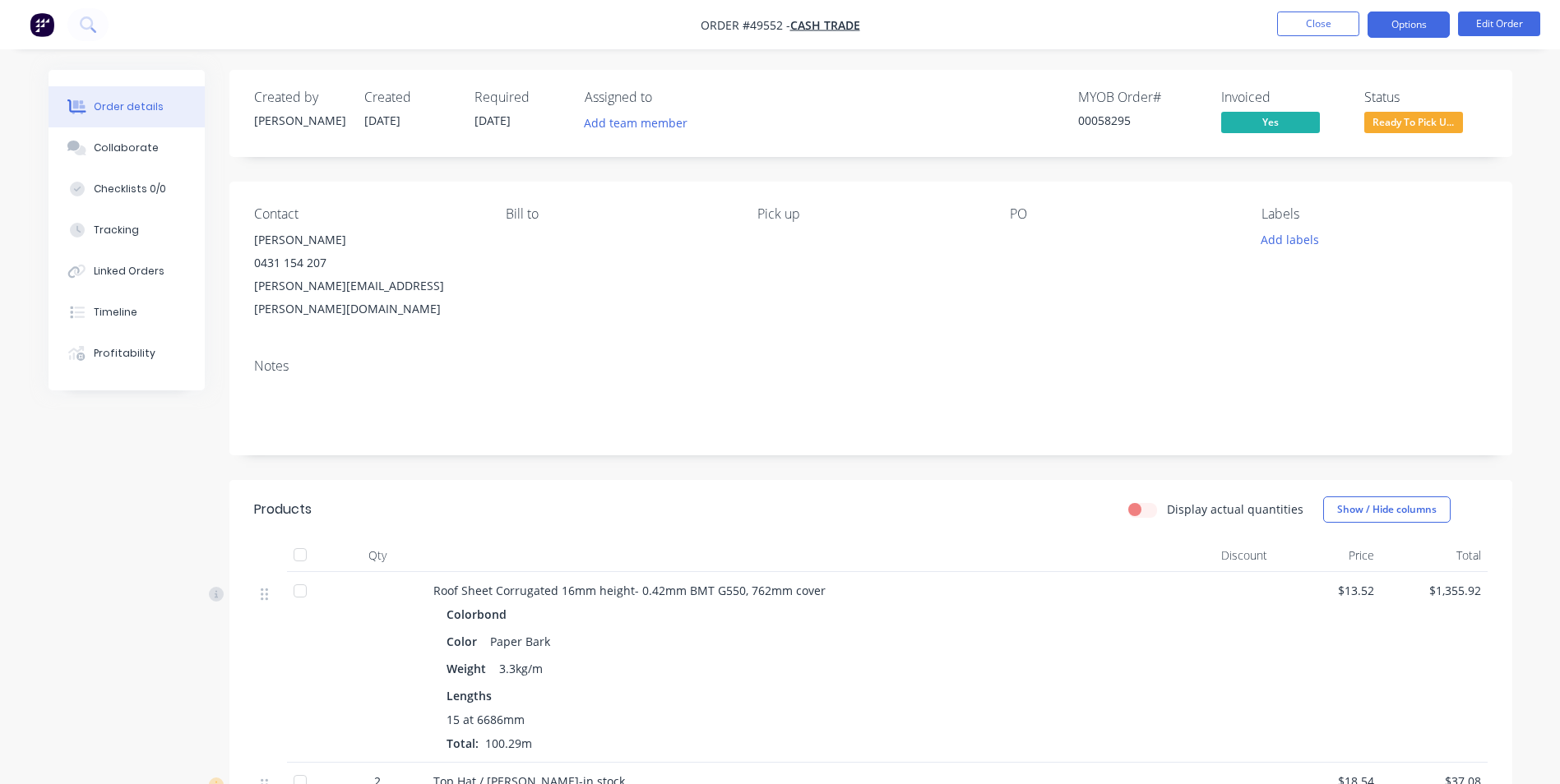
click at [1400, 35] on button "Options" at bounding box center [1408, 25] width 82 height 27
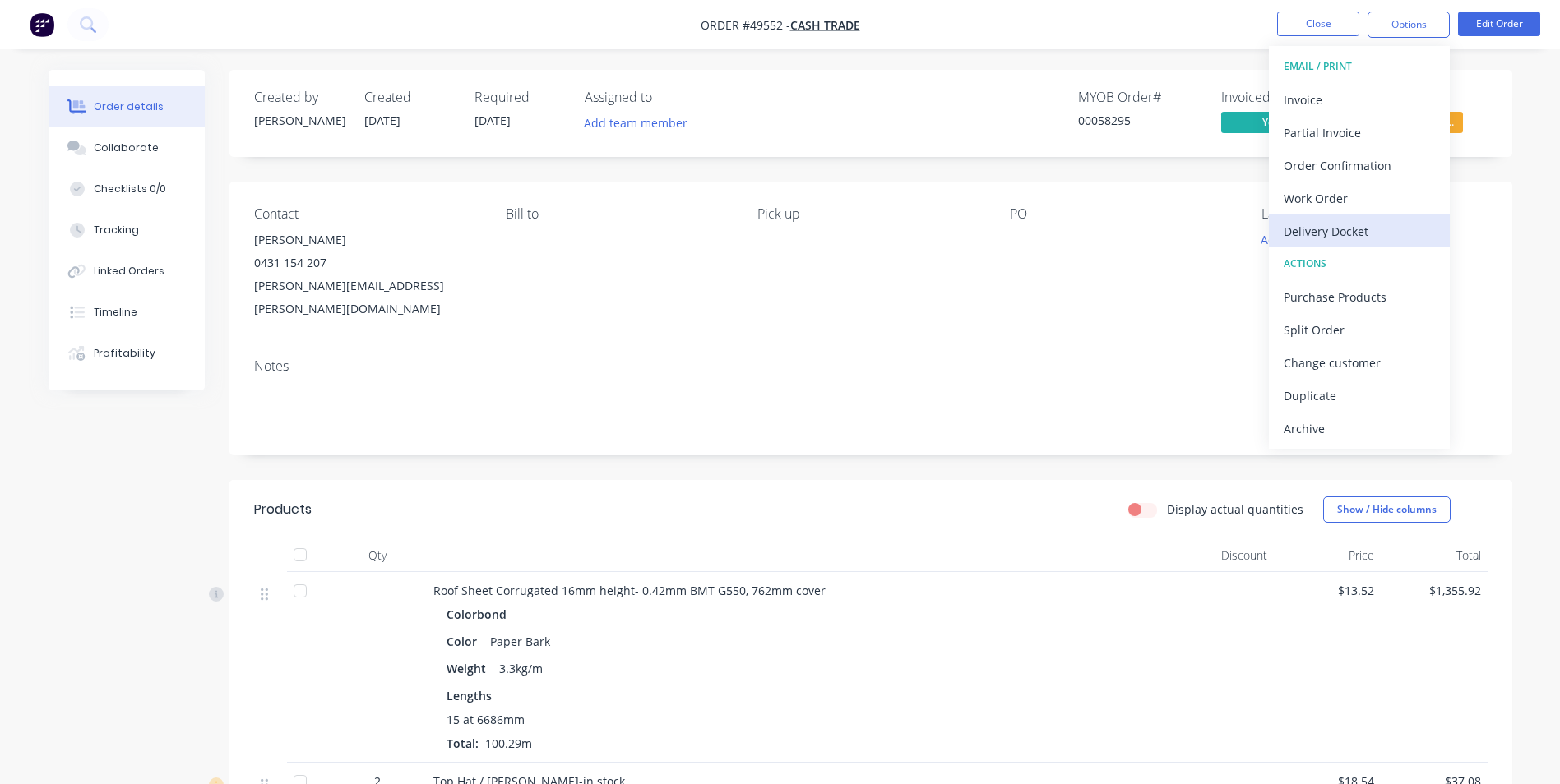
click at [1361, 227] on div "Delivery Docket" at bounding box center [1358, 231] width 151 height 24
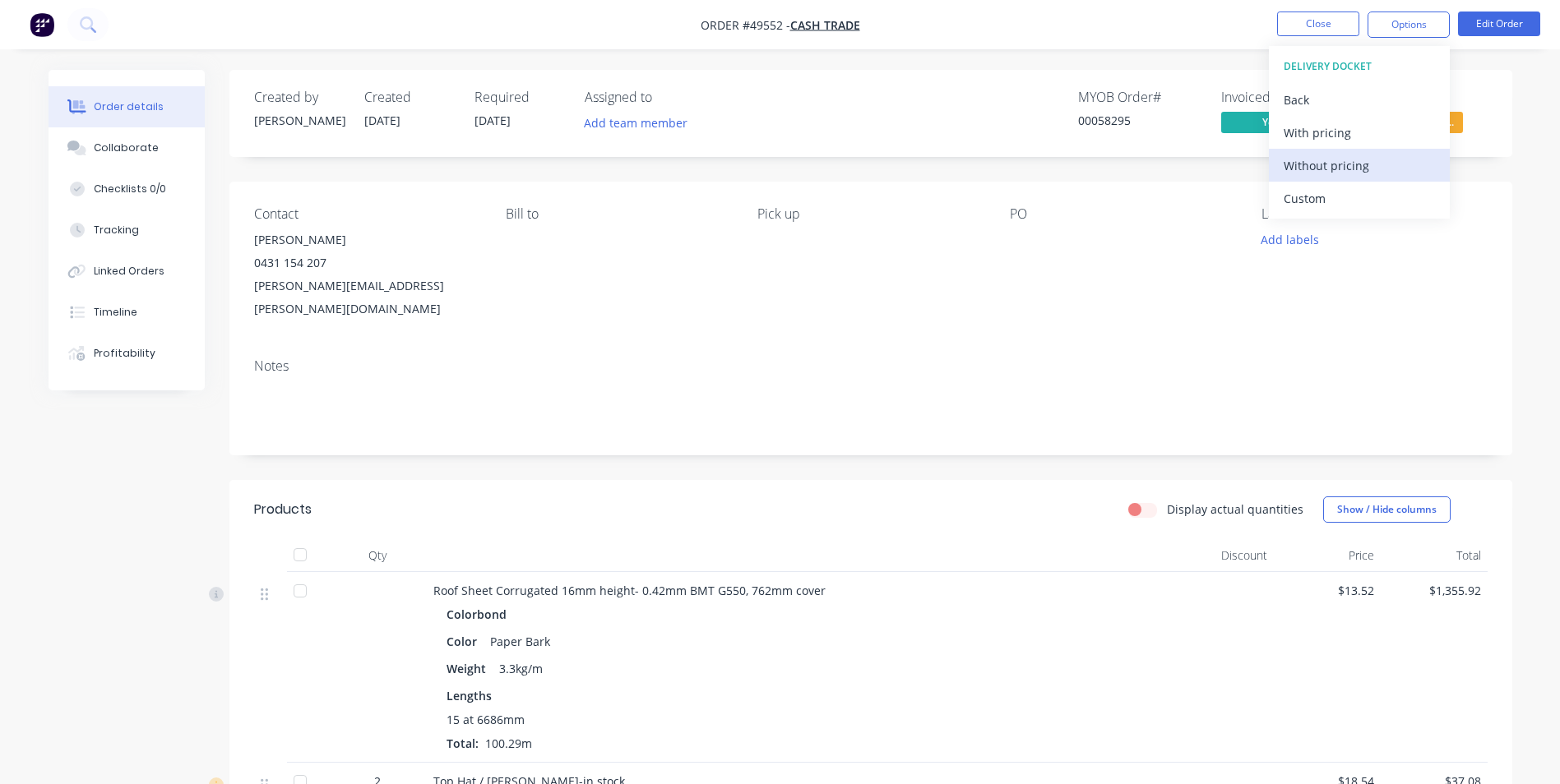
click at [1352, 170] on div "Without pricing" at bounding box center [1358, 166] width 151 height 24
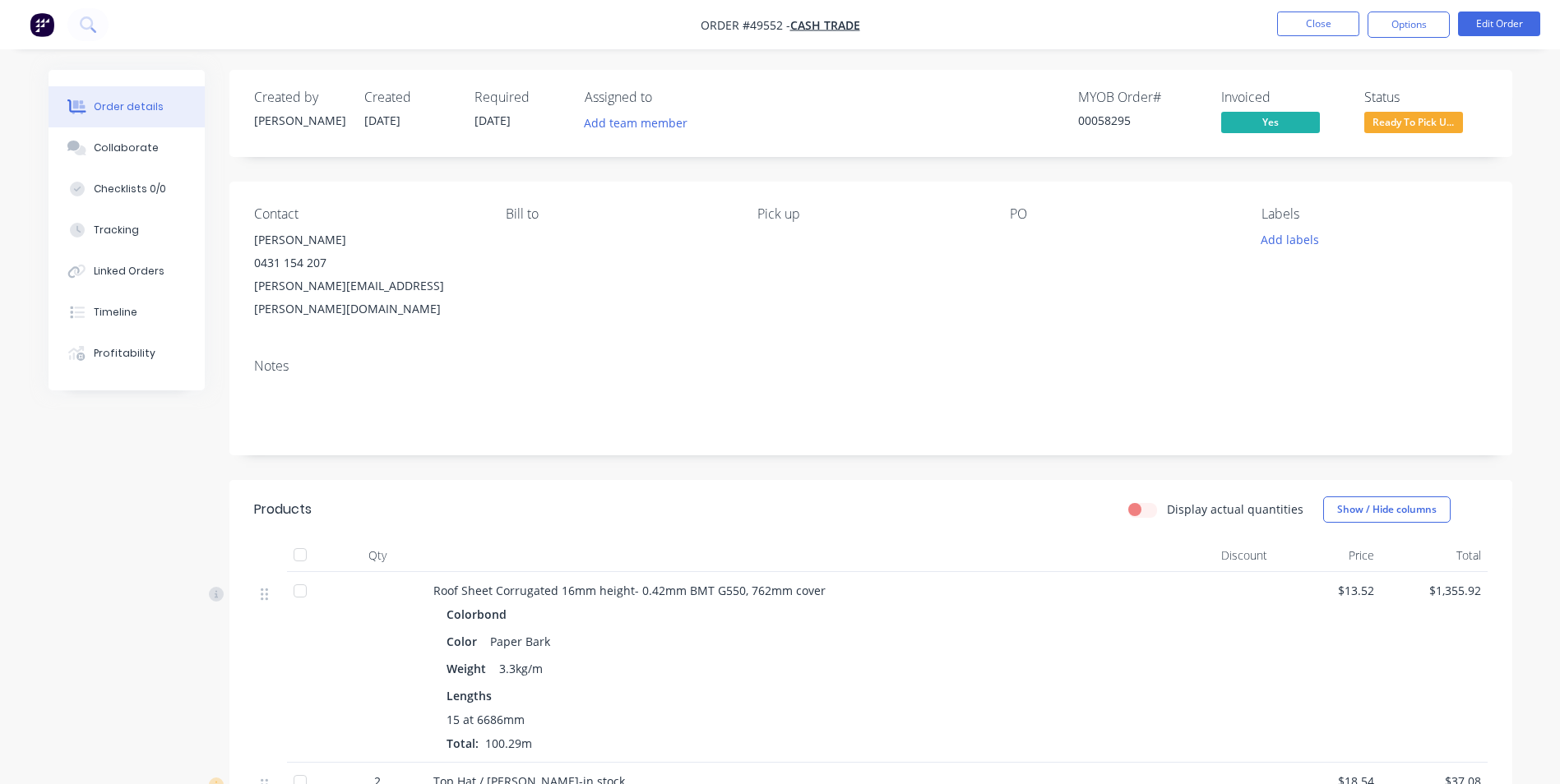
click at [743, 307] on div "Contact [PERSON_NAME] [PHONE_NUMBER] [PERSON_NAME][EMAIL_ADDRESS][PERSON_NAME][…" at bounding box center [870, 264] width 1283 height 164
click at [1320, 31] on button "Close" at bounding box center [1318, 24] width 82 height 25
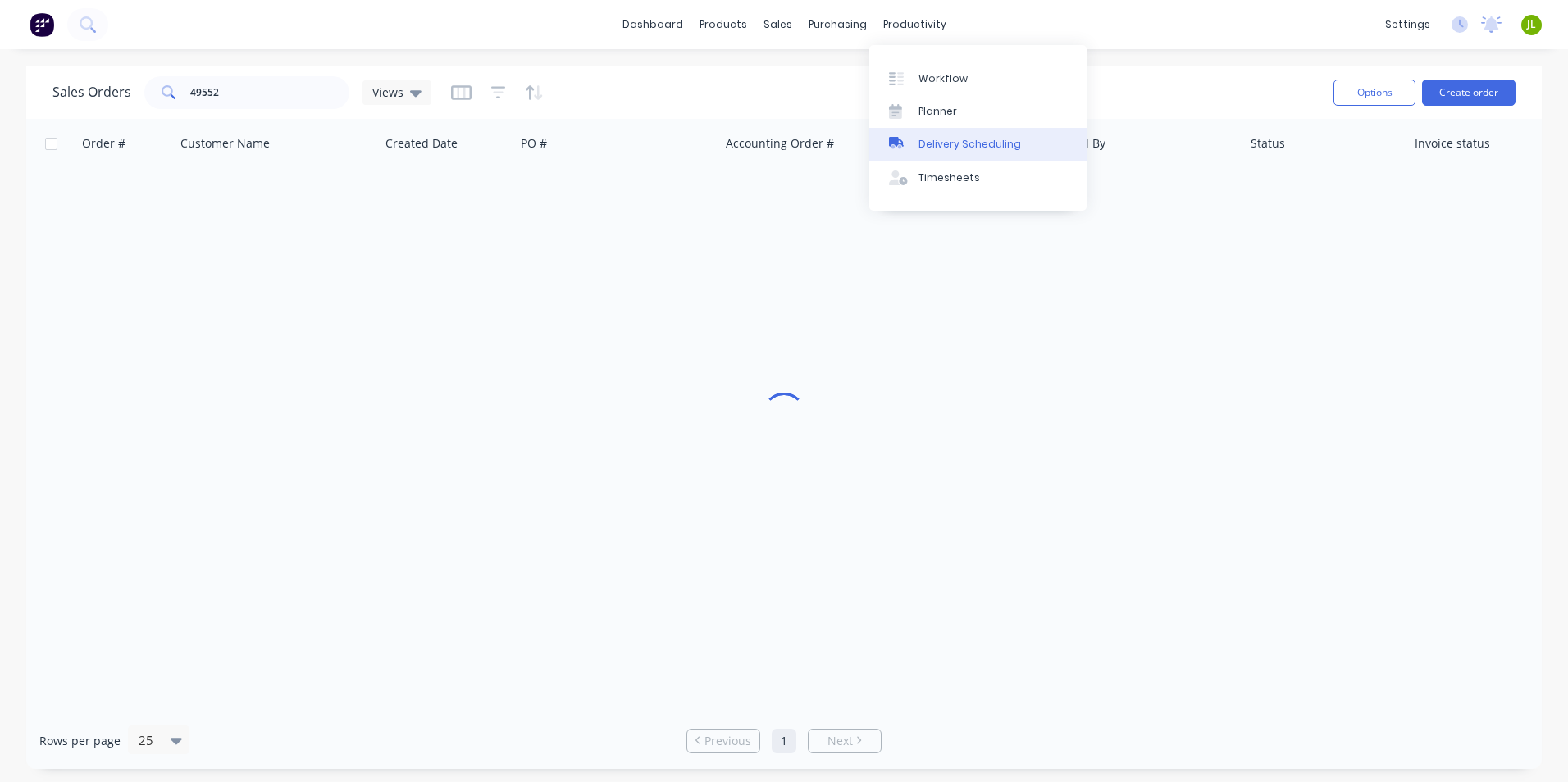
click at [928, 137] on div "Delivery Scheduling" at bounding box center [969, 144] width 102 height 15
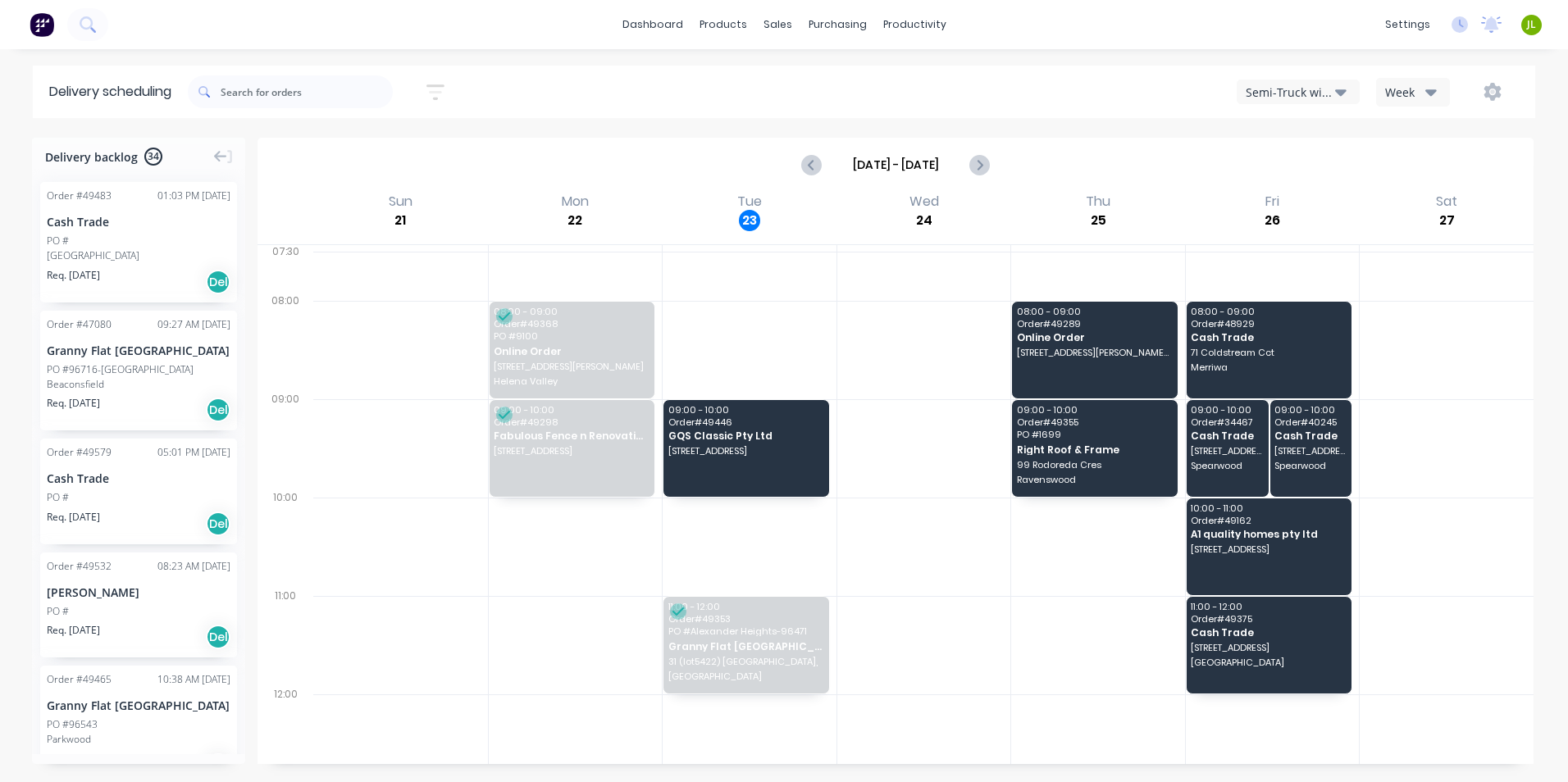
click at [1274, 91] on div "Semi-Truck with Hiab" at bounding box center [1290, 92] width 90 height 17
click at [1269, 198] on div "Utes Delivery" at bounding box center [1318, 199] width 163 height 33
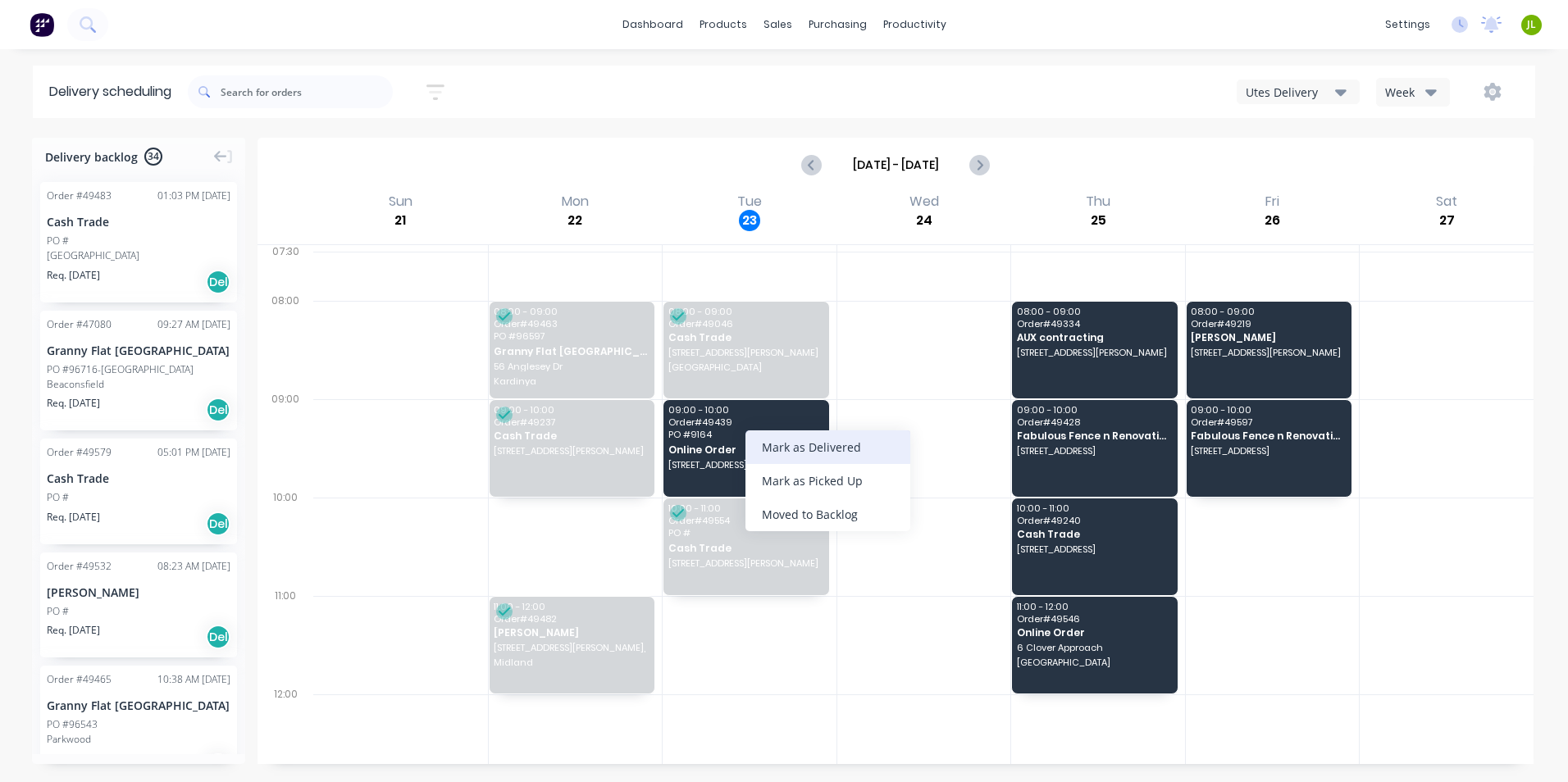
click at [748, 433] on div "Mark as Delivered" at bounding box center [827, 447] width 164 height 33
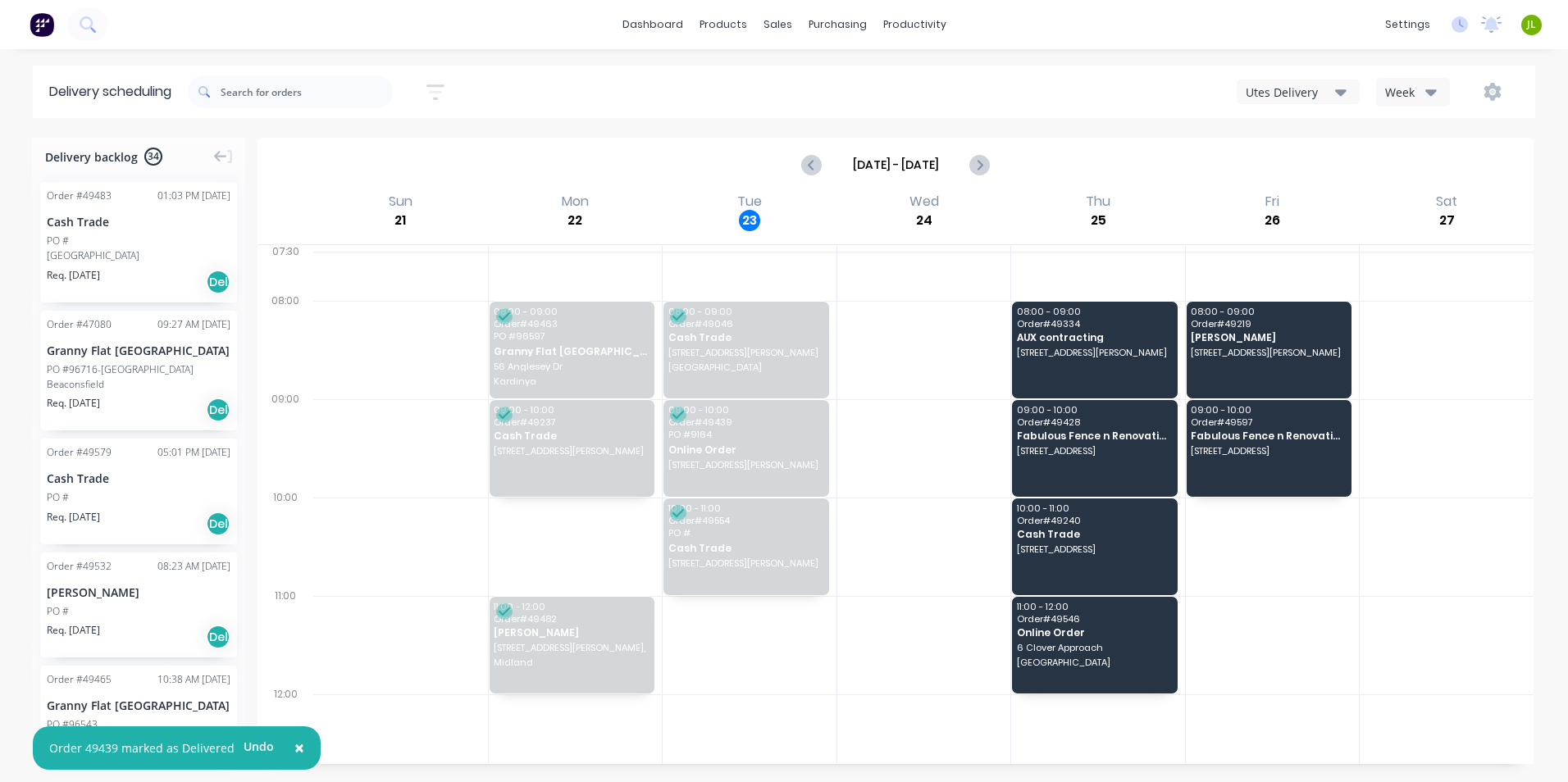
click at [1312, 93] on div "Utes Delivery" at bounding box center [1290, 92] width 90 height 17
click at [1307, 129] on div "Semi-Truck with Hiab" at bounding box center [1318, 133] width 163 height 33
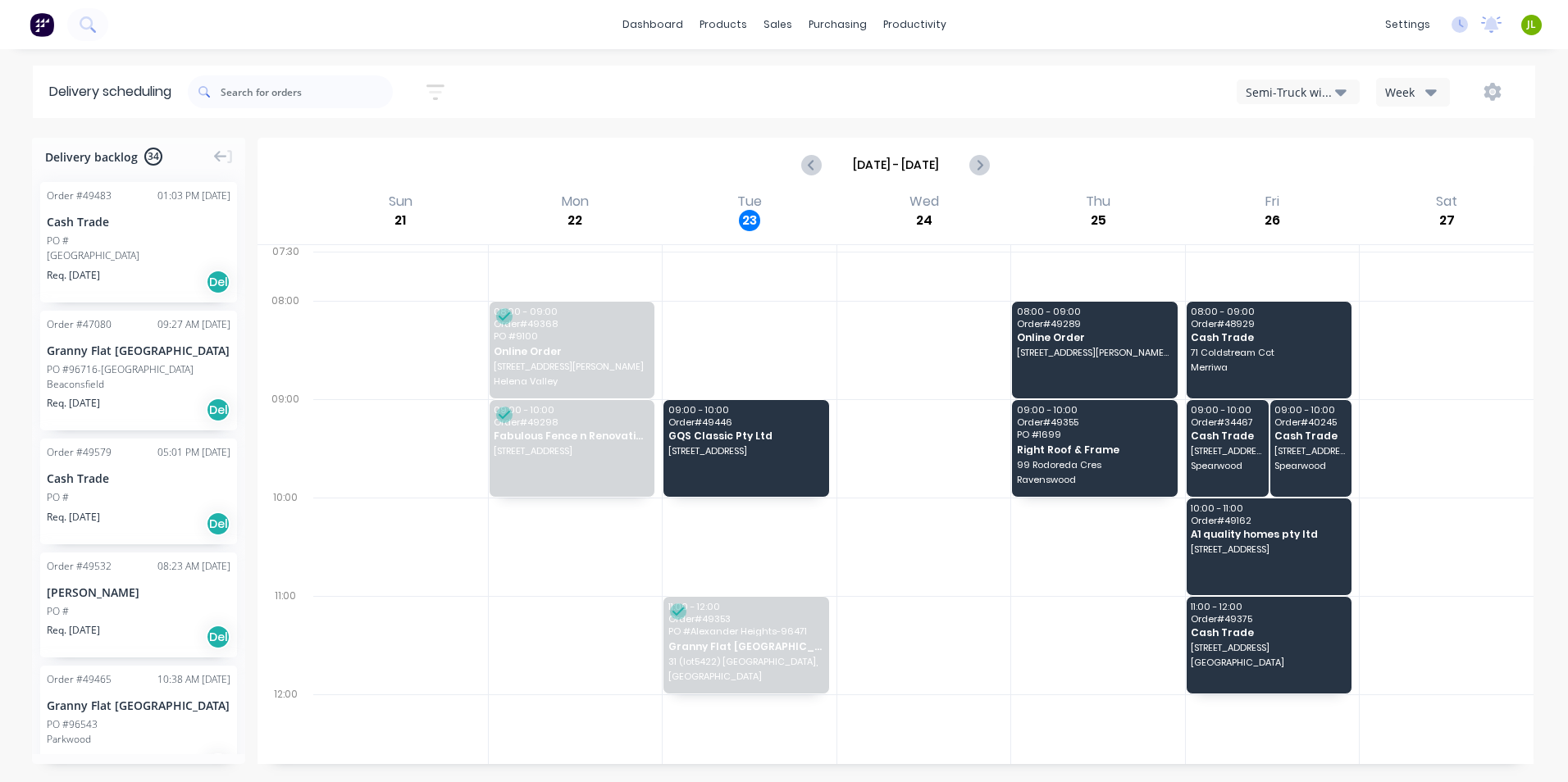
click at [1316, 91] on div "Semi-Truck with Hiab" at bounding box center [1290, 92] width 90 height 17
click at [1324, 164] on div "Steelframing Truck" at bounding box center [1318, 165] width 163 height 33
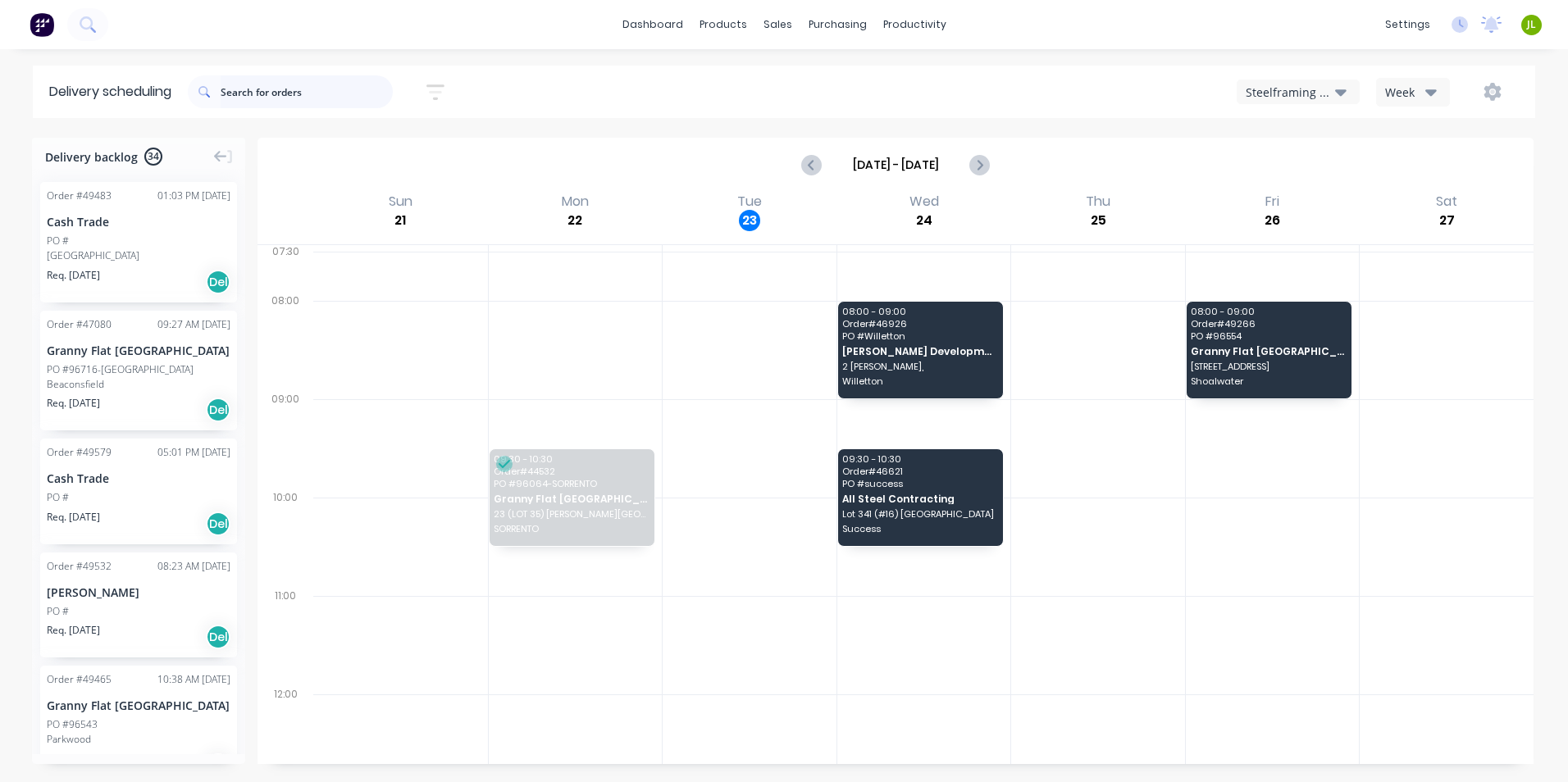
click at [335, 78] on input "text" at bounding box center [306, 92] width 172 height 33
type input "49484"
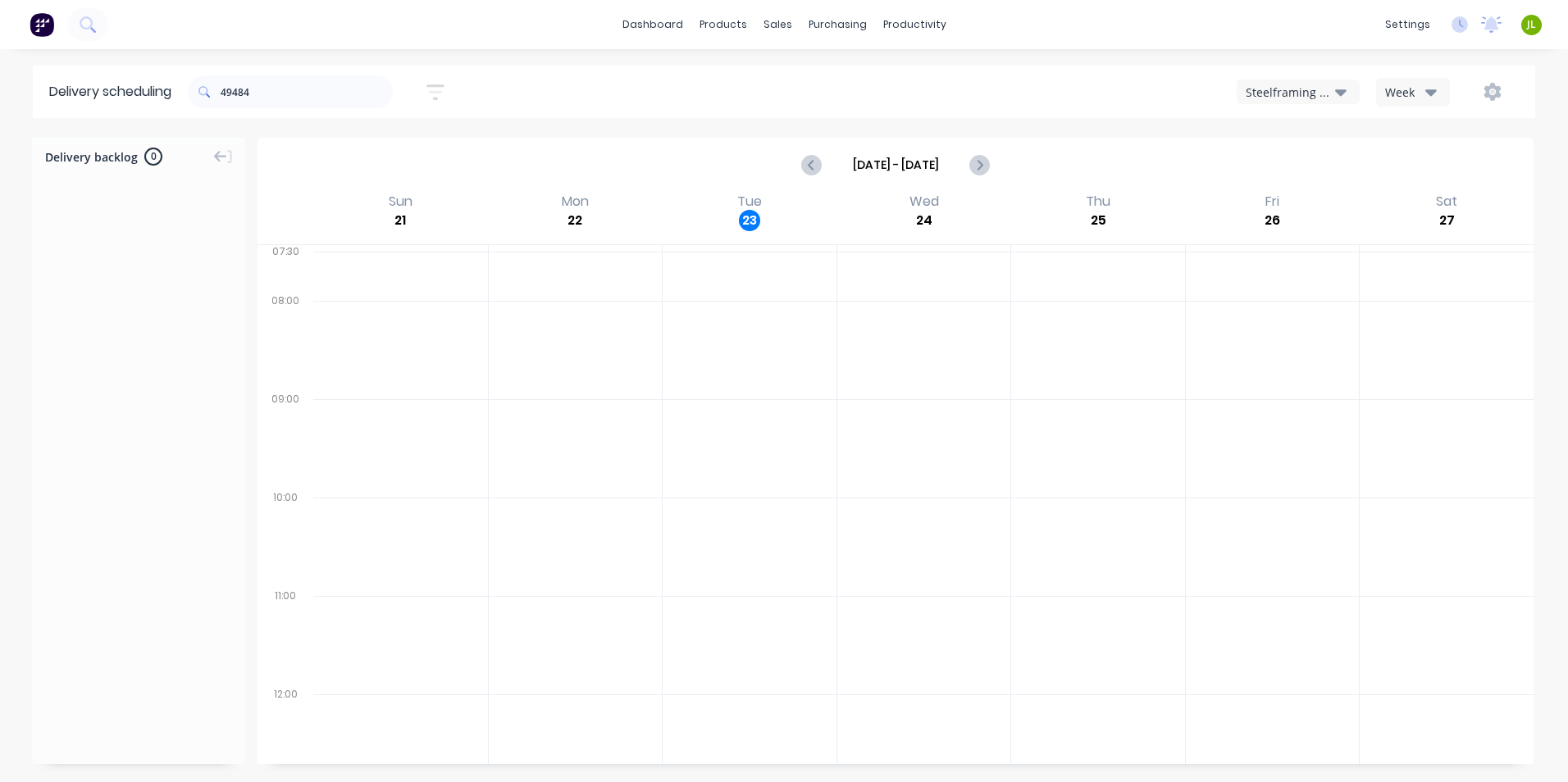
click at [1273, 91] on div "Steelframing Truck" at bounding box center [1290, 92] width 90 height 17
click at [1348, 133] on div "Semi-Truck with Hiab" at bounding box center [1318, 133] width 163 height 33
click at [1282, 86] on div "Semi-Truck with Hiab" at bounding box center [1290, 92] width 90 height 17
click at [1305, 191] on div "Utes Delivery" at bounding box center [1318, 199] width 163 height 33
click at [1296, 94] on div "Utes Delivery" at bounding box center [1290, 92] width 90 height 17
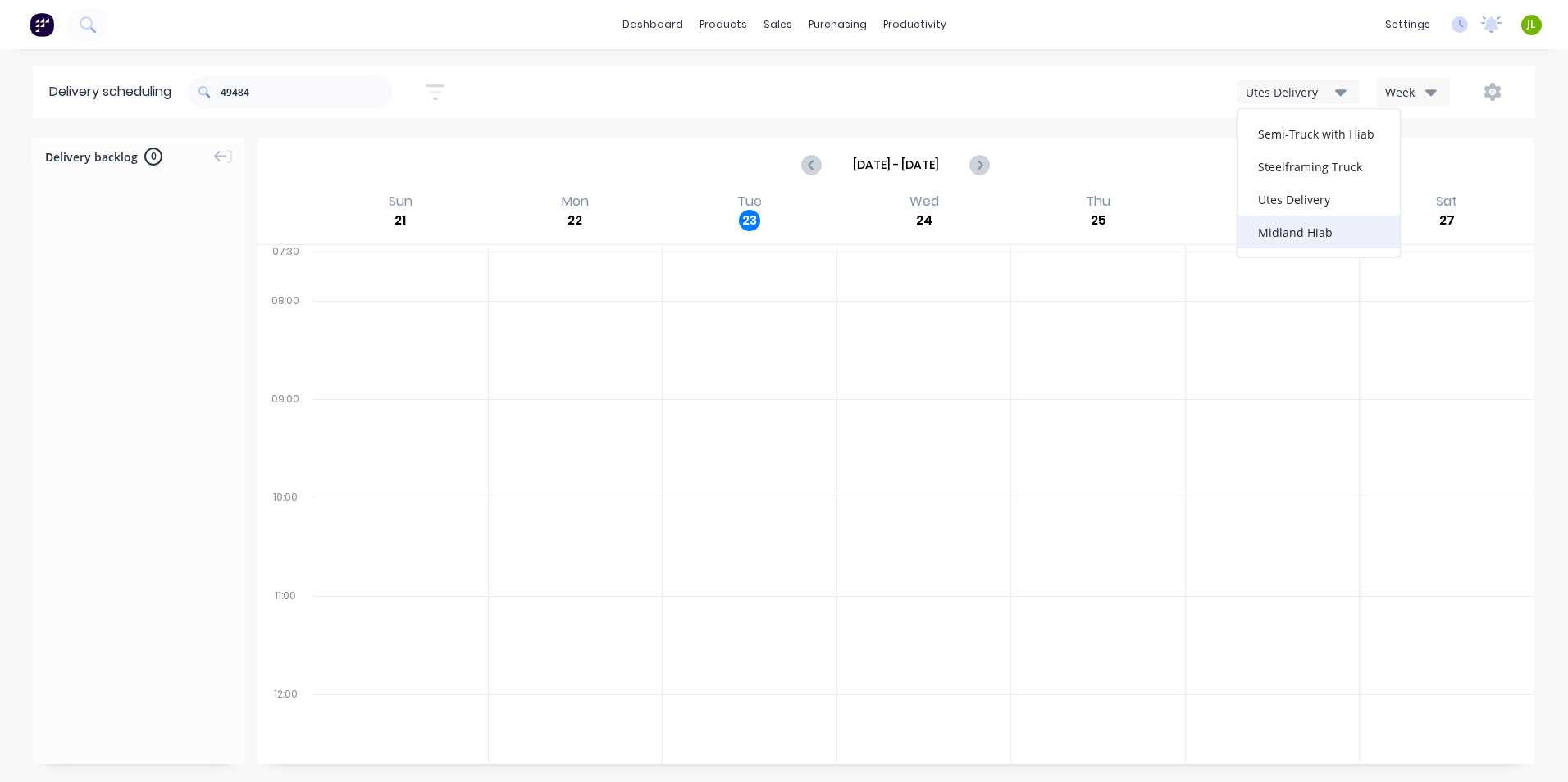
click at [1314, 233] on div "Midland Hiab" at bounding box center [1318, 231] width 163 height 33
click at [1299, 92] on div "Midland Hiab" at bounding box center [1290, 92] width 90 height 17
click at [1302, 178] on div "Steelframing Truck" at bounding box center [1318, 165] width 163 height 33
click at [1298, 88] on div "Steelframing Truck" at bounding box center [1290, 92] width 90 height 17
click at [1287, 137] on div "Semi-Truck with Hiab" at bounding box center [1318, 133] width 163 height 33
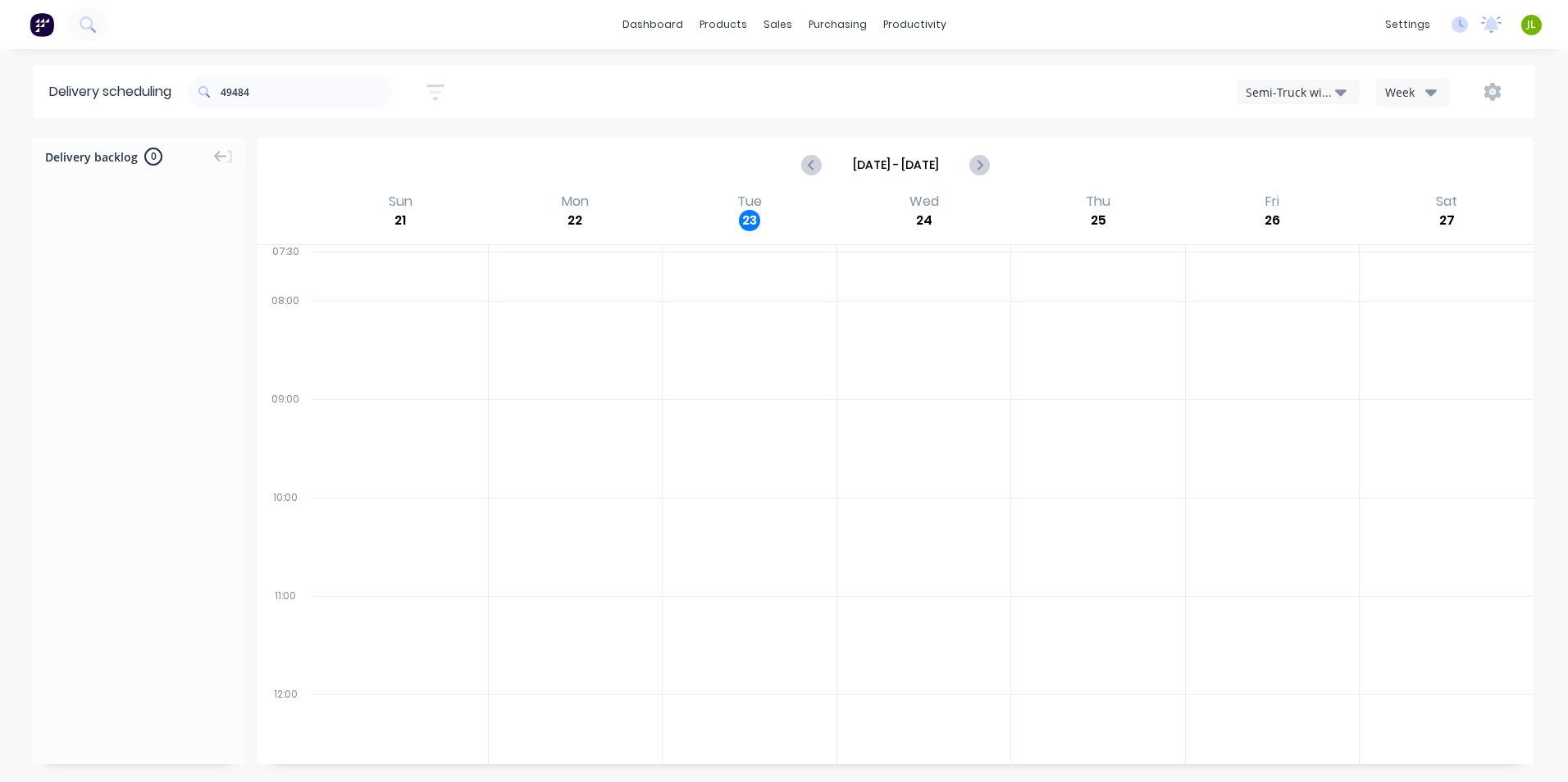
click at [741, 155] on div "[DATE] - [DATE]" at bounding box center [895, 165] width 1273 height 51
click at [790, 71] on div at bounding box center [787, 78] width 25 height 15
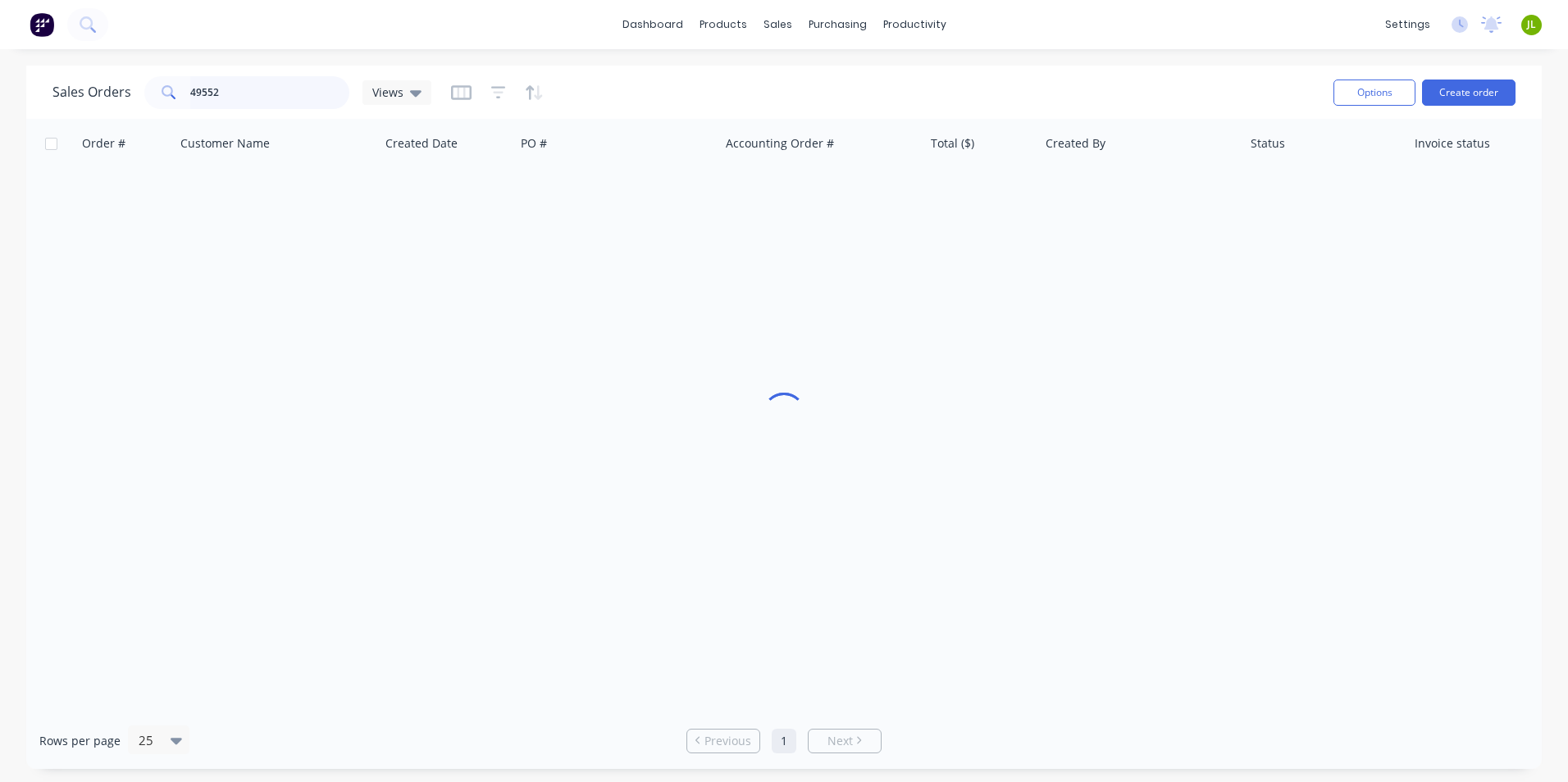
drag, startPoint x: 296, startPoint y: 101, endPoint x: 120, endPoint y: 100, distance: 176.0
click at [120, 100] on div "Sales Orders 49552 Views" at bounding box center [241, 92] width 379 height 33
type input "49484"
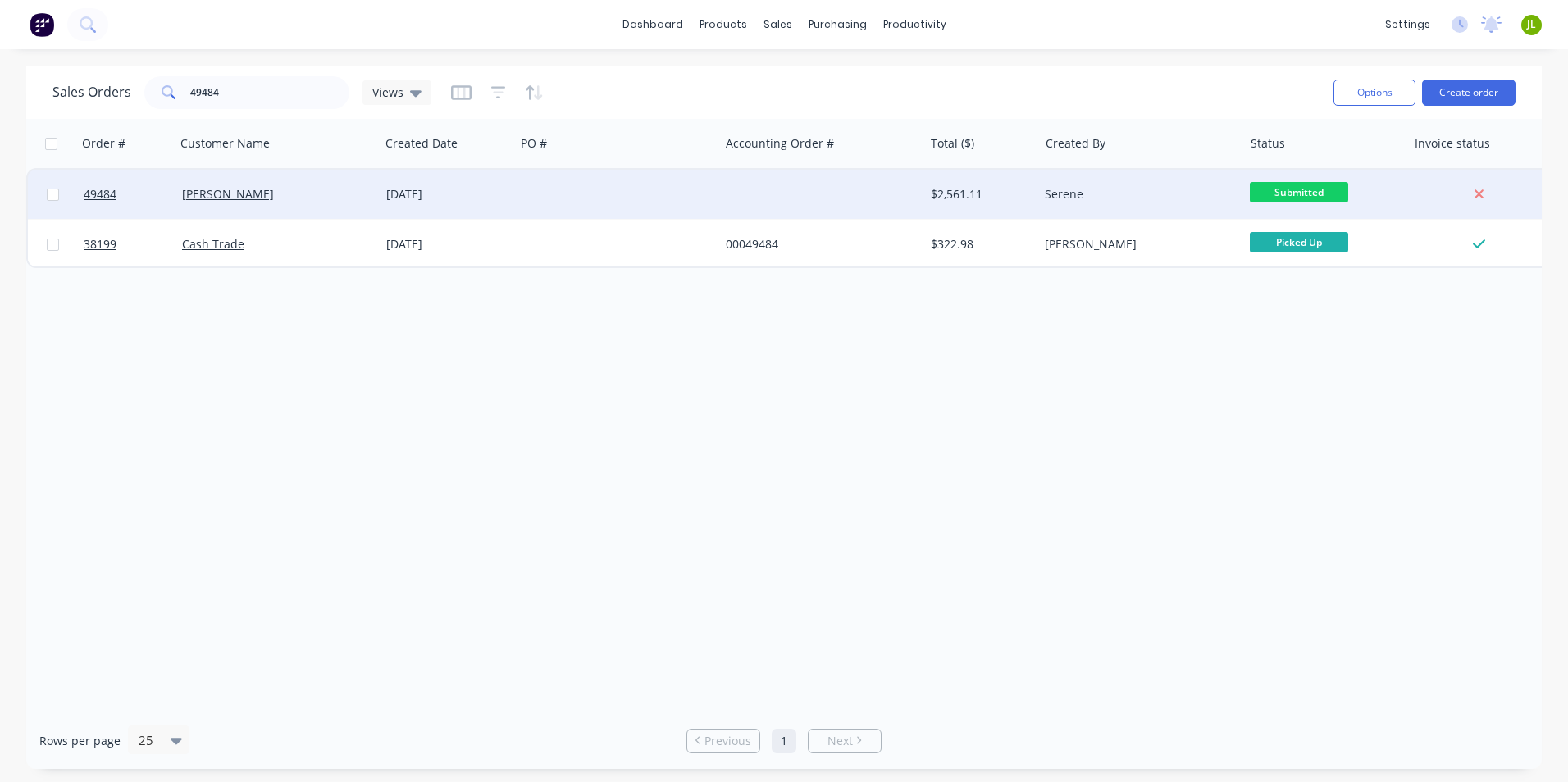
click at [288, 194] on div "[PERSON_NAME]" at bounding box center [273, 194] width 182 height 17
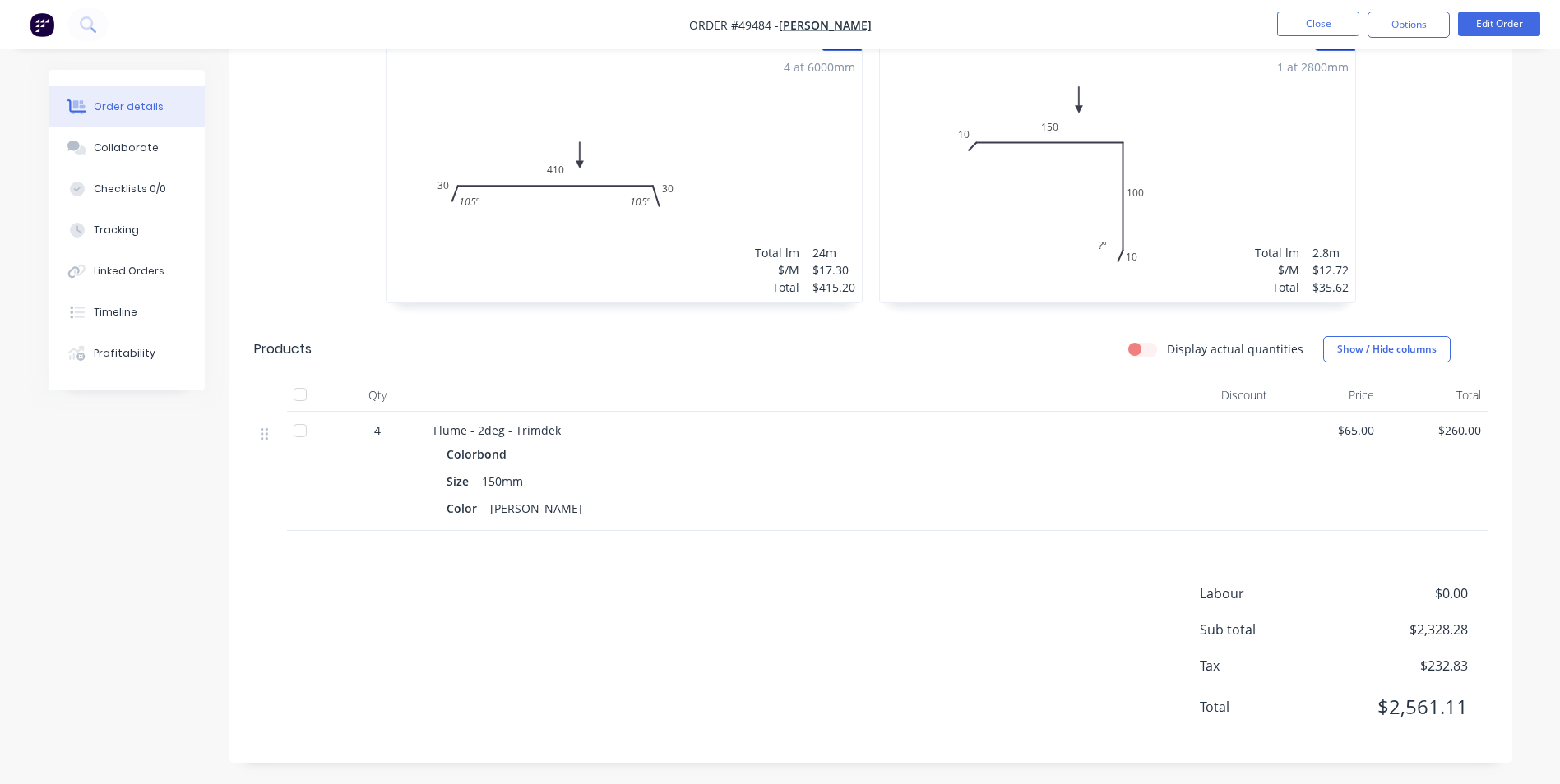
scroll to position [1071, 0]
click at [143, 277] on div "Linked Orders" at bounding box center [129, 271] width 71 height 15
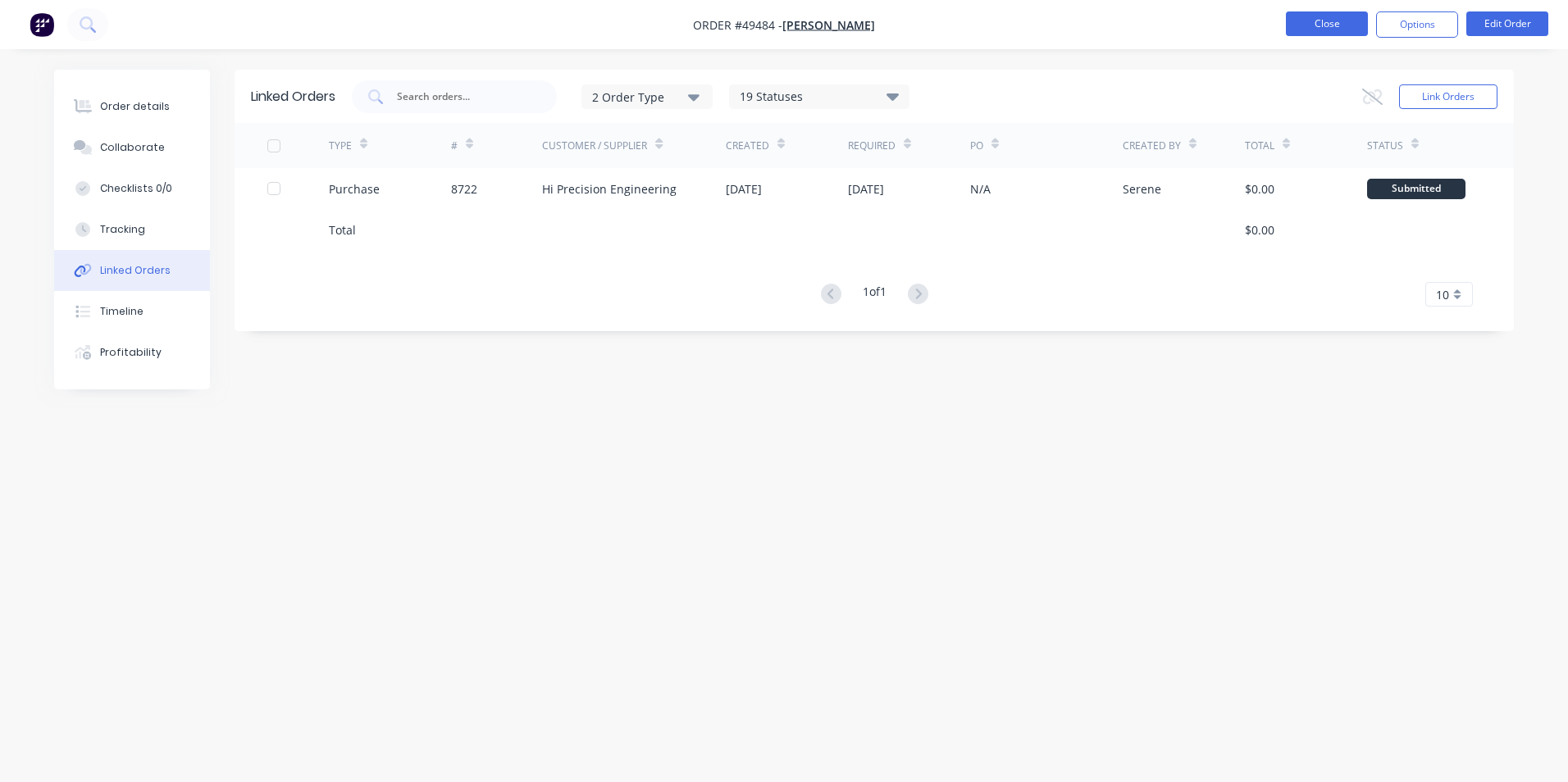
click at [1304, 21] on button "Close" at bounding box center [1326, 24] width 82 height 25
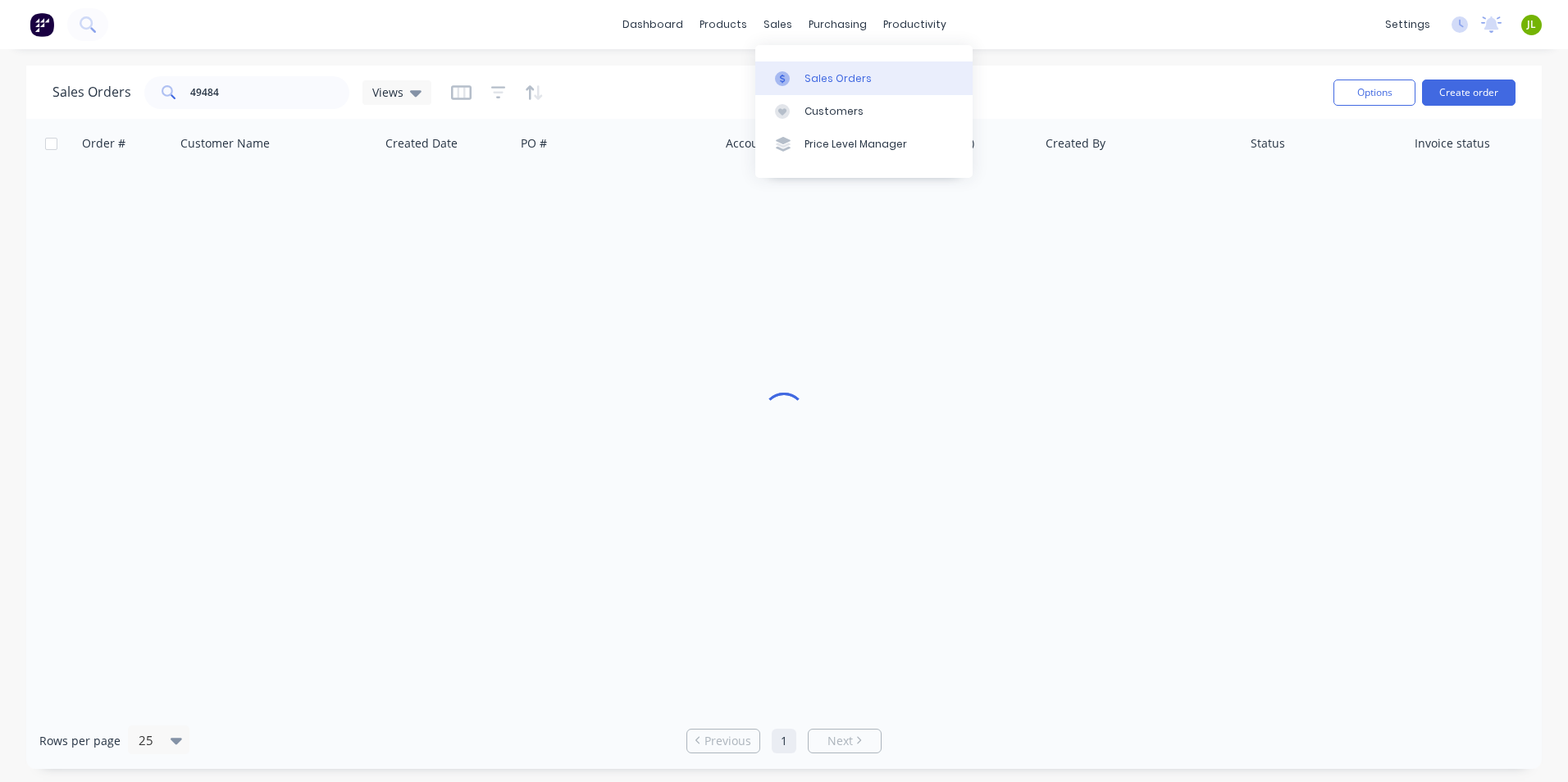
click at [796, 81] on div at bounding box center [787, 78] width 25 height 15
drag, startPoint x: 304, startPoint y: 97, endPoint x: 169, endPoint y: 97, distance: 135.0
click at [169, 97] on div "49484" at bounding box center [247, 92] width 205 height 33
type input "48993"
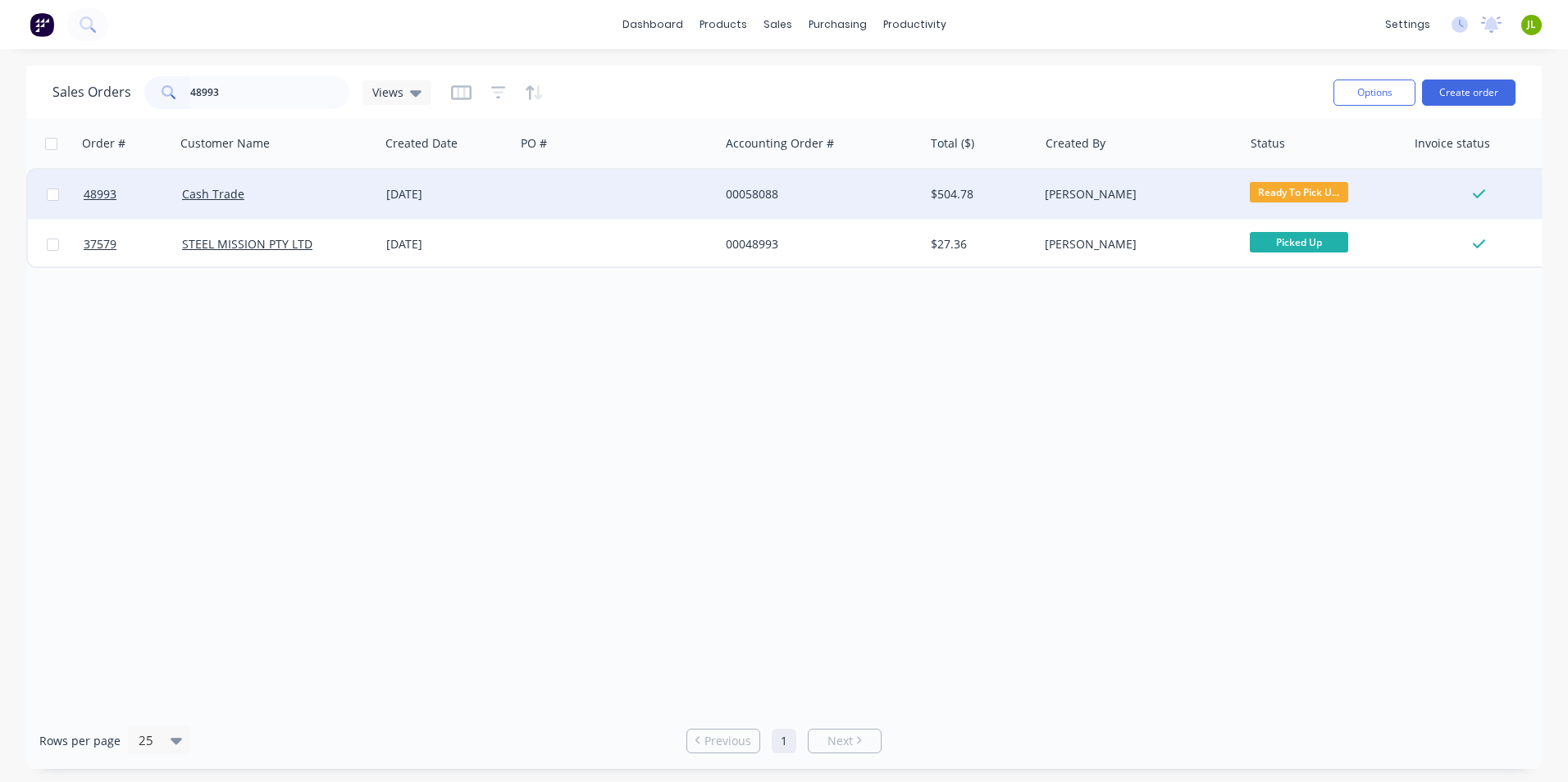
click at [280, 186] on div "Cash Trade" at bounding box center [273, 194] width 182 height 17
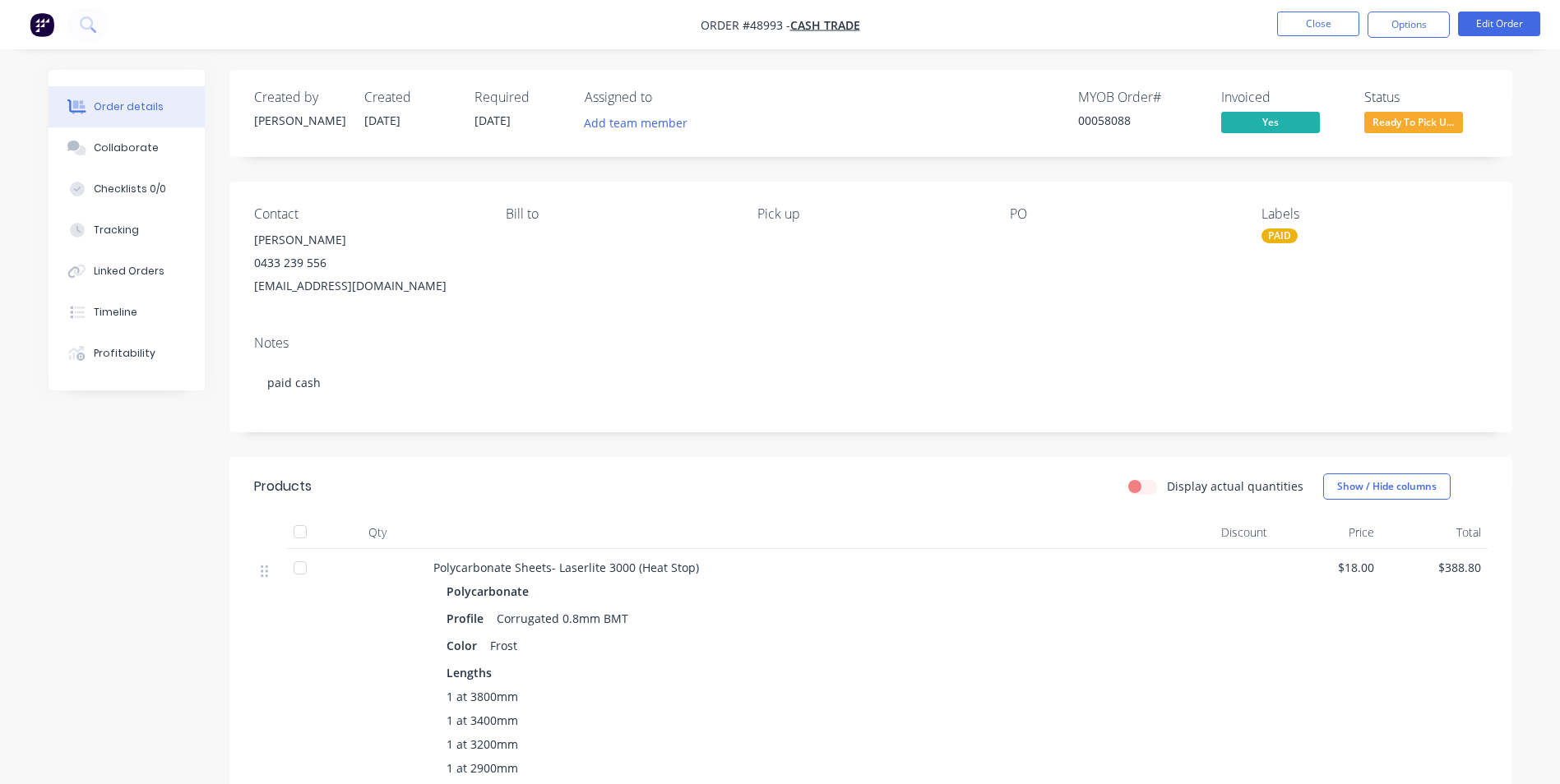
scroll to position [411, 0]
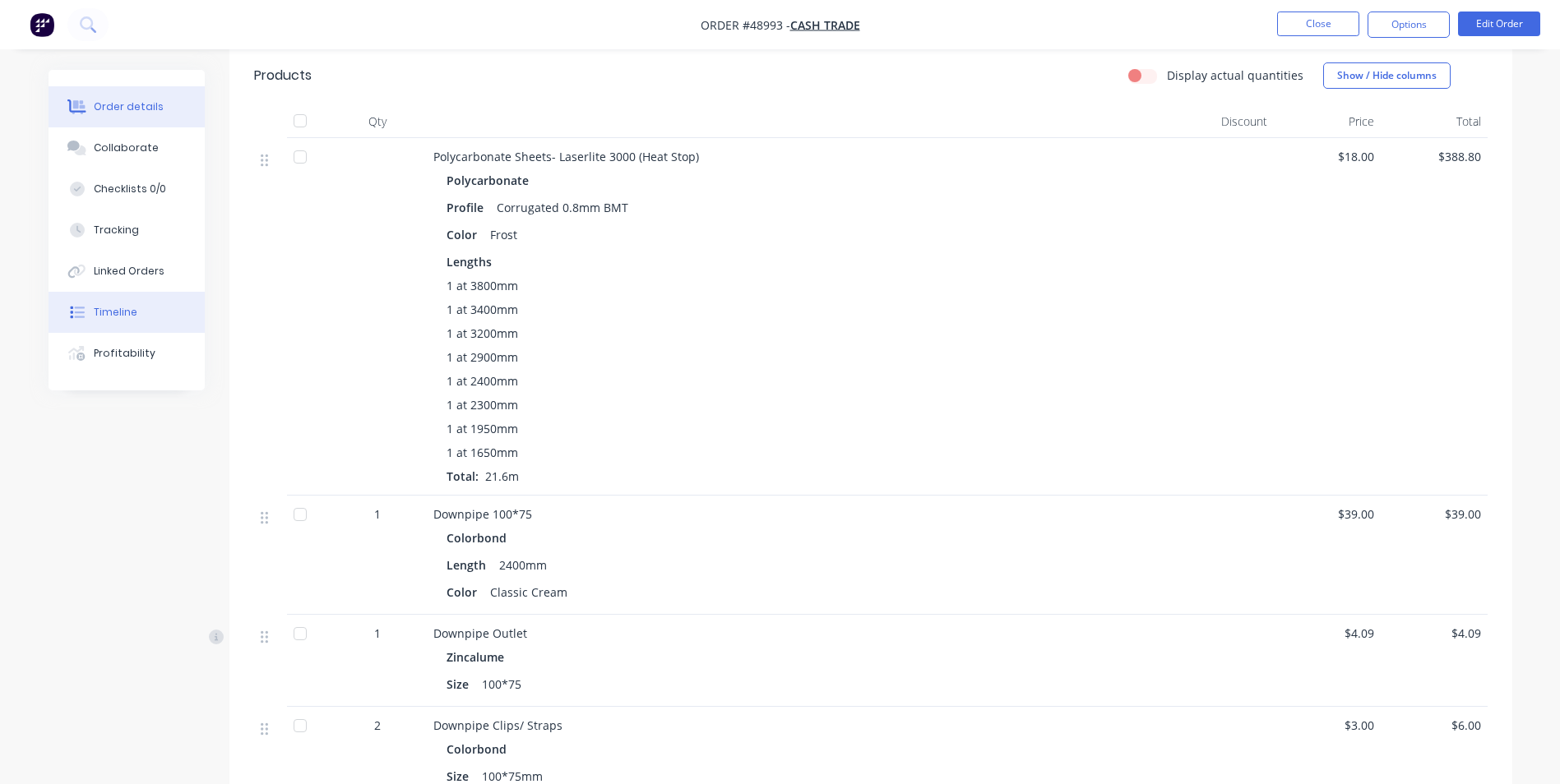
click at [116, 317] on div "Timeline" at bounding box center [116, 312] width 43 height 15
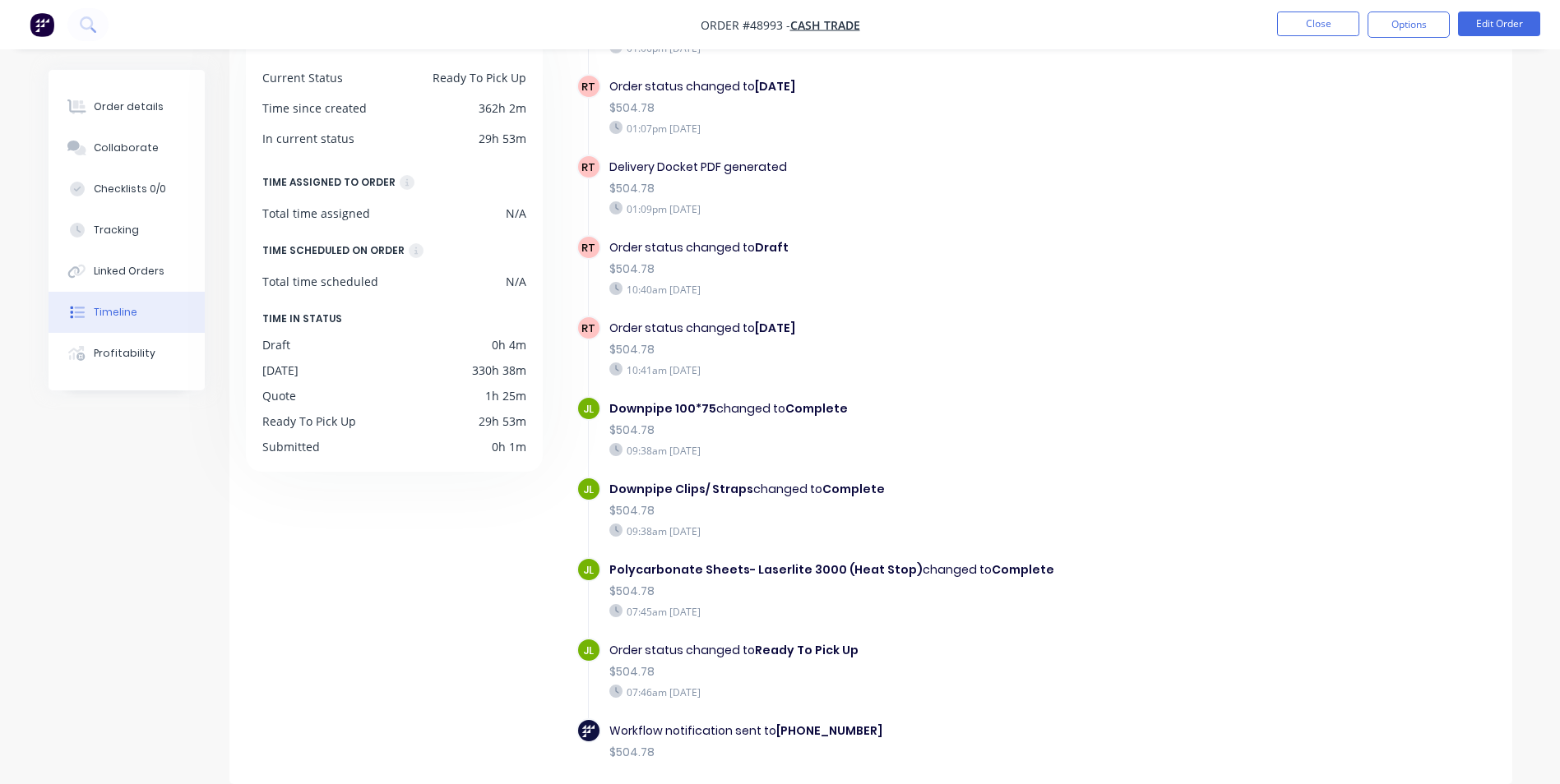
scroll to position [661, 0]
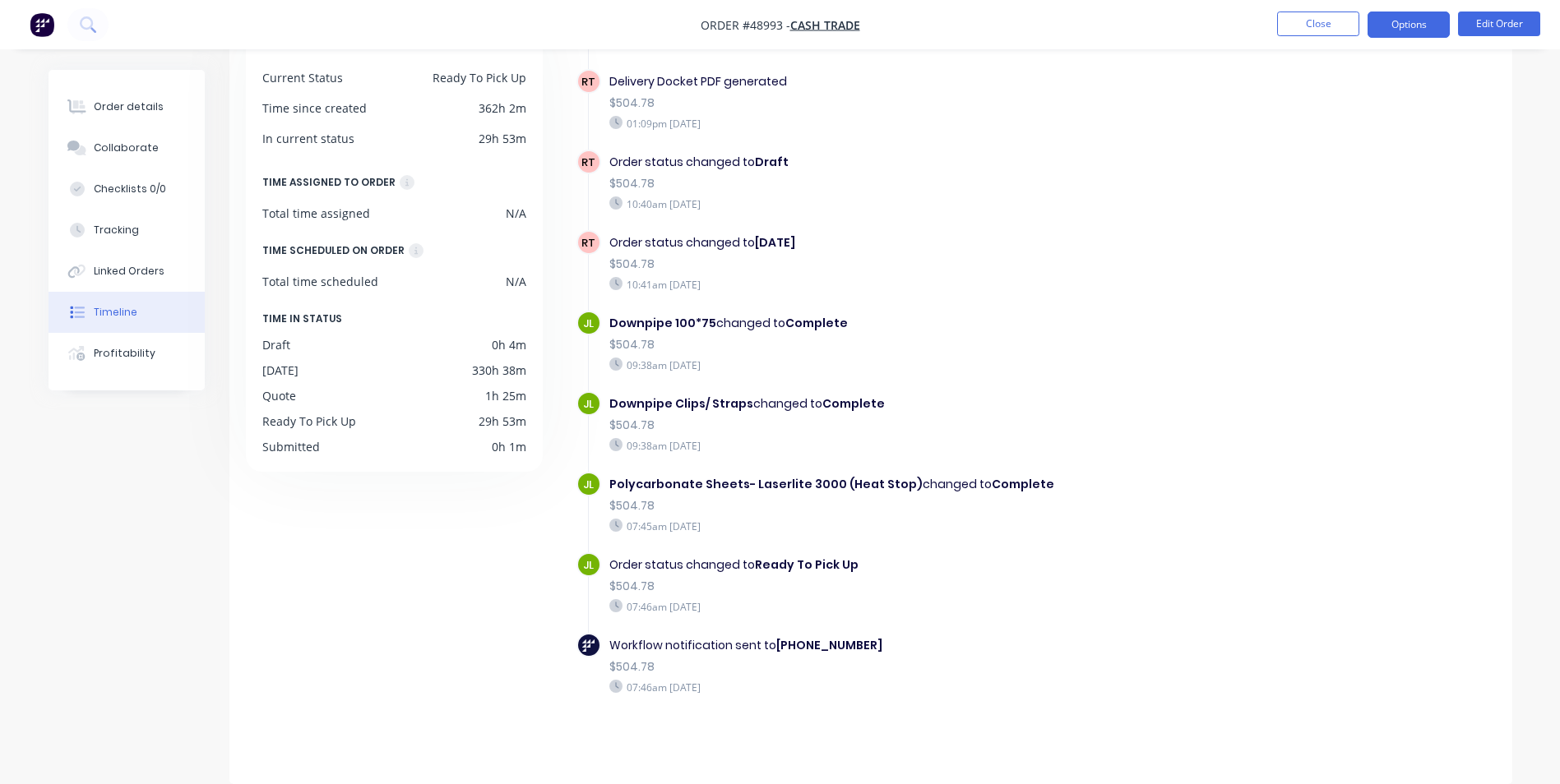
click at [1375, 27] on button "Options" at bounding box center [1408, 25] width 82 height 27
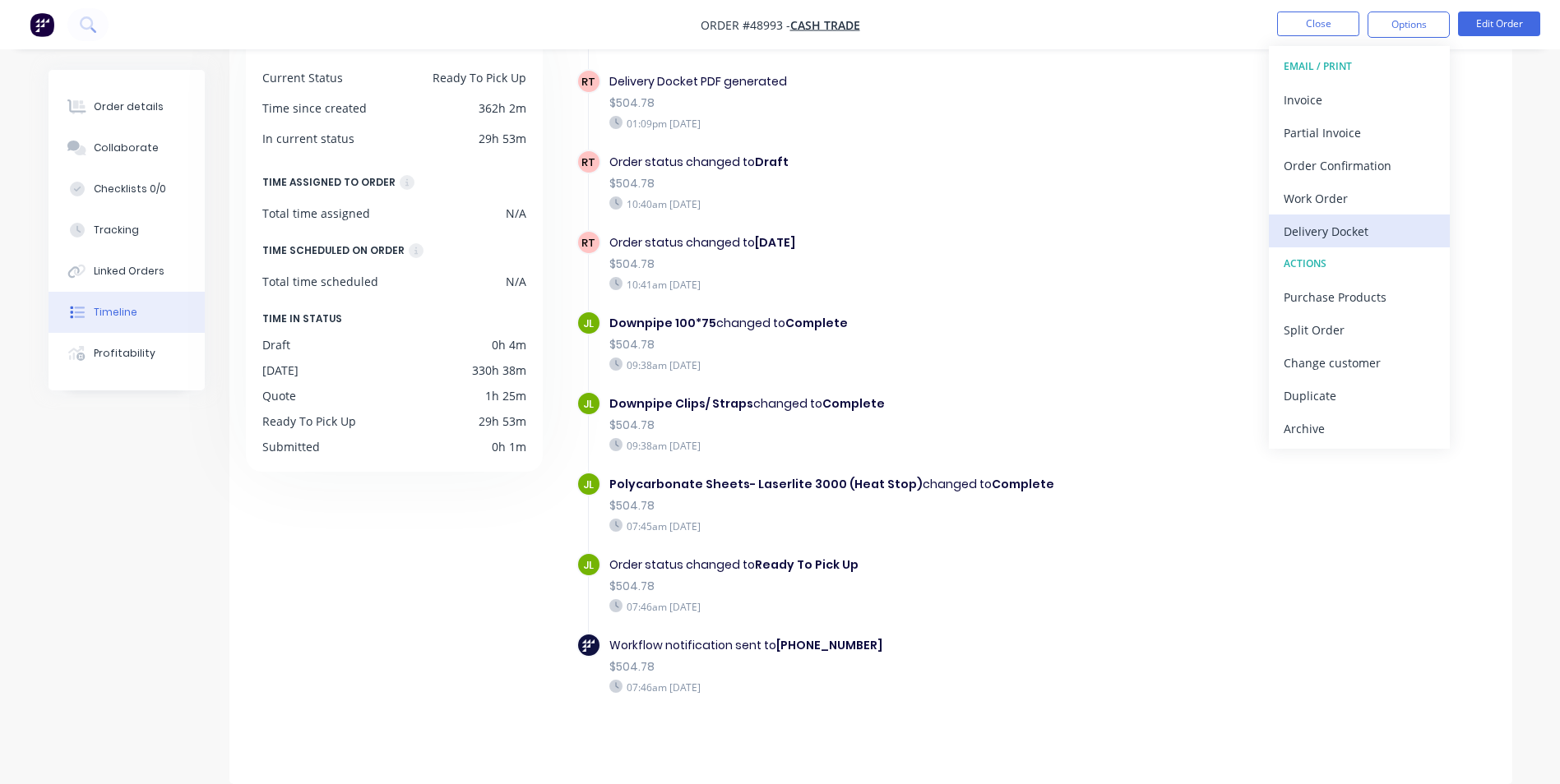
click at [1305, 234] on div "Delivery Docket" at bounding box center [1358, 231] width 151 height 24
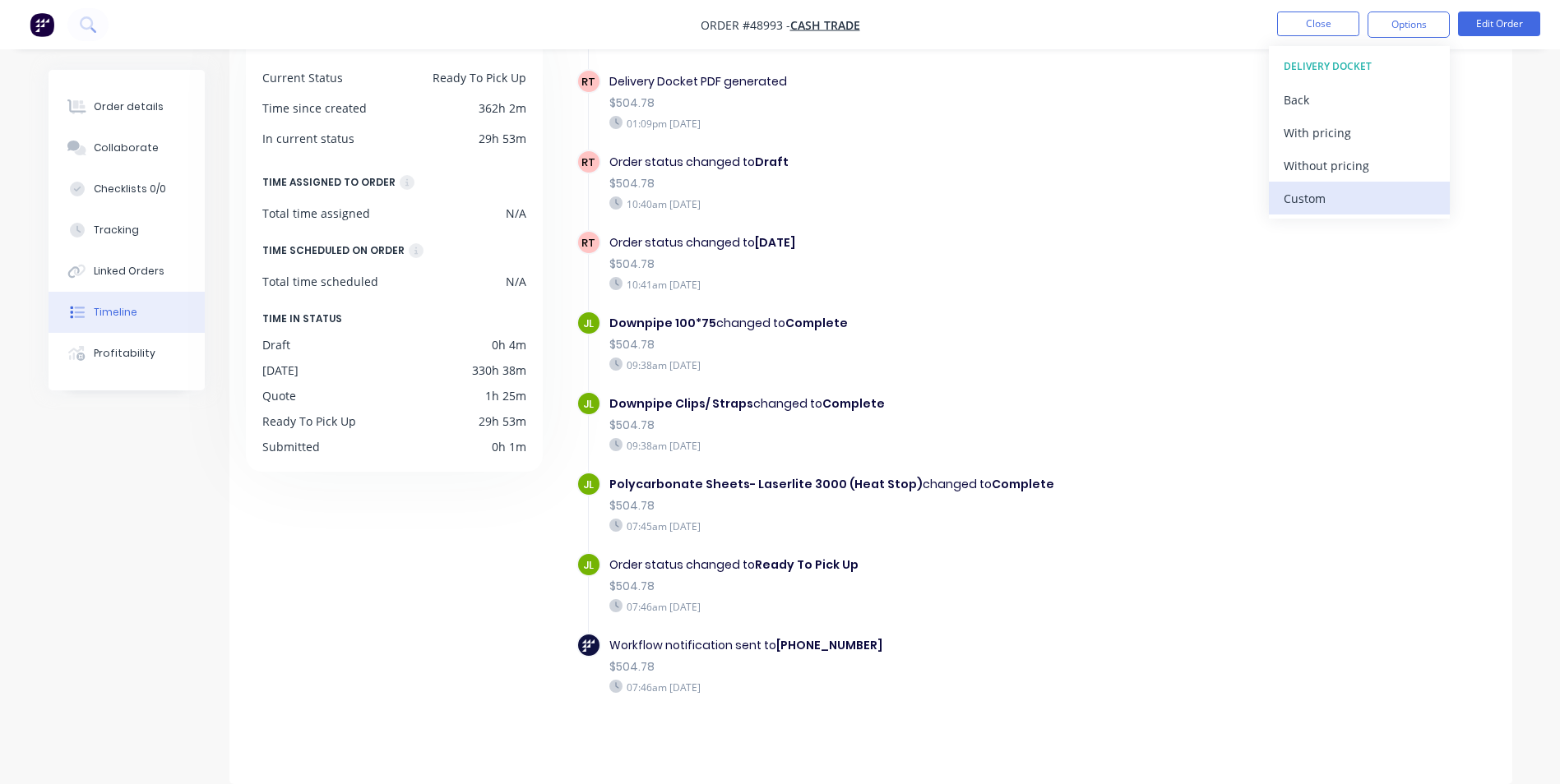
click at [1347, 187] on div "Custom" at bounding box center [1358, 198] width 151 height 24
click at [1311, 98] on div "Back" at bounding box center [1358, 100] width 151 height 24
click at [1337, 179] on button "Without pricing" at bounding box center [1358, 165] width 181 height 33
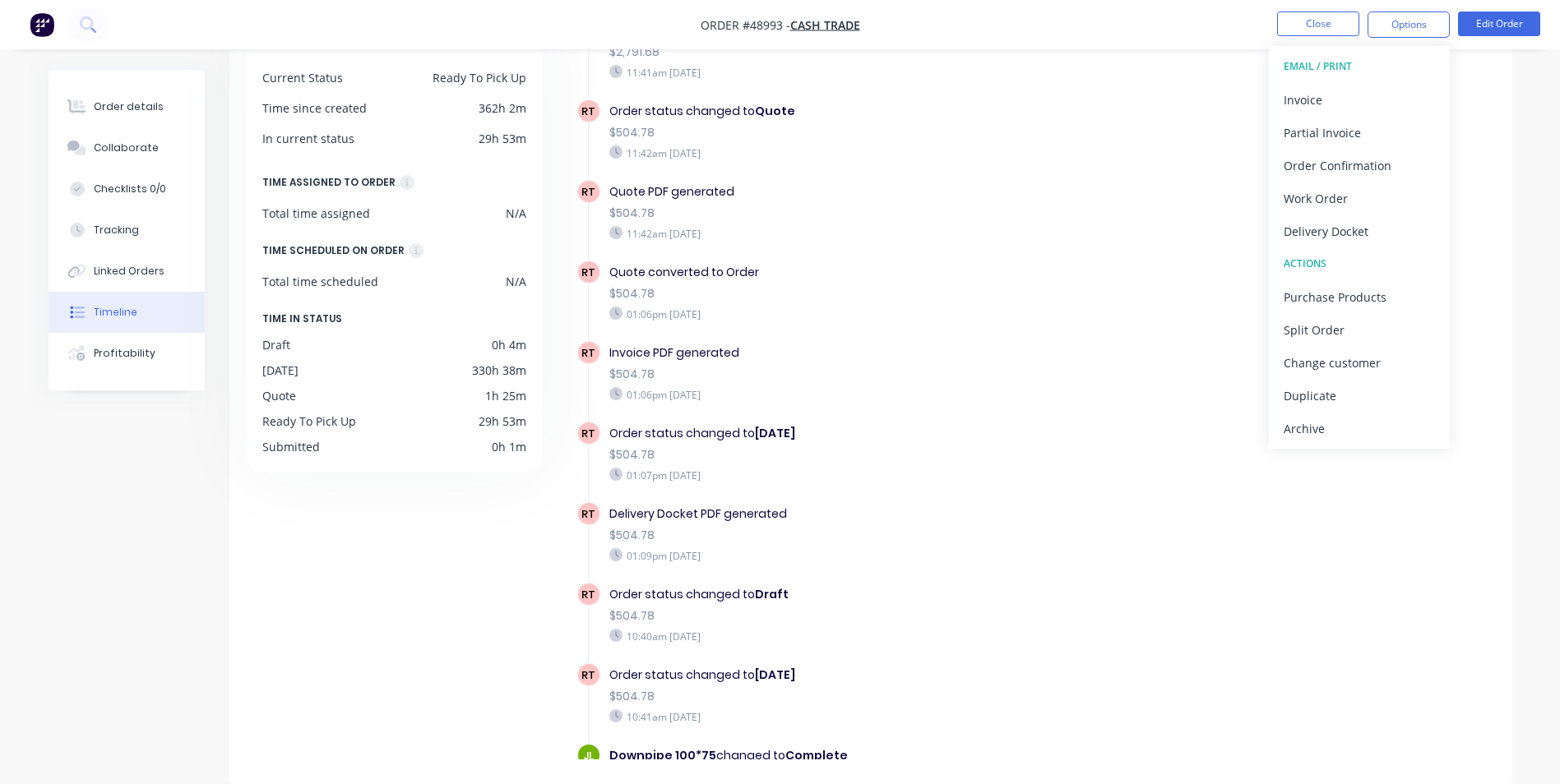
scroll to position [86, 0]
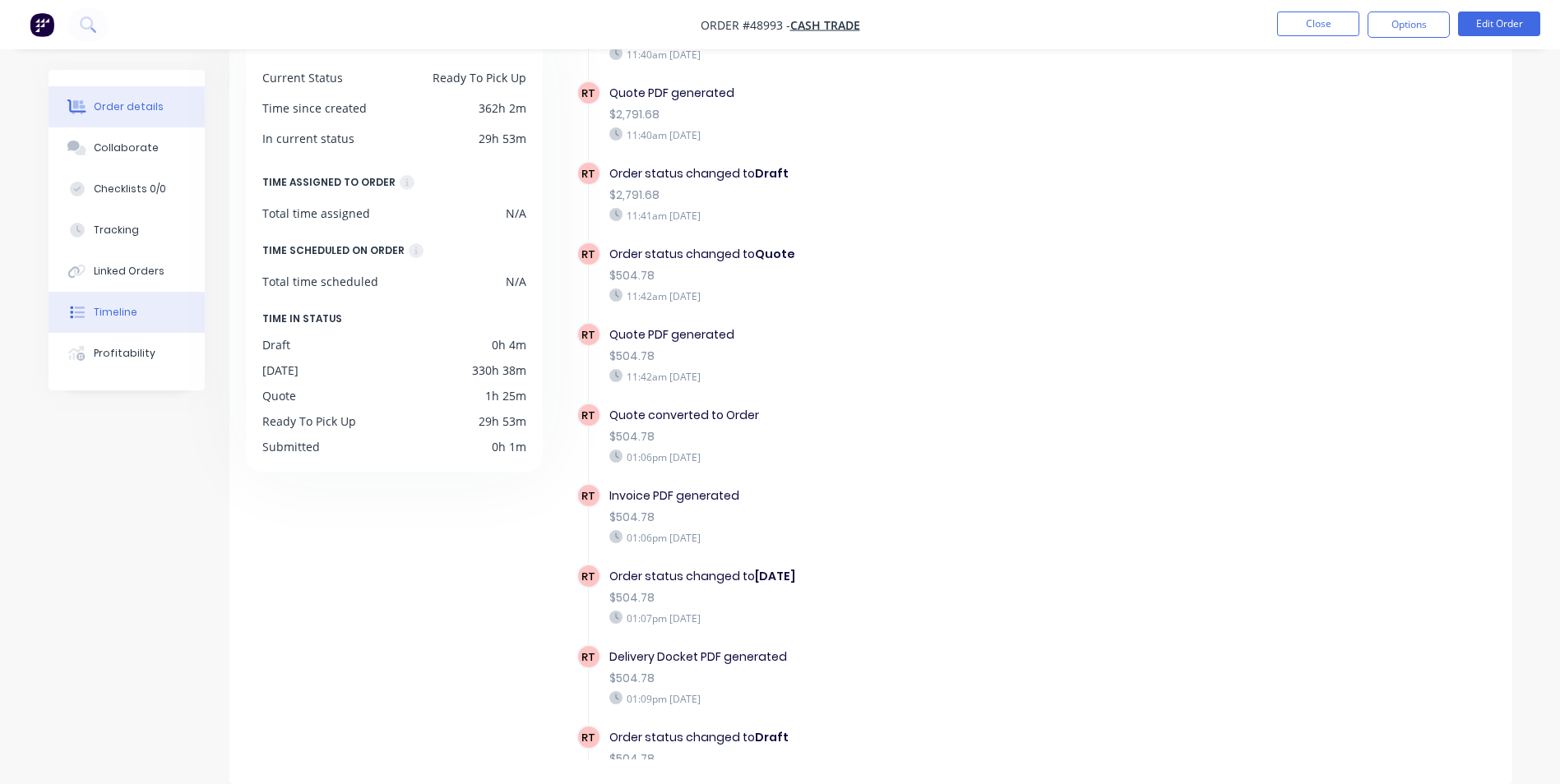
drag, startPoint x: 167, startPoint y: 101, endPoint x: 206, endPoint y: 120, distance: 43.4
click at [167, 103] on button "Order details" at bounding box center [126, 107] width 156 height 41
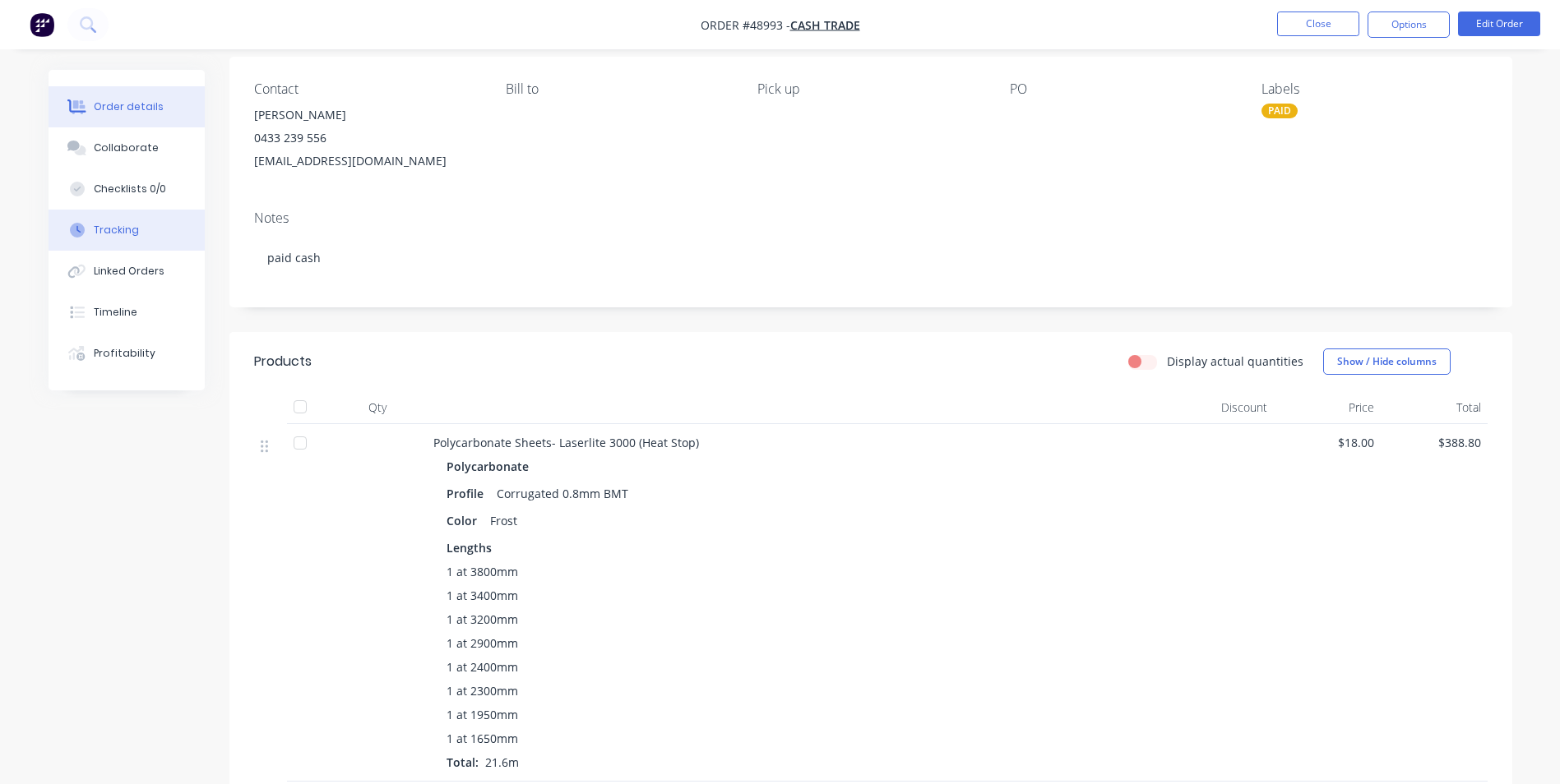
click at [64, 242] on button "Tracking" at bounding box center [126, 230] width 156 height 41
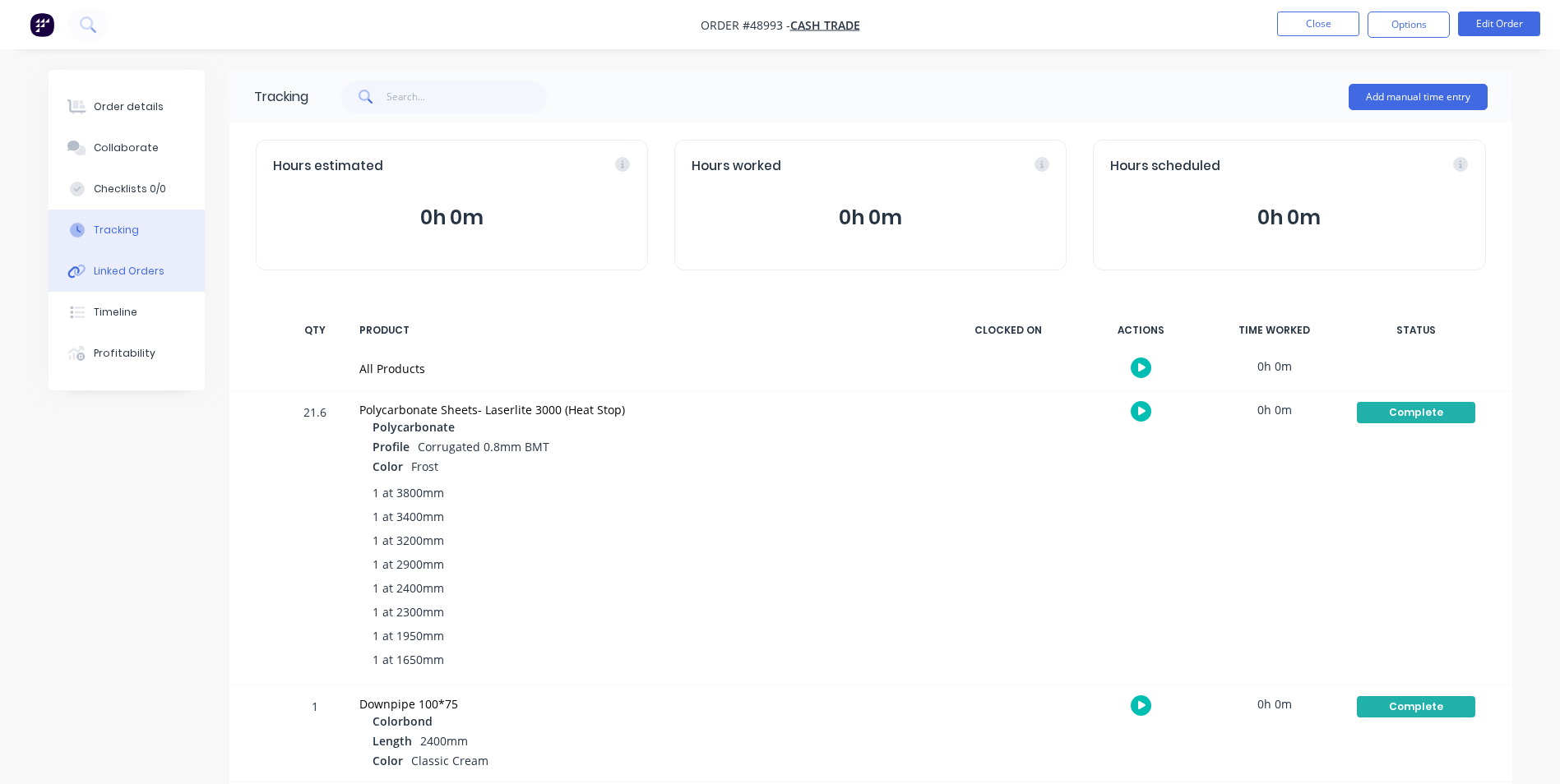
click at [103, 270] on div "Linked Orders" at bounding box center [129, 271] width 71 height 15
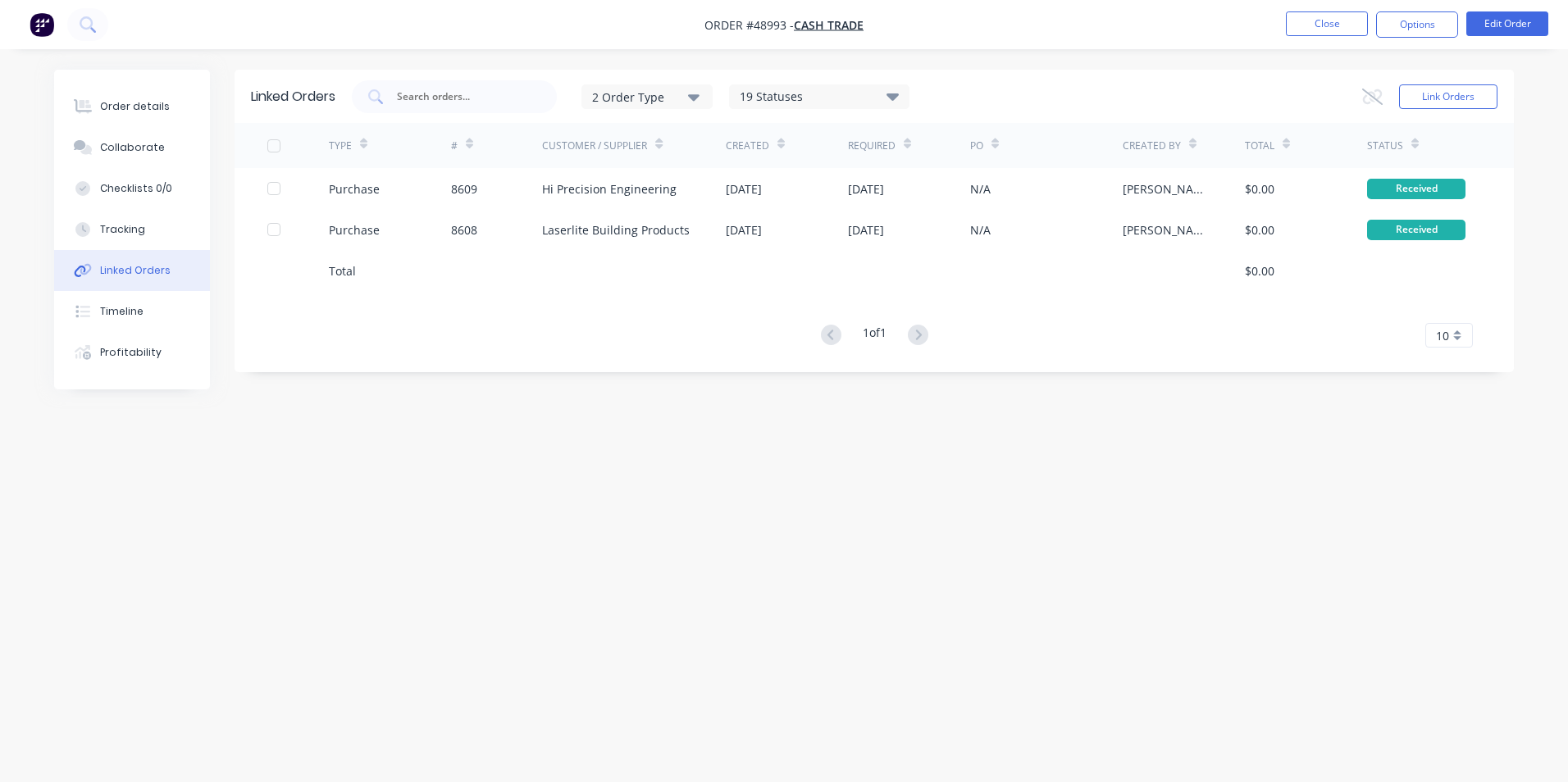
click at [500, 464] on div "Linked Orders 2 Order Type 19 Statuses Sales Order Status All Archived Draft Qu…" at bounding box center [784, 359] width 1460 height 580
click at [1319, 17] on button "Close" at bounding box center [1326, 24] width 82 height 25
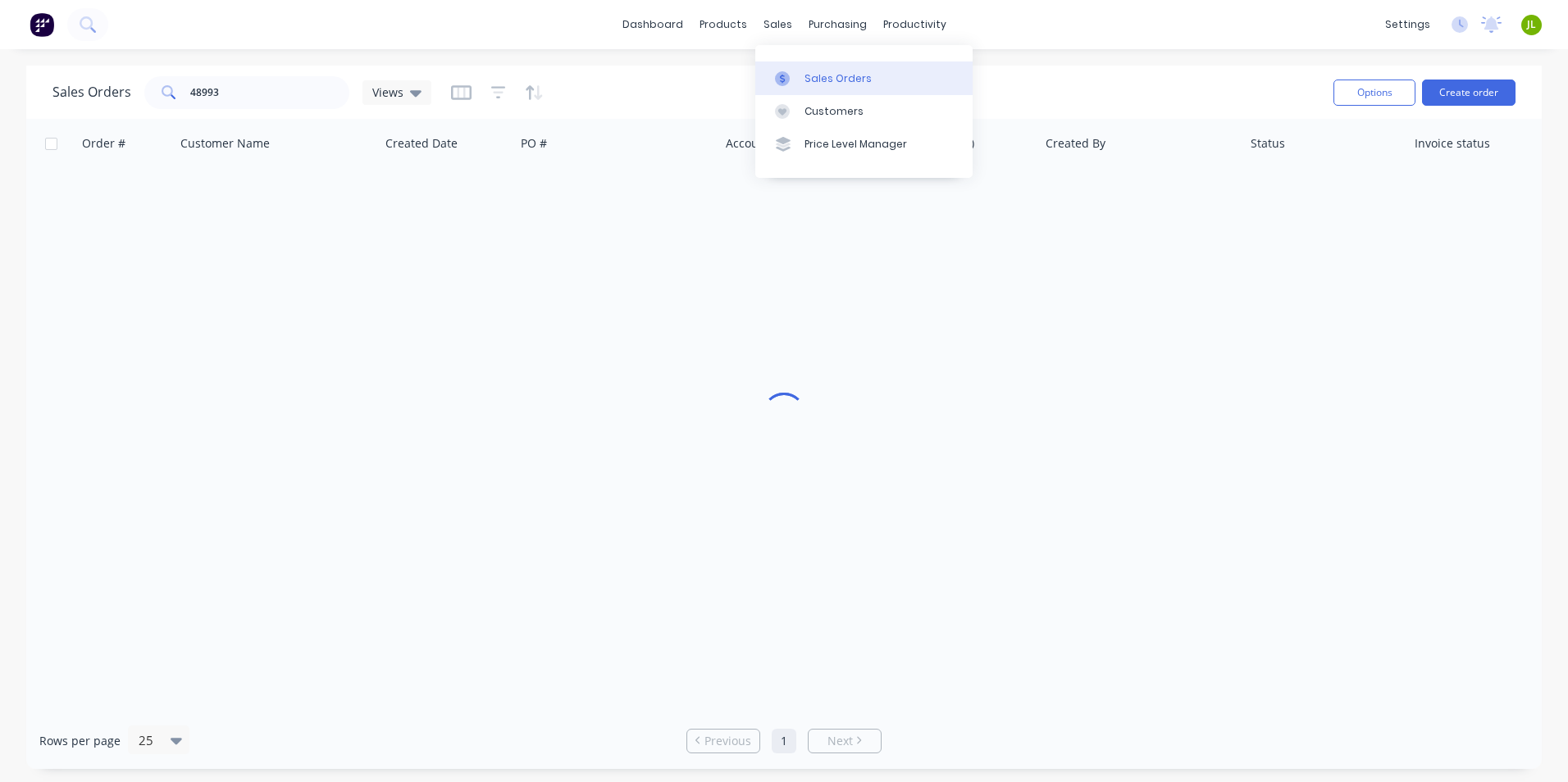
click at [796, 74] on div at bounding box center [787, 78] width 25 height 15
click at [835, 72] on div at bounding box center [829, 78] width 25 height 15
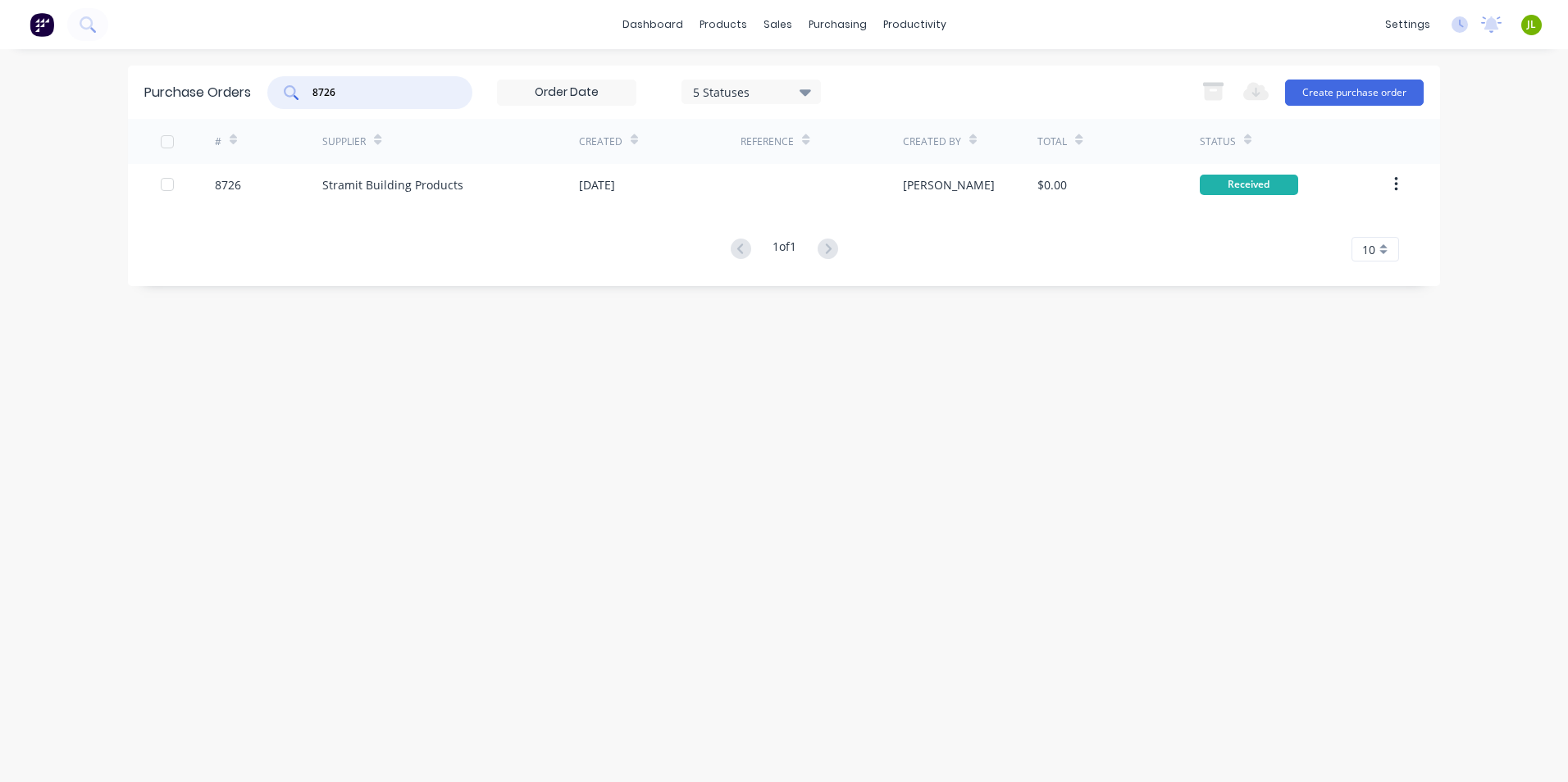
drag, startPoint x: 401, startPoint y: 87, endPoint x: 309, endPoint y: 95, distance: 92.3
click at [309, 95] on div "8726" at bounding box center [369, 92] width 205 height 33
type input "8698"
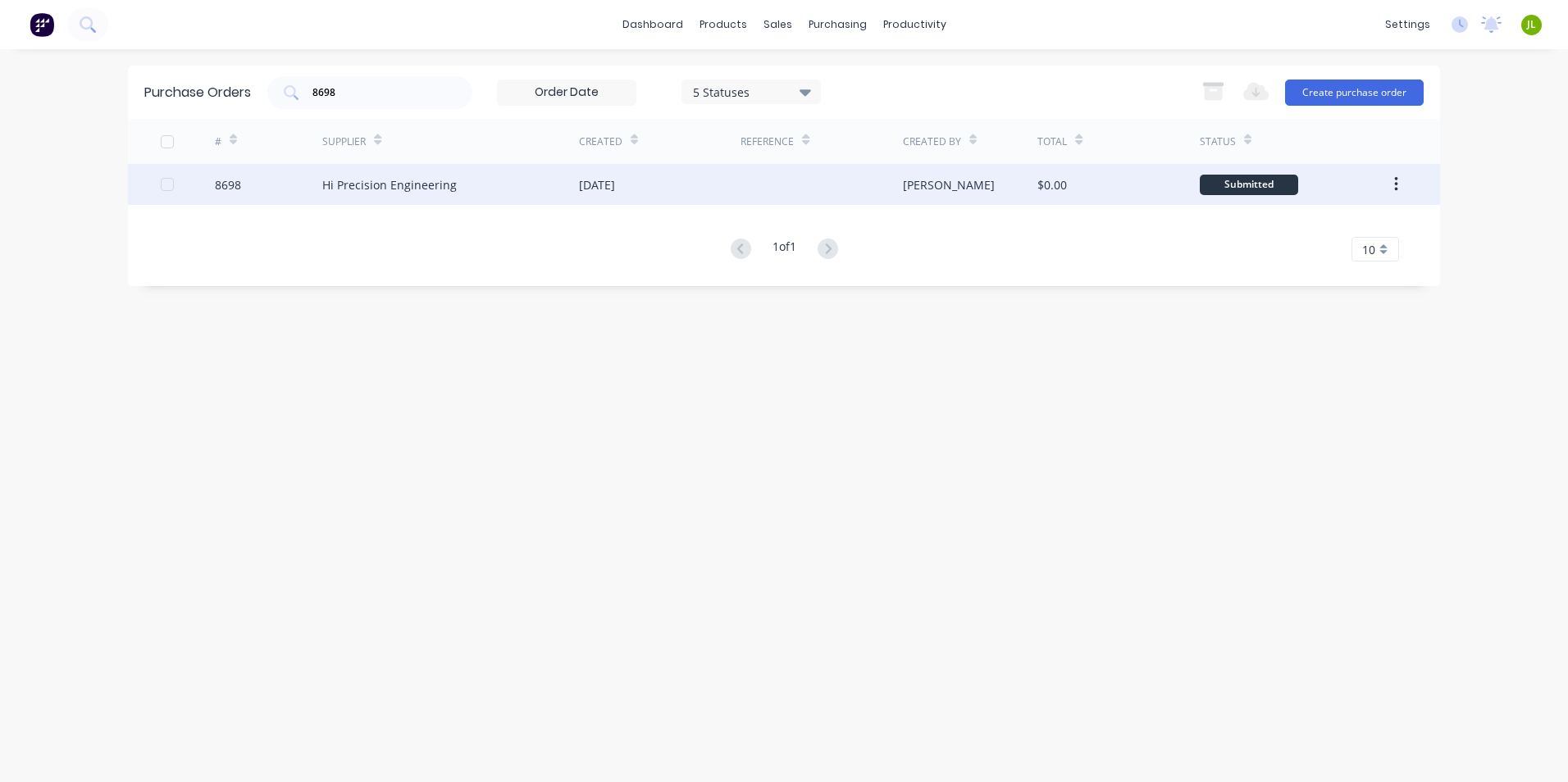
click at [364, 188] on div "Hi Precision Engineering" at bounding box center [389, 184] width 135 height 17
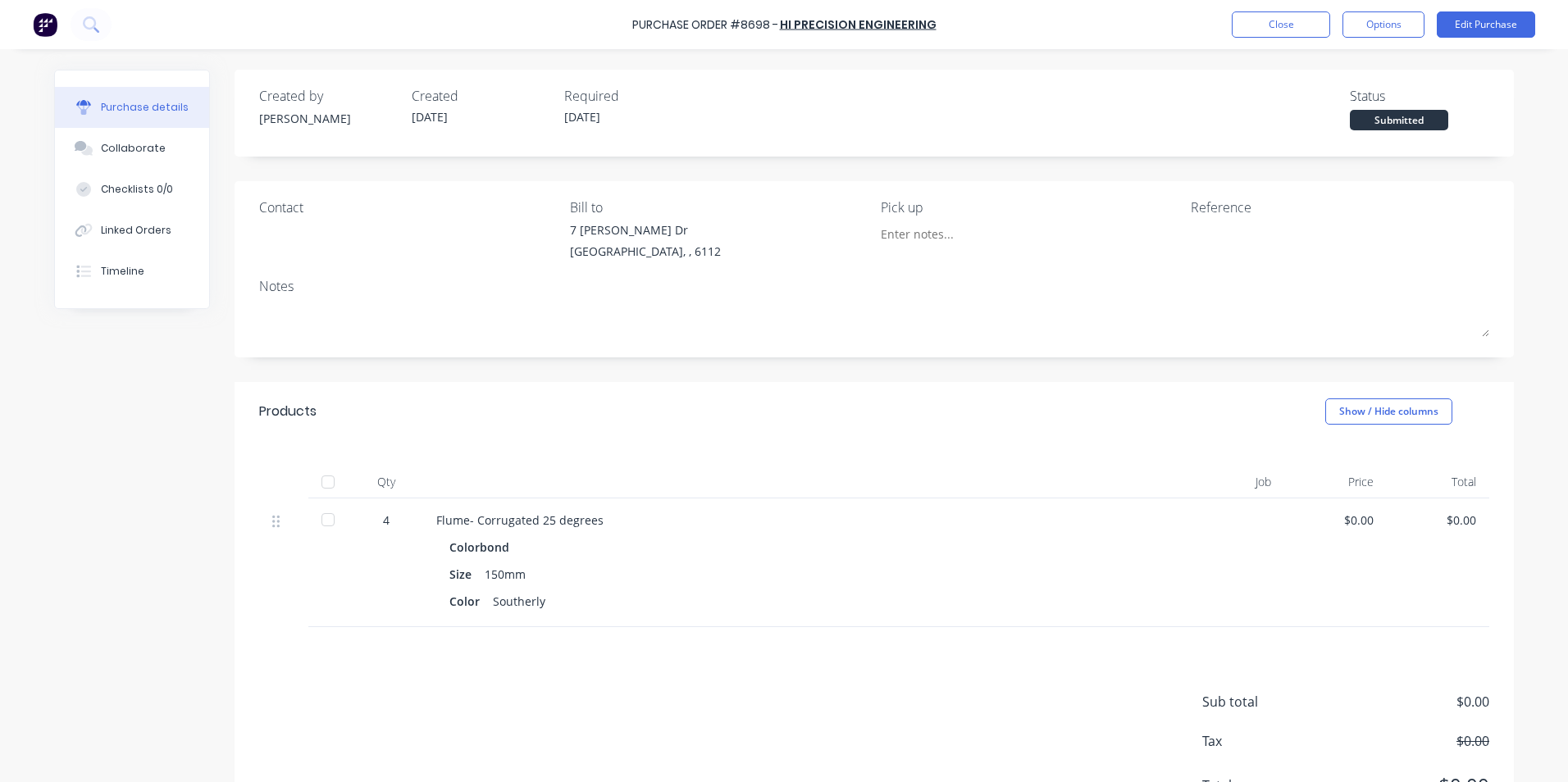
click at [325, 484] on div at bounding box center [327, 482] width 33 height 33
click at [152, 232] on div "Updating received items... Loading..." at bounding box center [784, 117] width 1568 height 234
click at [152, 232] on div "Linked Orders" at bounding box center [136, 229] width 71 height 15
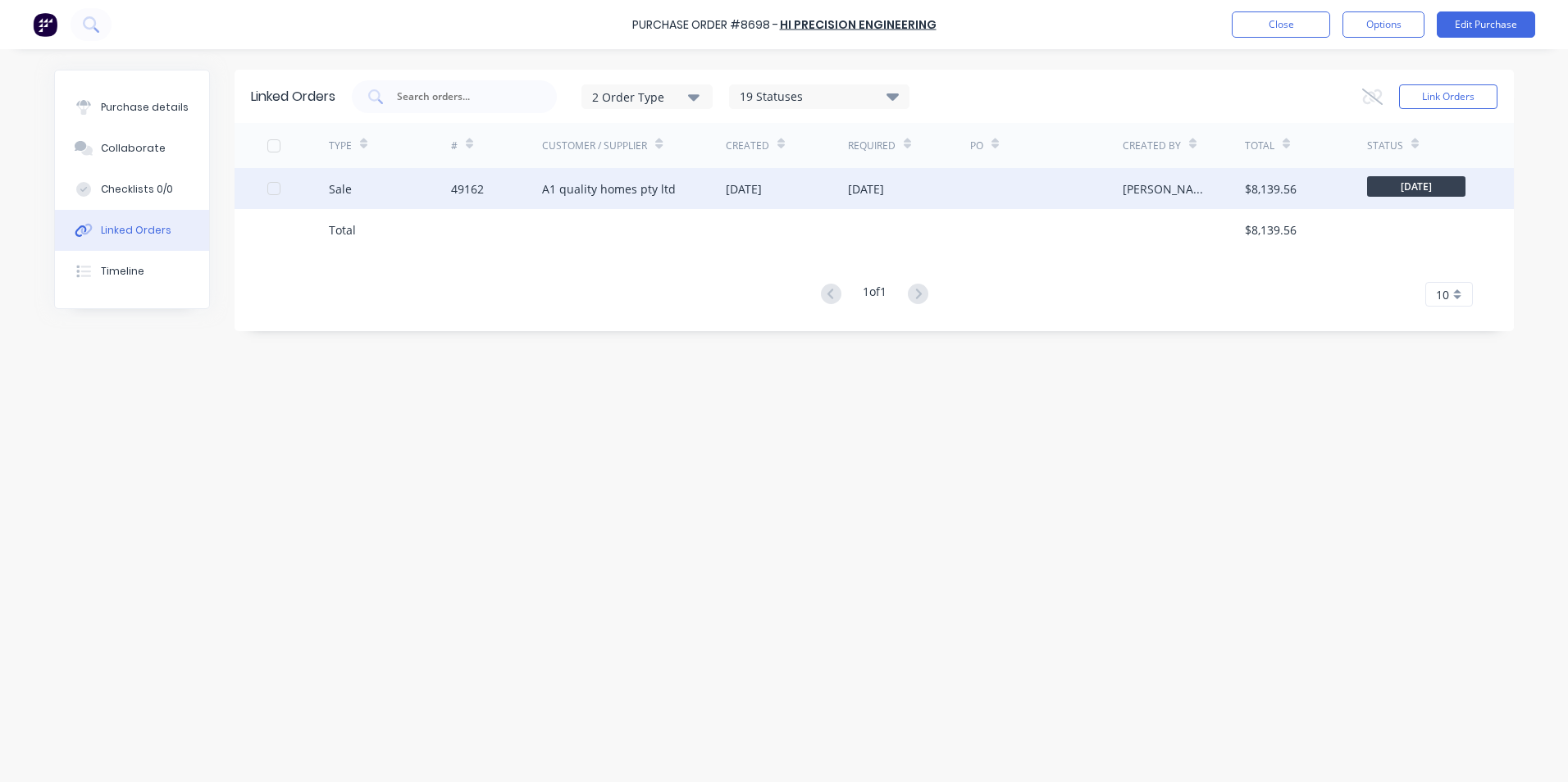
click at [536, 188] on div "49162" at bounding box center [496, 189] width 92 height 41
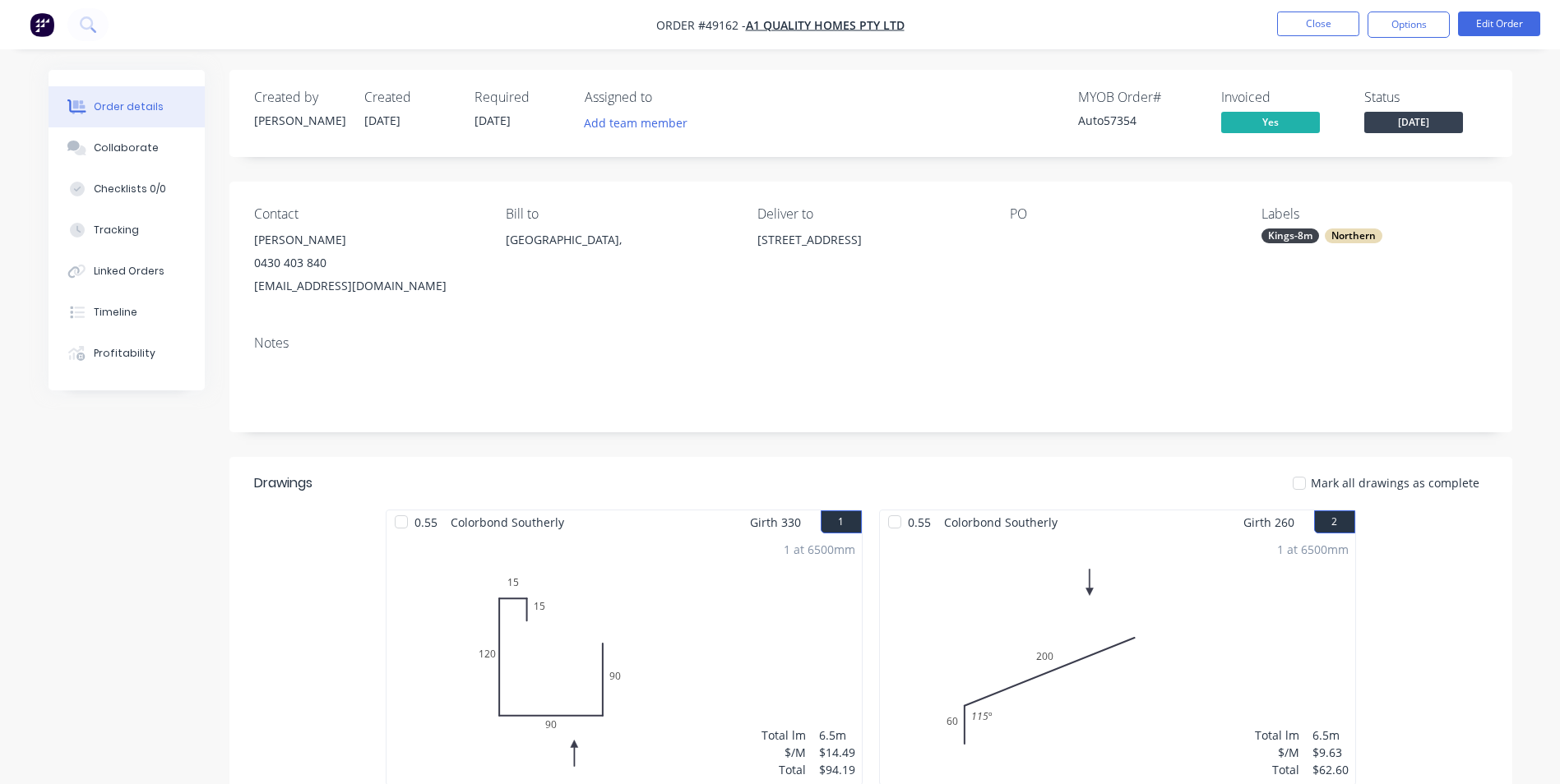
click at [118, 263] on button "Linked Orders" at bounding box center [126, 272] width 156 height 41
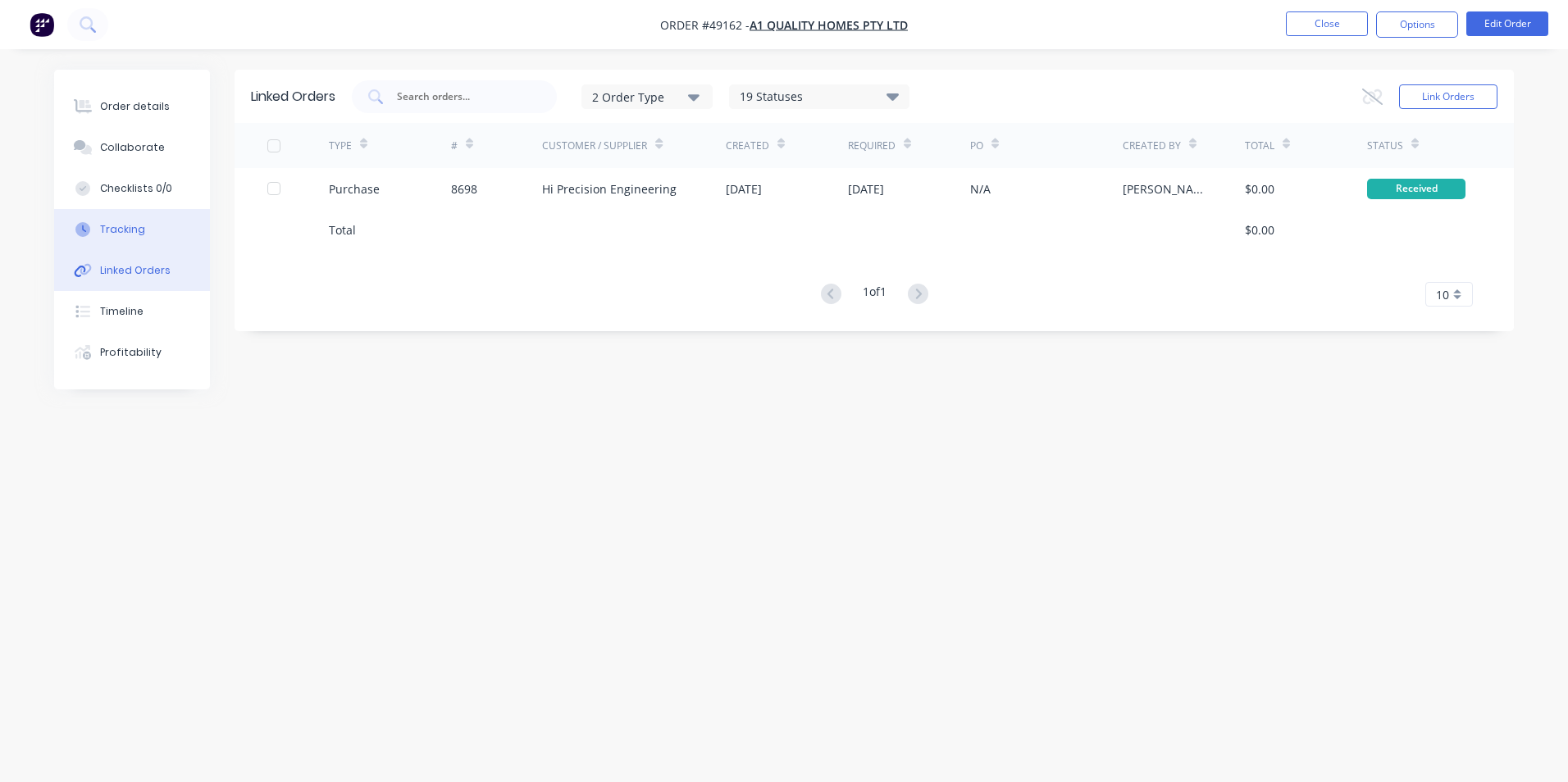
click at [113, 242] on button "Tracking" at bounding box center [132, 229] width 156 height 41
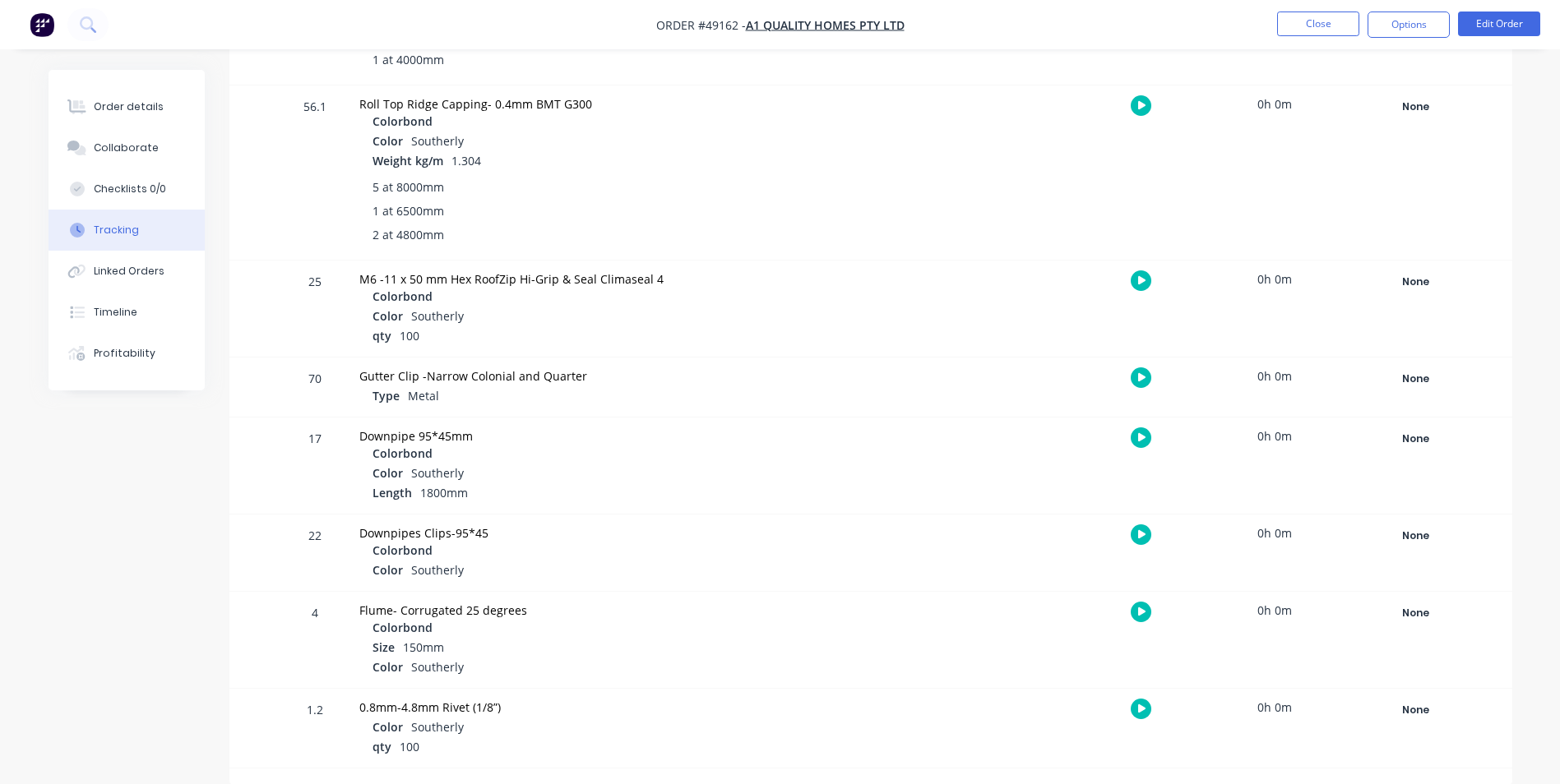
scroll to position [1653, 0]
click at [1387, 608] on div "None" at bounding box center [1417, 612] width 119 height 22
click at [1191, 738] on button "Complete" at bounding box center [1173, 744] width 71 height 22
click at [1313, 29] on button "Close" at bounding box center [1318, 24] width 82 height 25
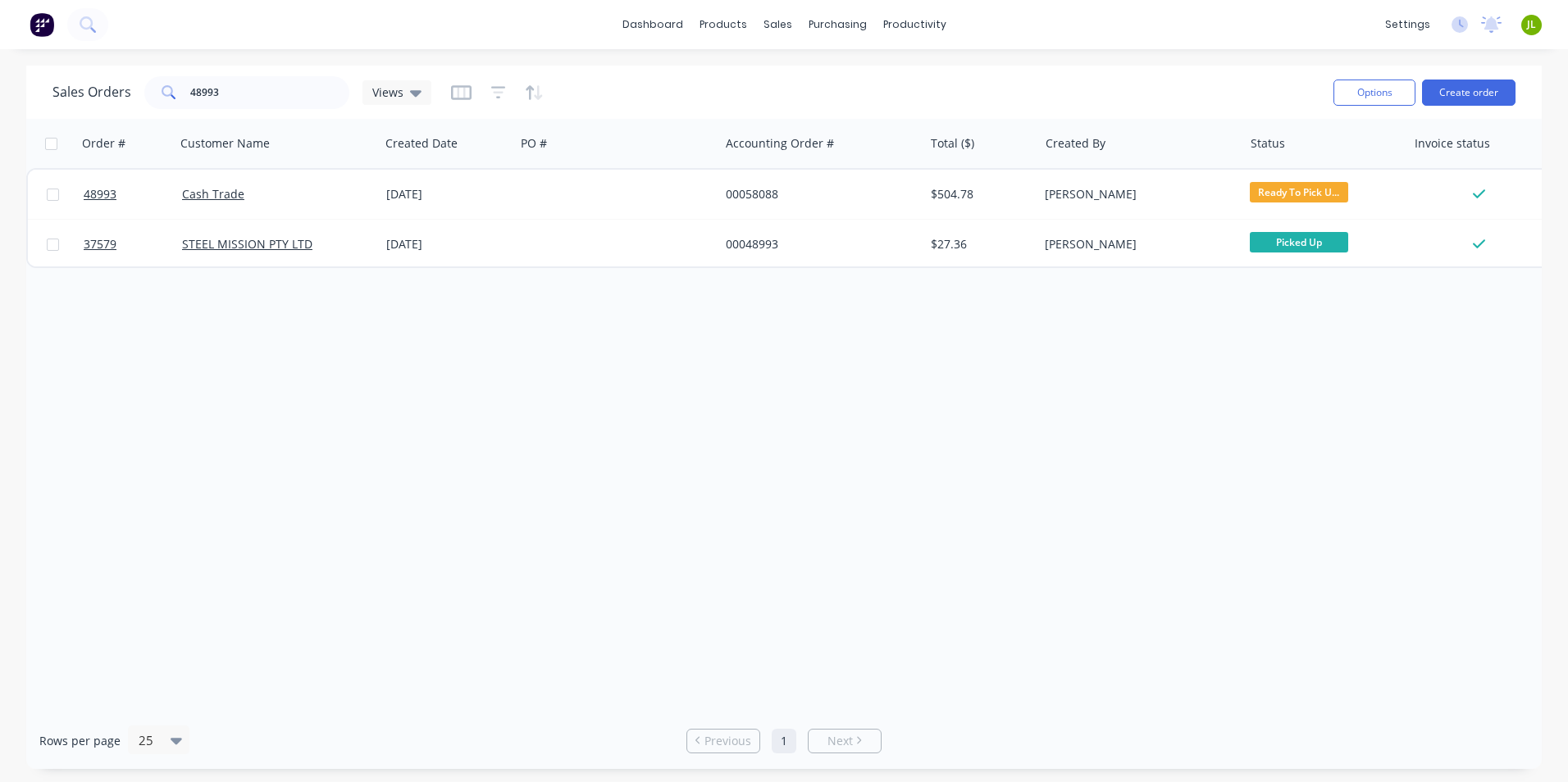
click at [747, 405] on div "Order # Customer Name Created Date PO # Accounting Order # Total ($) Created By…" at bounding box center [784, 416] width 1515 height 594
click at [849, 71] on div "Purchase Orders" at bounding box center [890, 78] width 87 height 15
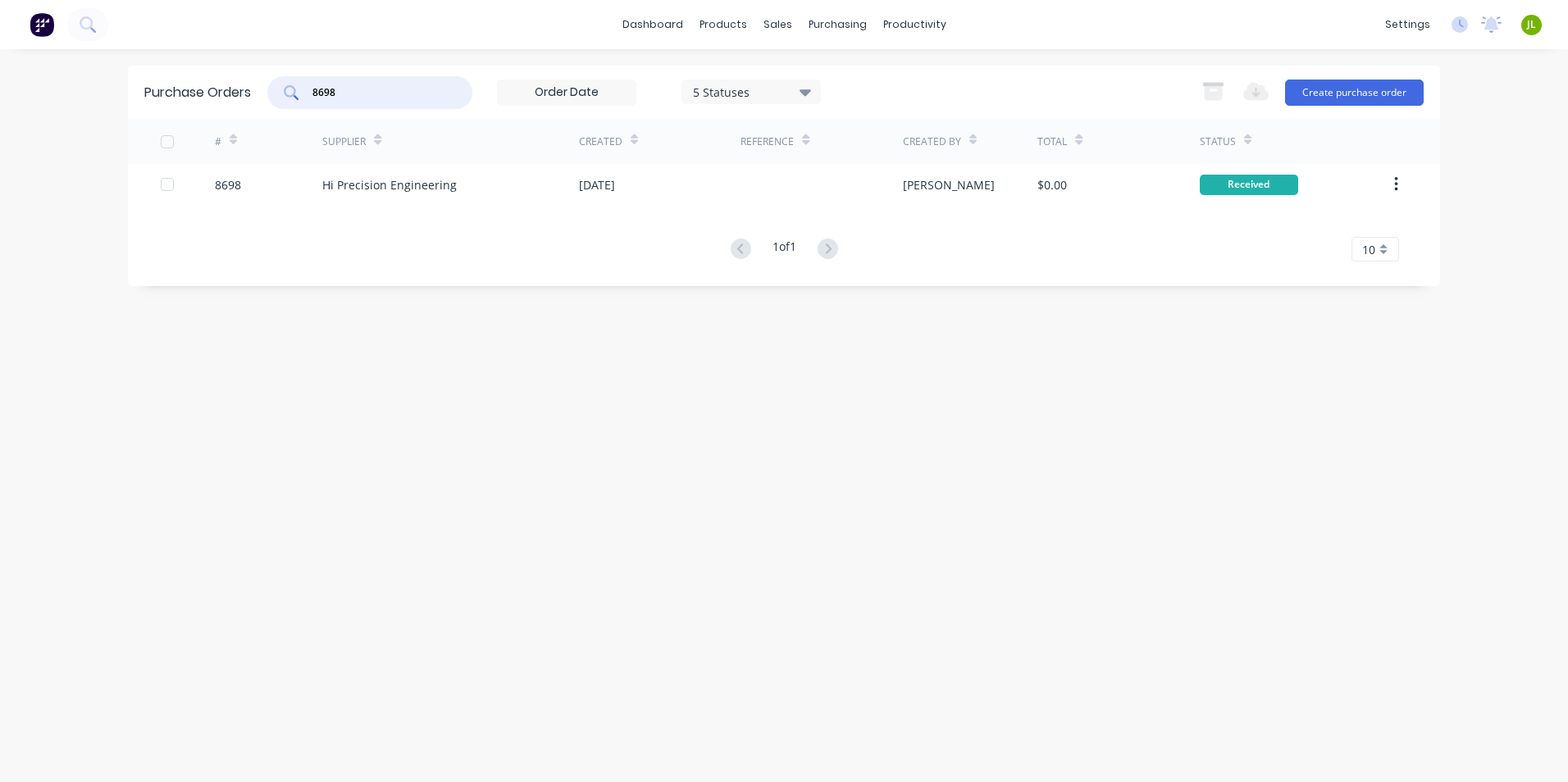
drag, startPoint x: 364, startPoint y: 91, endPoint x: 265, endPoint y: 99, distance: 99.3
click at [265, 99] on div "Purchase Orders 8698 5 Statuses 5 Statuses Export to Excel (XLSX) Create purcha…" at bounding box center [784, 93] width 1312 height 53
type input "8707"
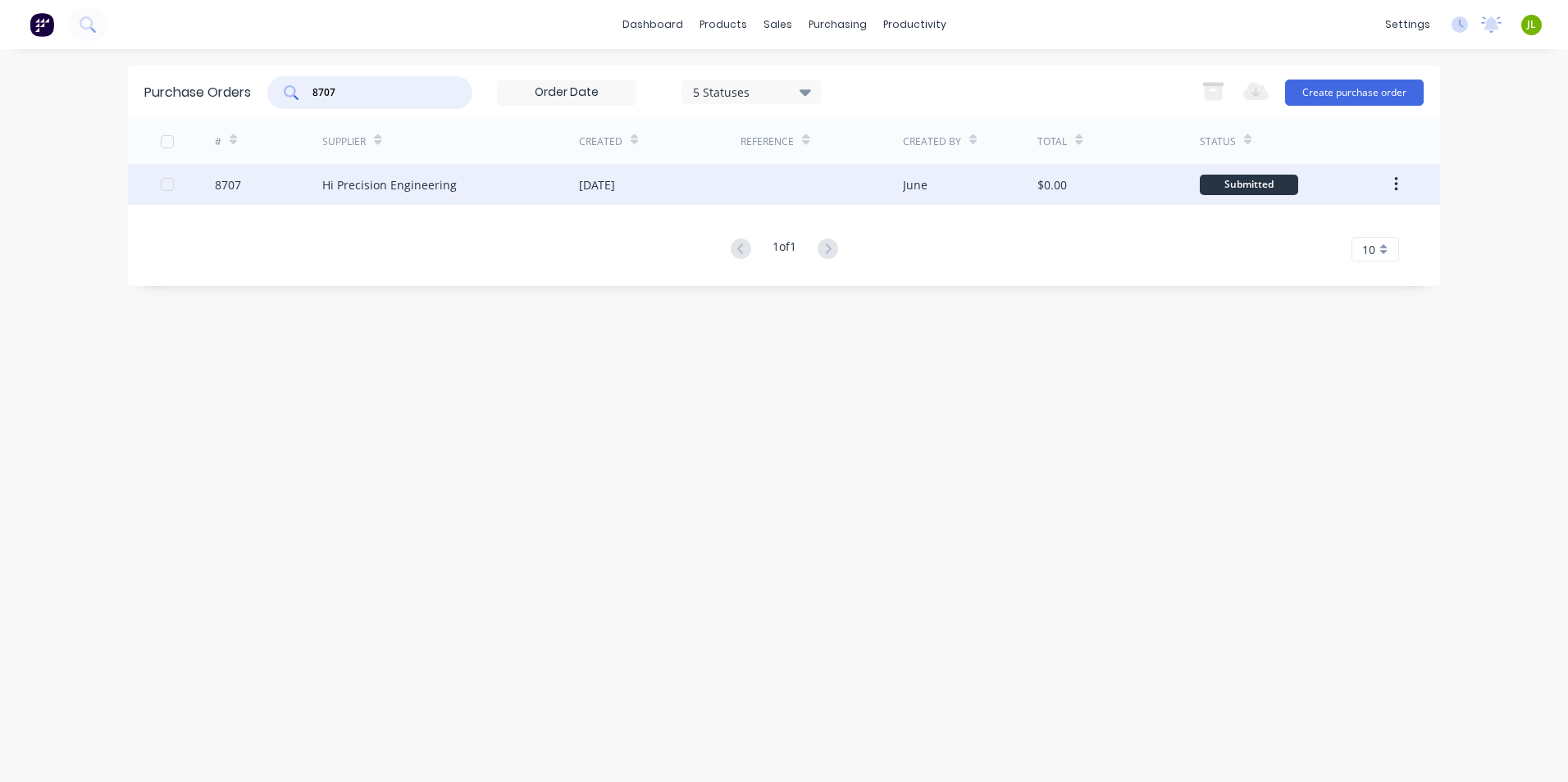
click at [424, 200] on div "Hi Precision Engineering" at bounding box center [450, 184] width 257 height 41
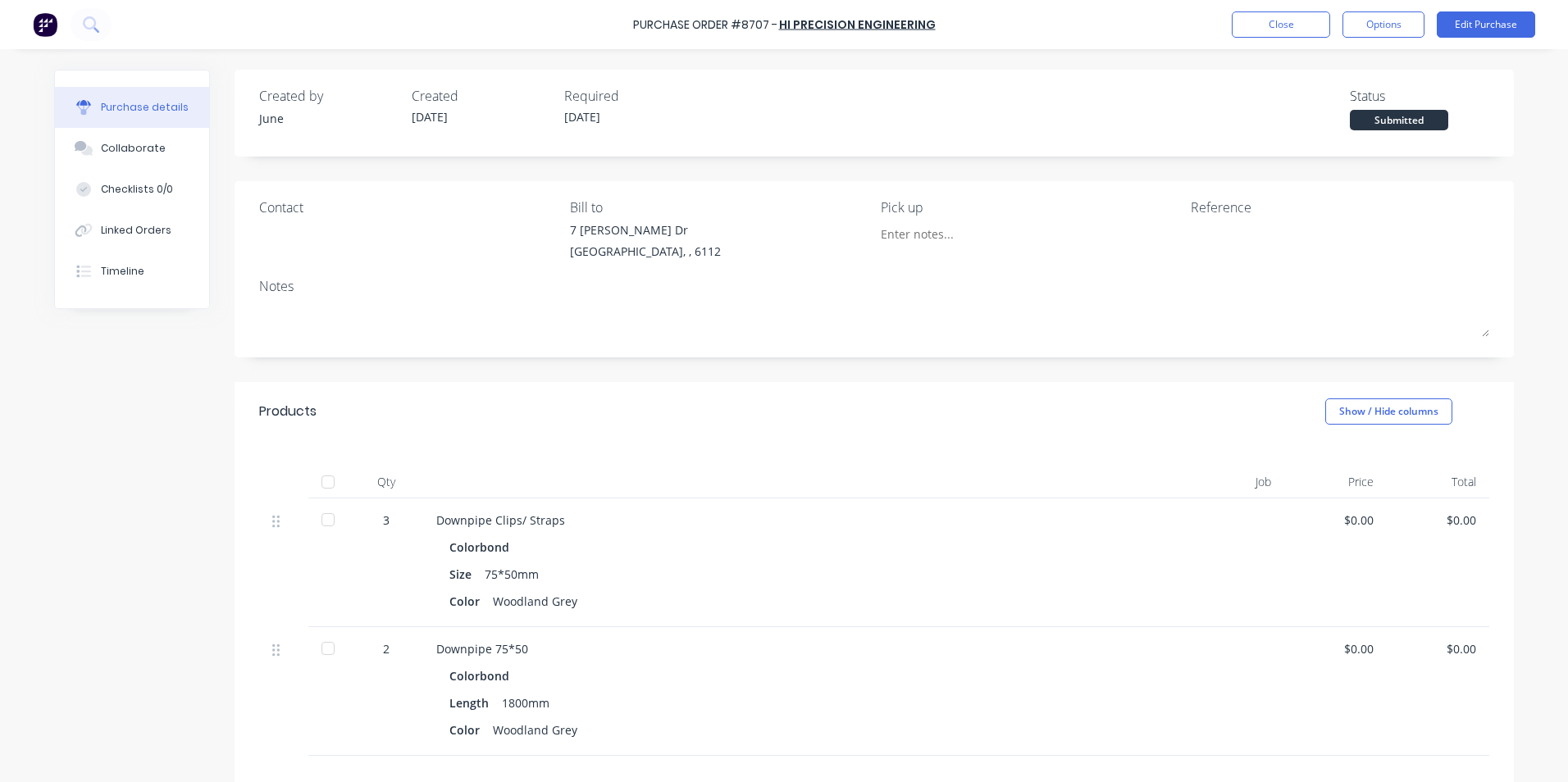
click at [316, 482] on div at bounding box center [327, 482] width 33 height 33
click at [124, 237] on button "Linked Orders" at bounding box center [132, 230] width 155 height 41
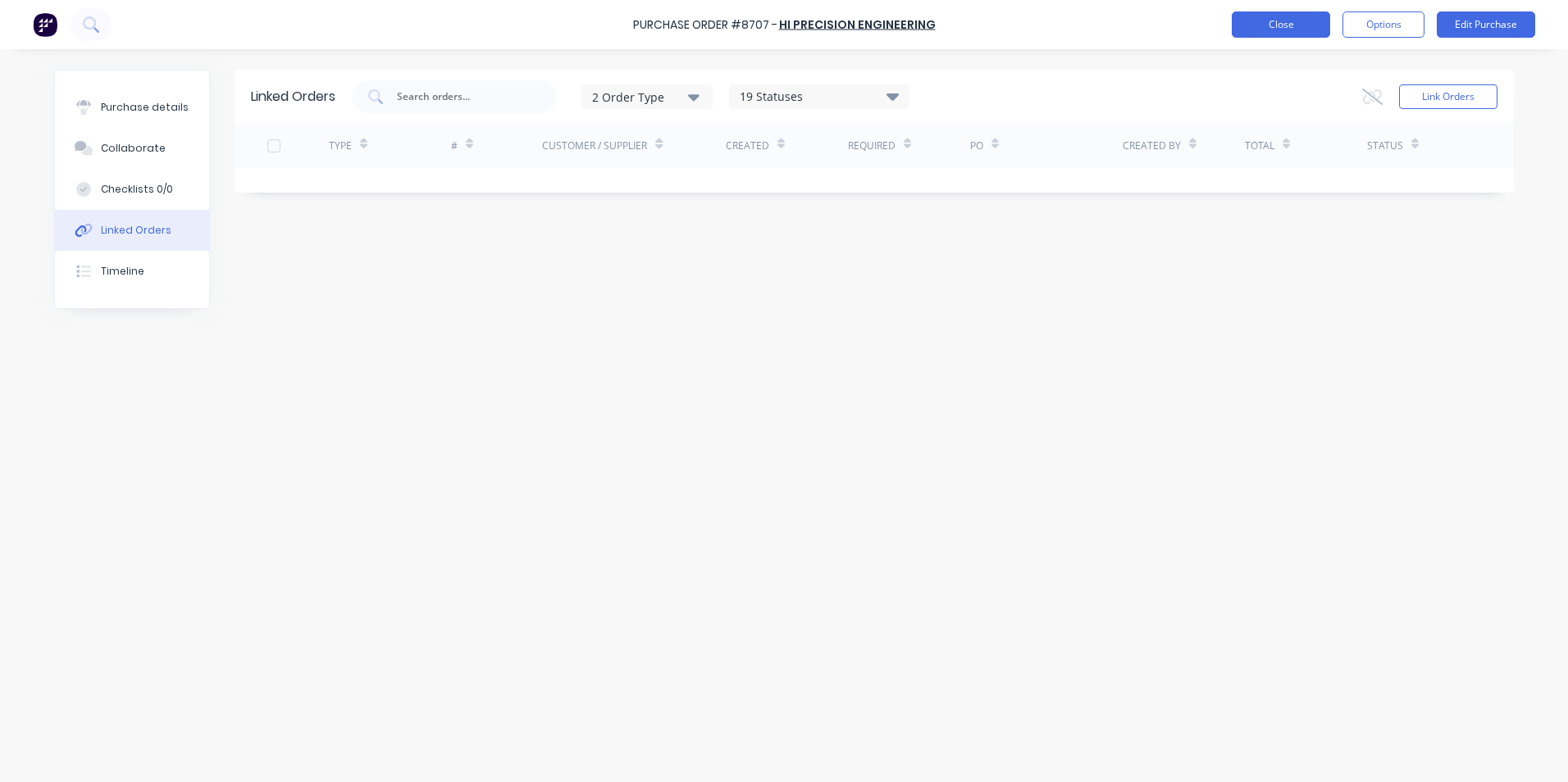
click at [1277, 27] on button "Close" at bounding box center [1280, 25] width 98 height 27
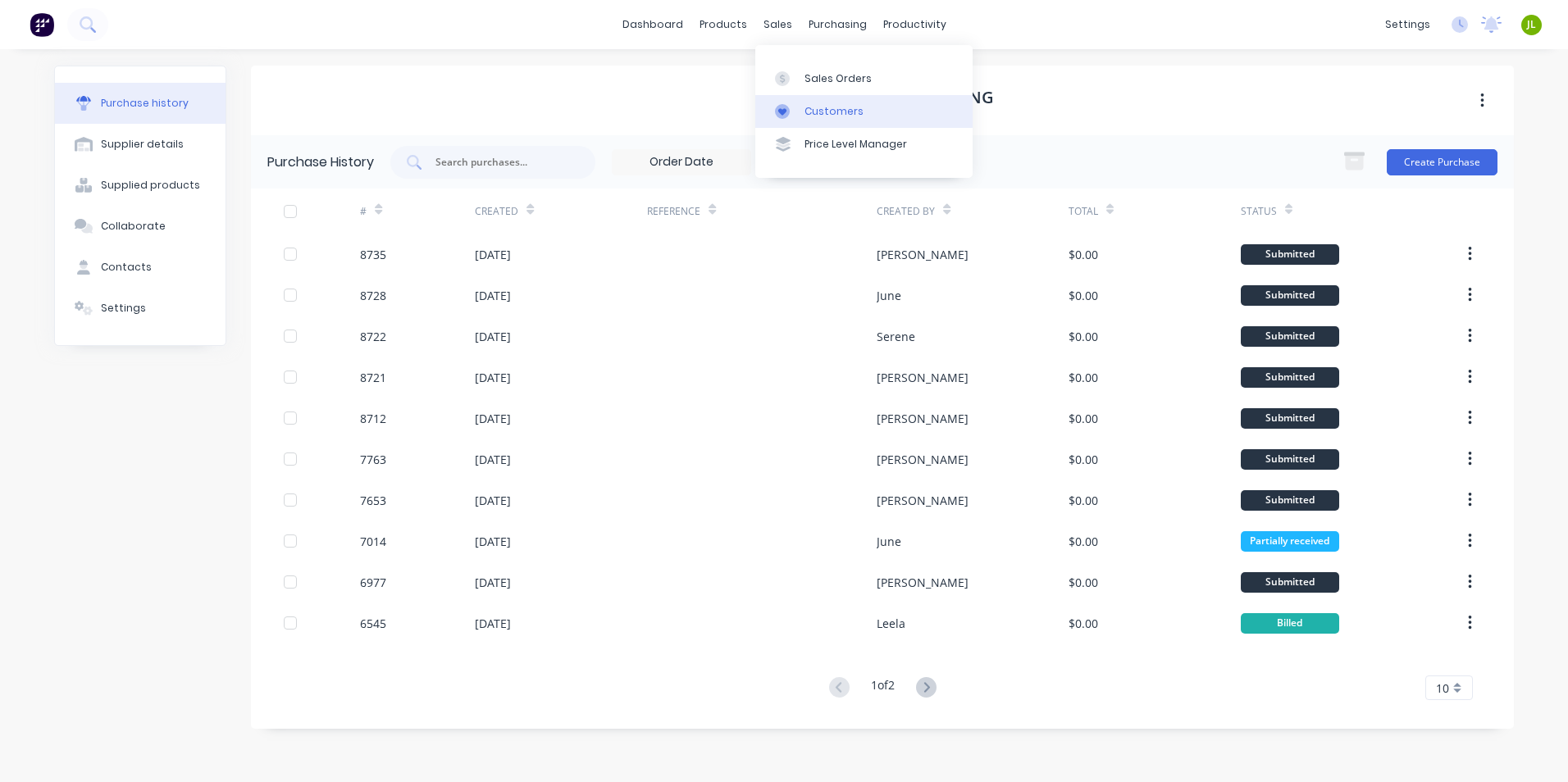
click at [799, 110] on div at bounding box center [787, 111] width 25 height 15
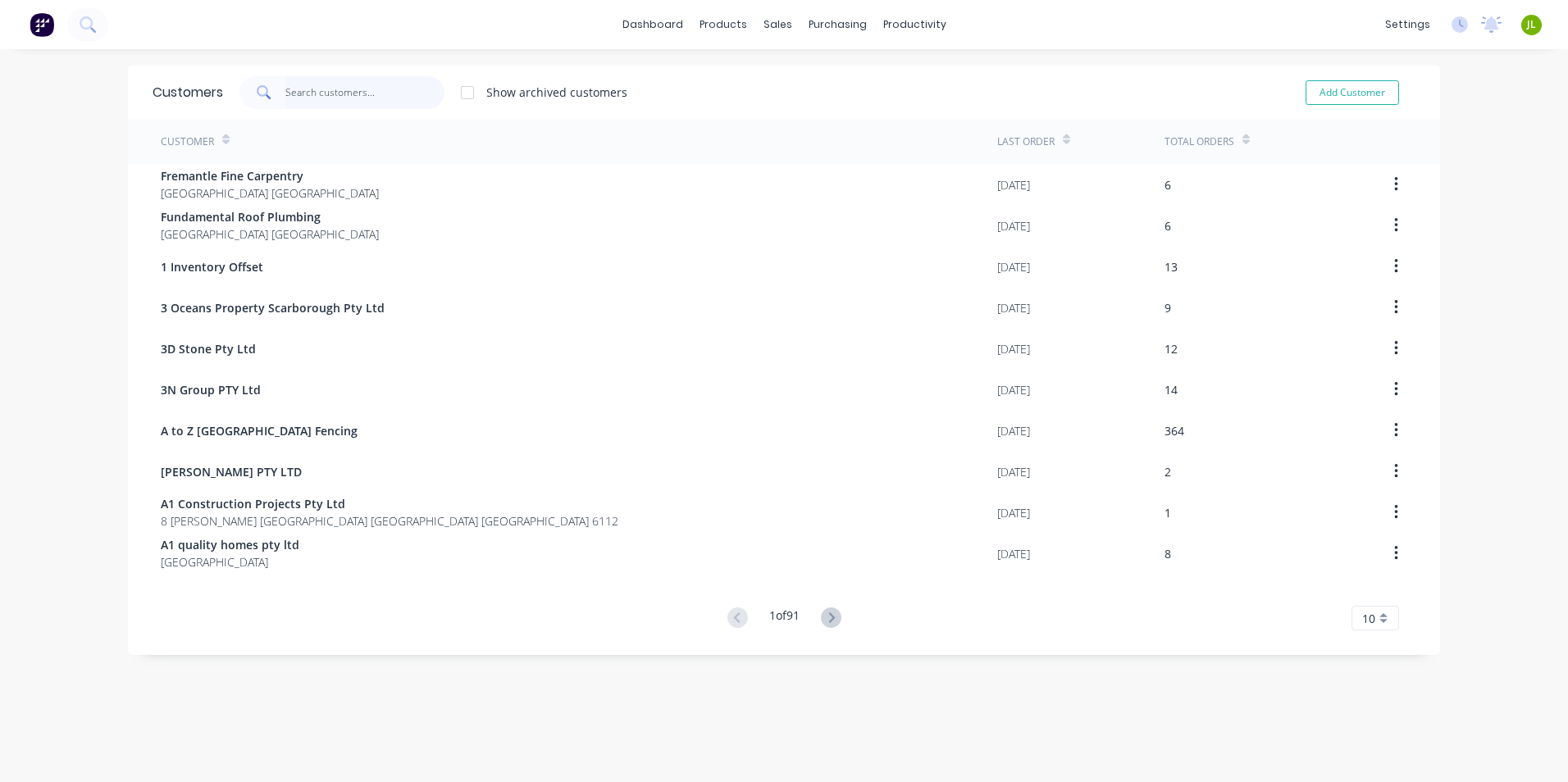
click at [375, 88] on input "text" at bounding box center [365, 92] width 160 height 33
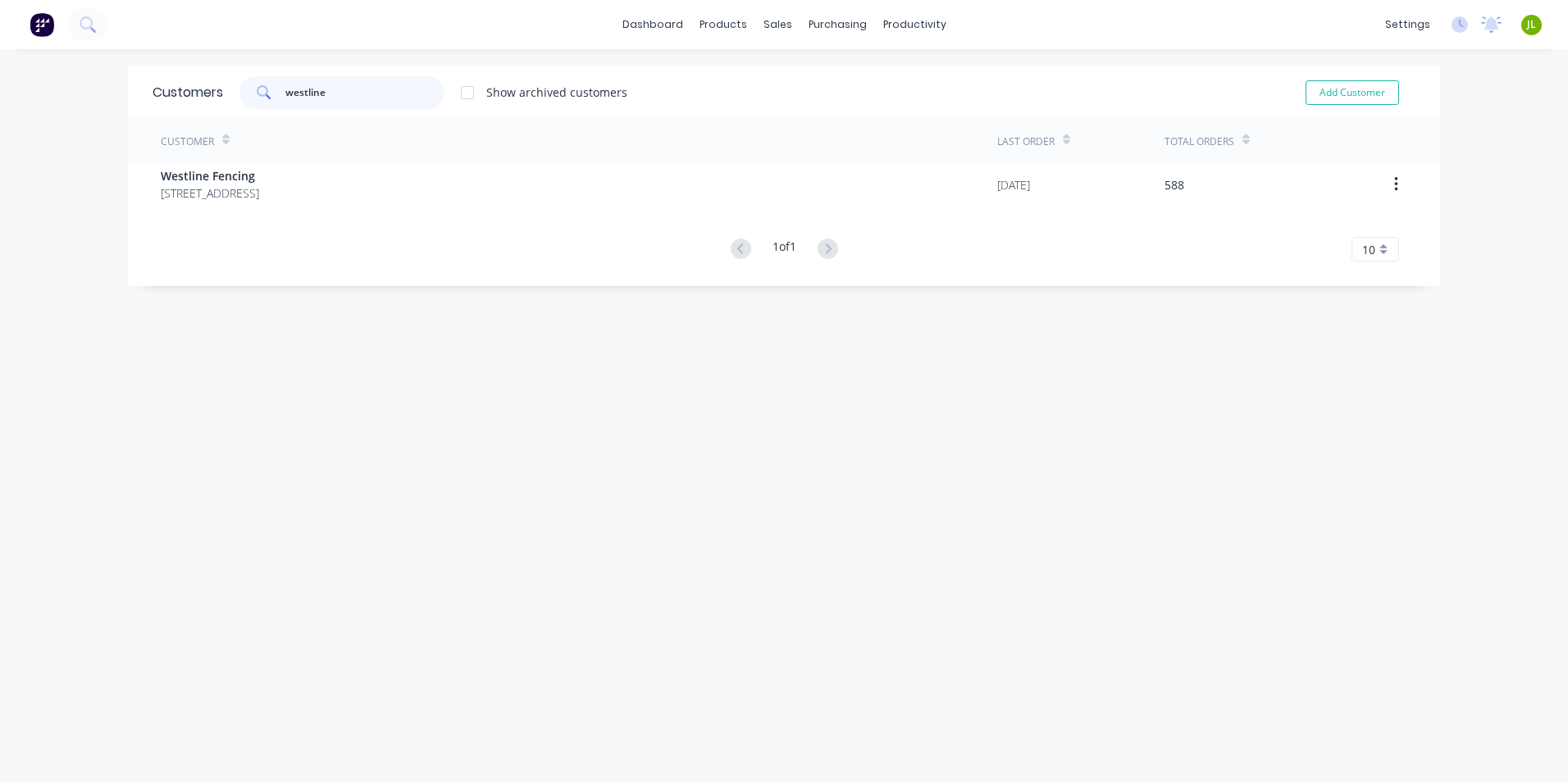
type input "westline"
click at [305, 224] on div "Customer Last Order Total Orders Westline Fencing [GEOGRAPHIC_DATA] [GEOGRAPHIC…" at bounding box center [784, 190] width 1312 height 143
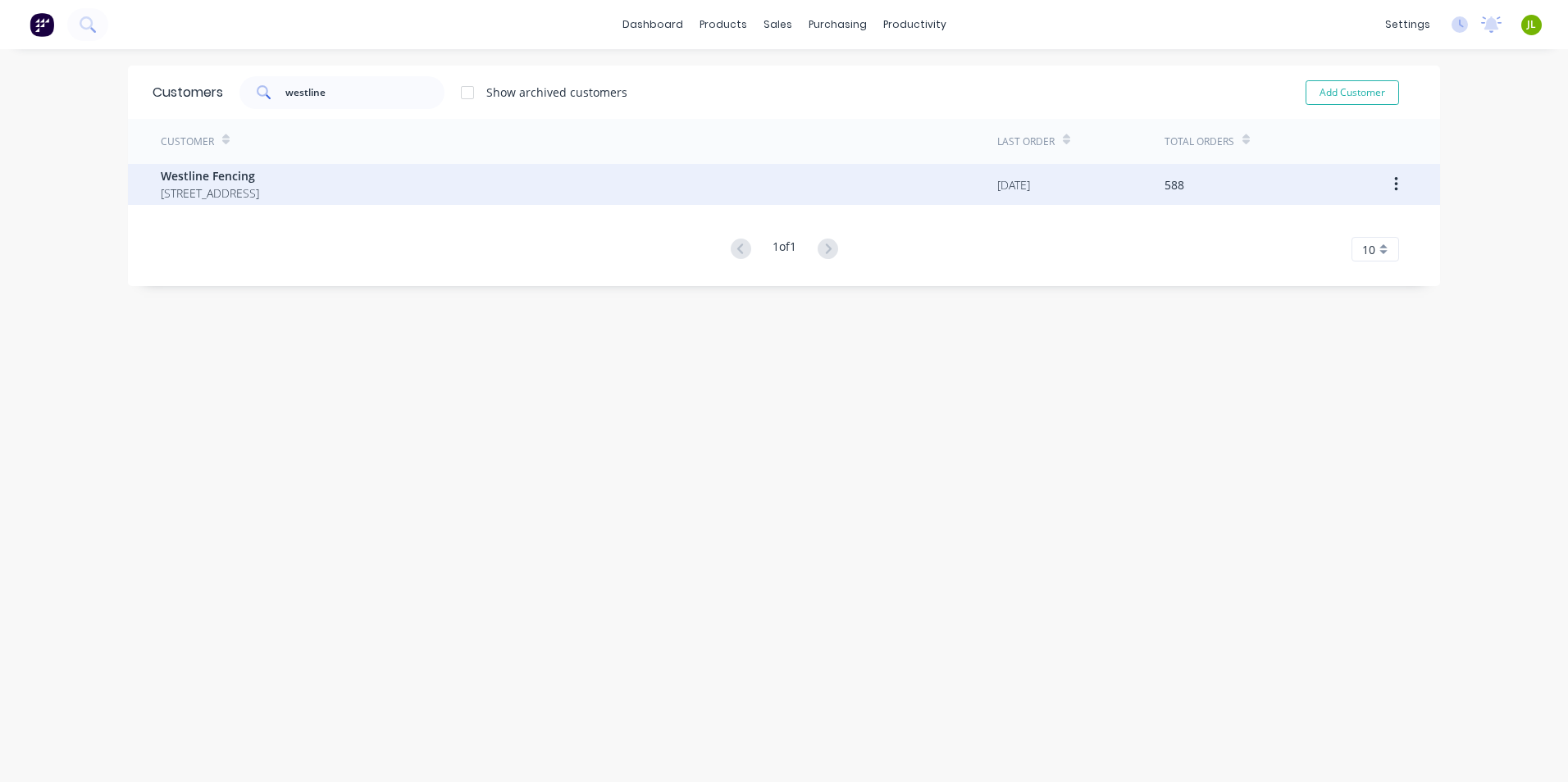
click at [259, 181] on span "Westline Fencing" at bounding box center [210, 175] width 98 height 17
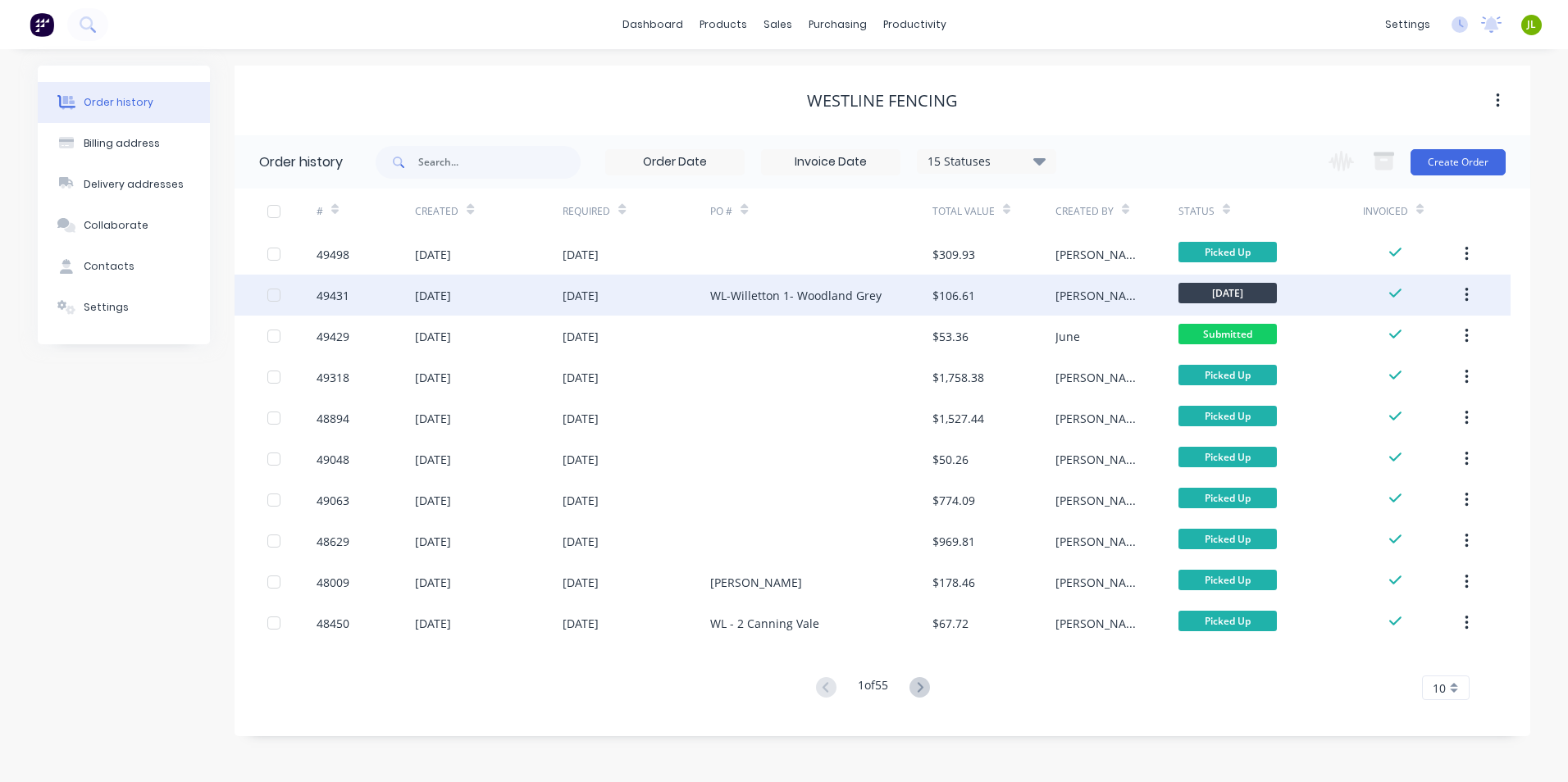
click at [360, 295] on div "49431" at bounding box center [365, 295] width 98 height 41
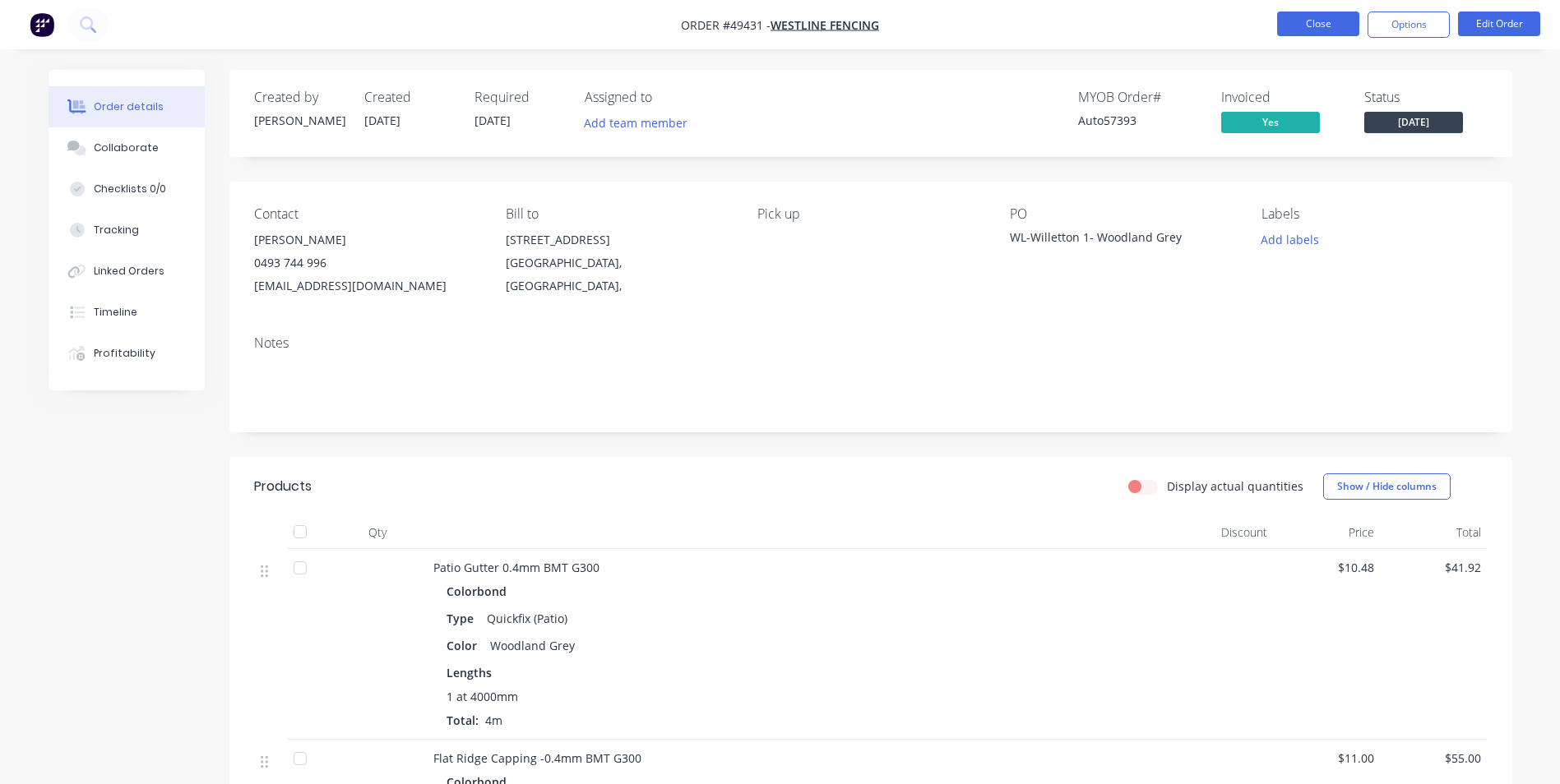
click at [1303, 27] on button "Close" at bounding box center [1318, 24] width 82 height 25
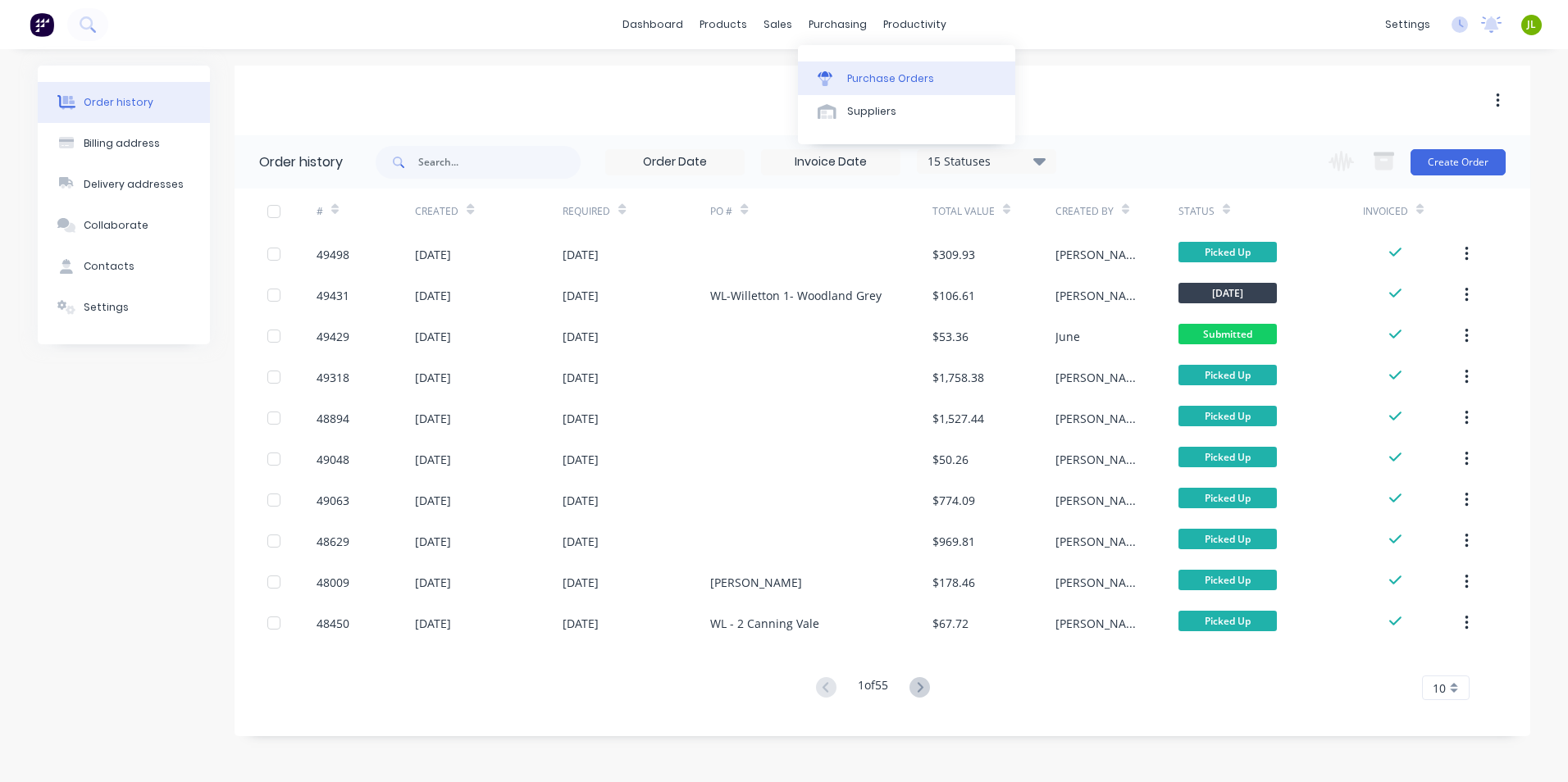
click at [847, 77] on div "Purchase Orders" at bounding box center [890, 78] width 87 height 15
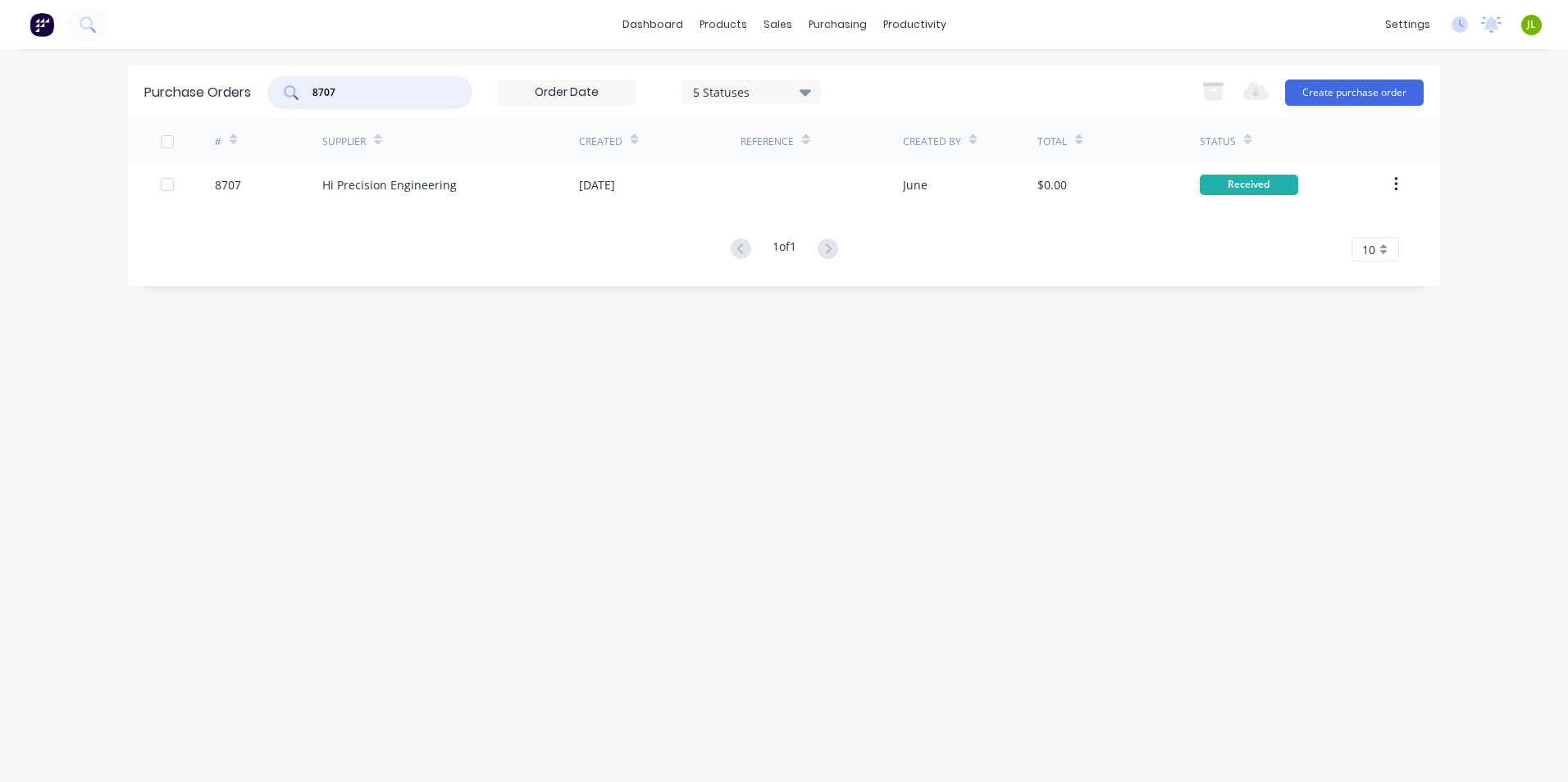
drag, startPoint x: 398, startPoint y: 91, endPoint x: 269, endPoint y: 115, distance: 131.2
click at [245, 108] on div "Purchase Orders 8707 5 Statuses 5 Statuses Export to Excel (XLSX) Create purcha…" at bounding box center [784, 93] width 1312 height 53
type input "6"
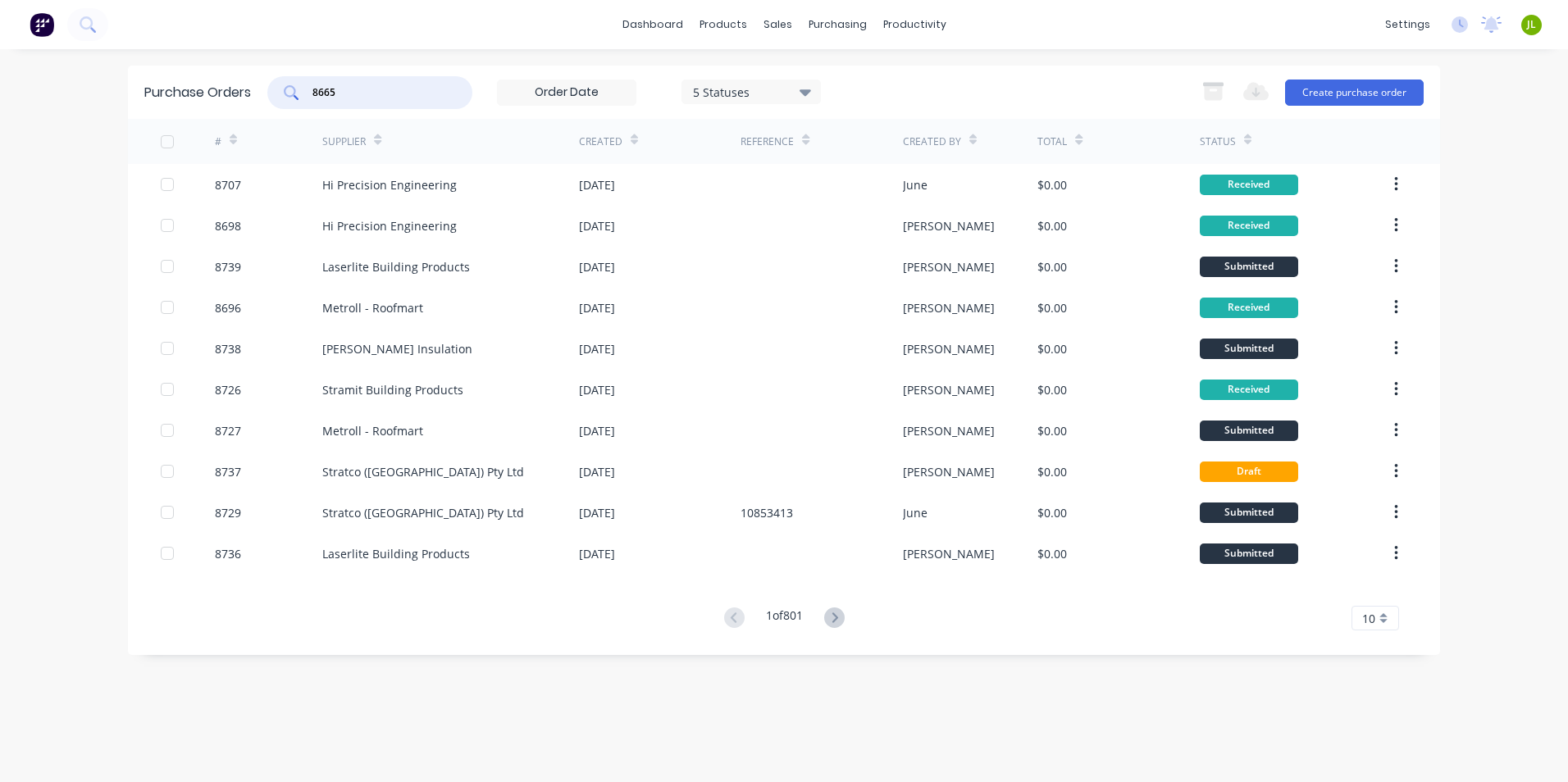
type input "8665"
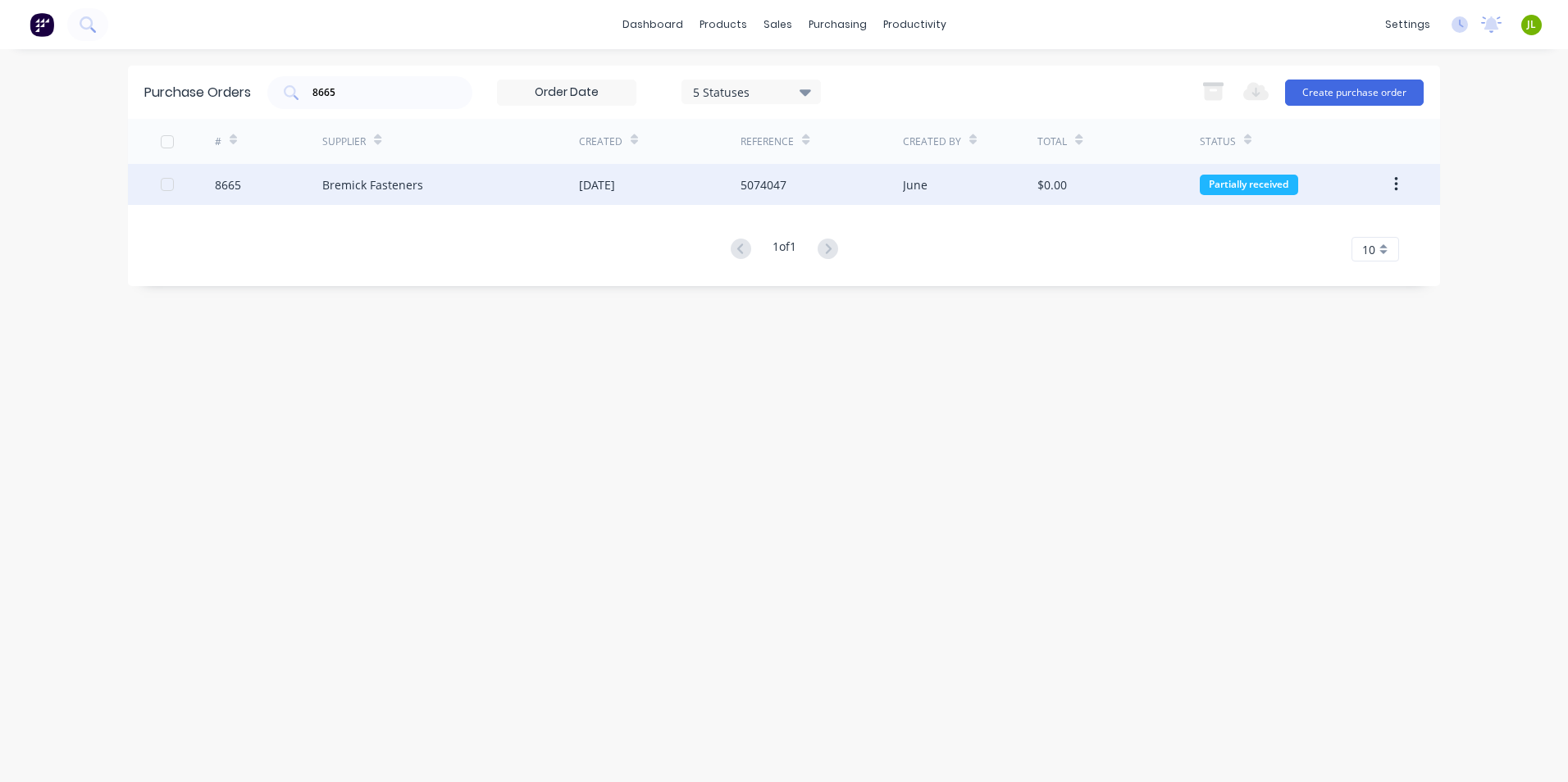
click at [506, 183] on div "Bremick Fasteners" at bounding box center [450, 184] width 257 height 41
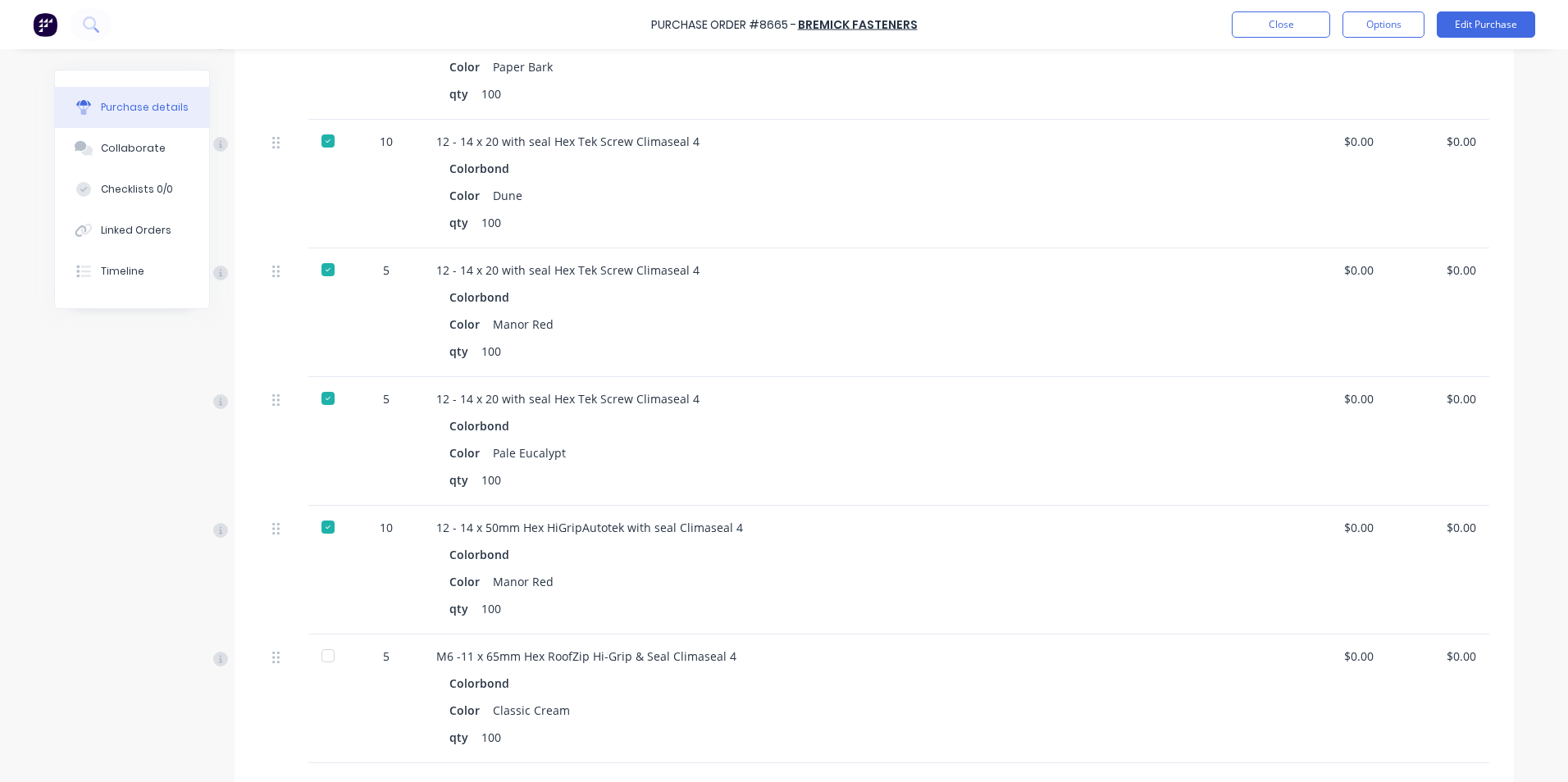
scroll to position [574, 0]
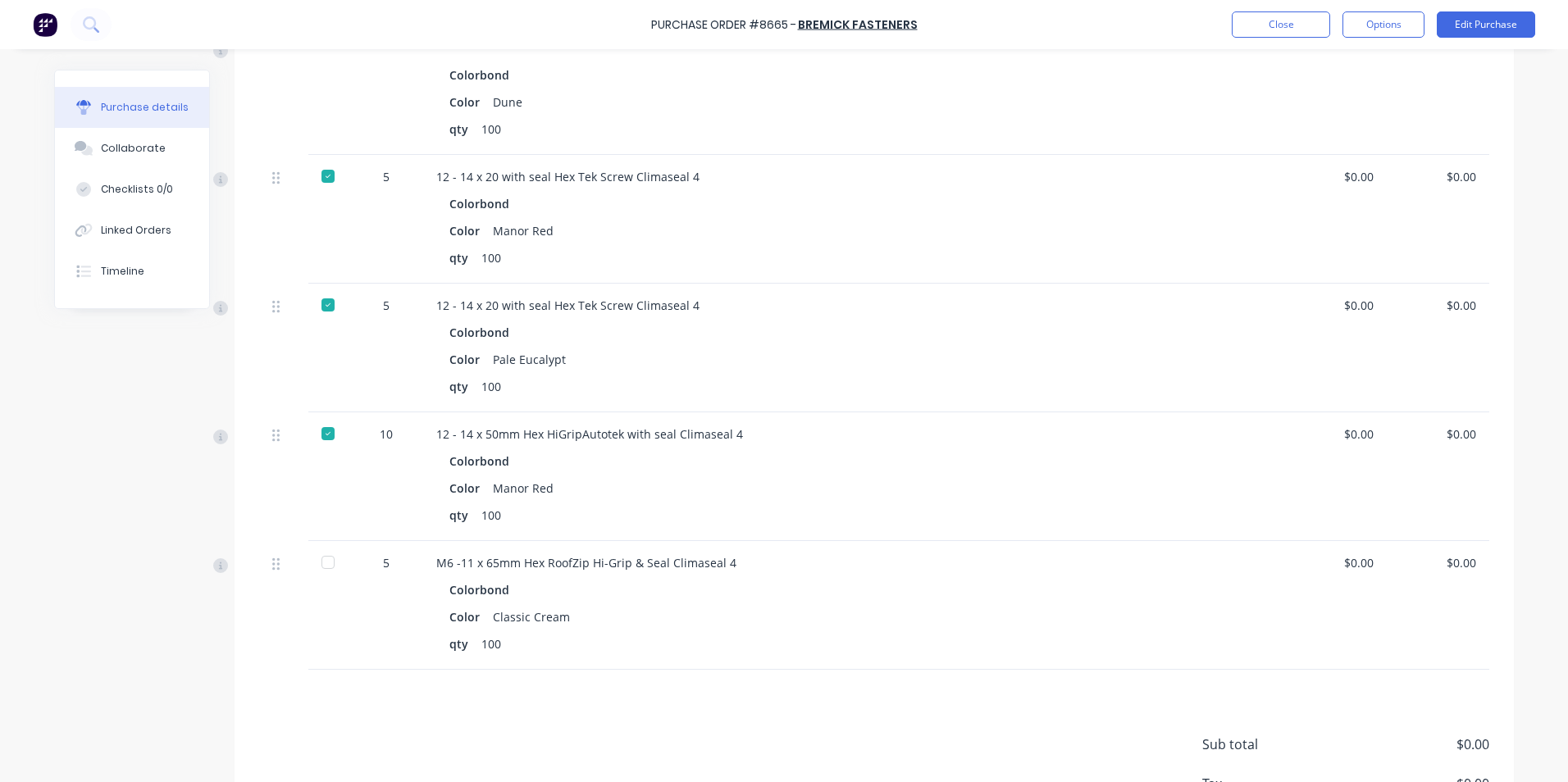
click at [328, 565] on div at bounding box center [327, 561] width 33 height 33
type textarea "x"
click at [888, 458] on div "Colorbond" at bounding box center [792, 461] width 686 height 24
click at [1268, 12] on button "Close" at bounding box center [1280, 25] width 98 height 27
